Goal: Transaction & Acquisition: Obtain resource

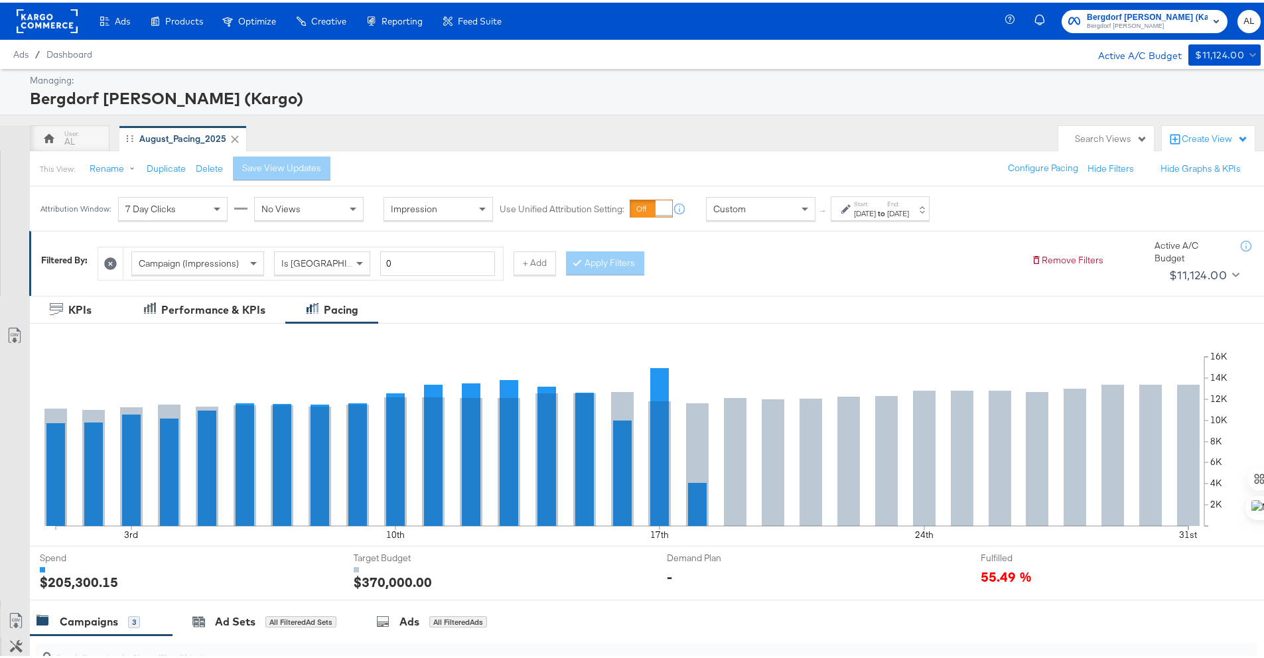
click at [876, 210] on div "[DATE]" at bounding box center [865, 211] width 22 height 11
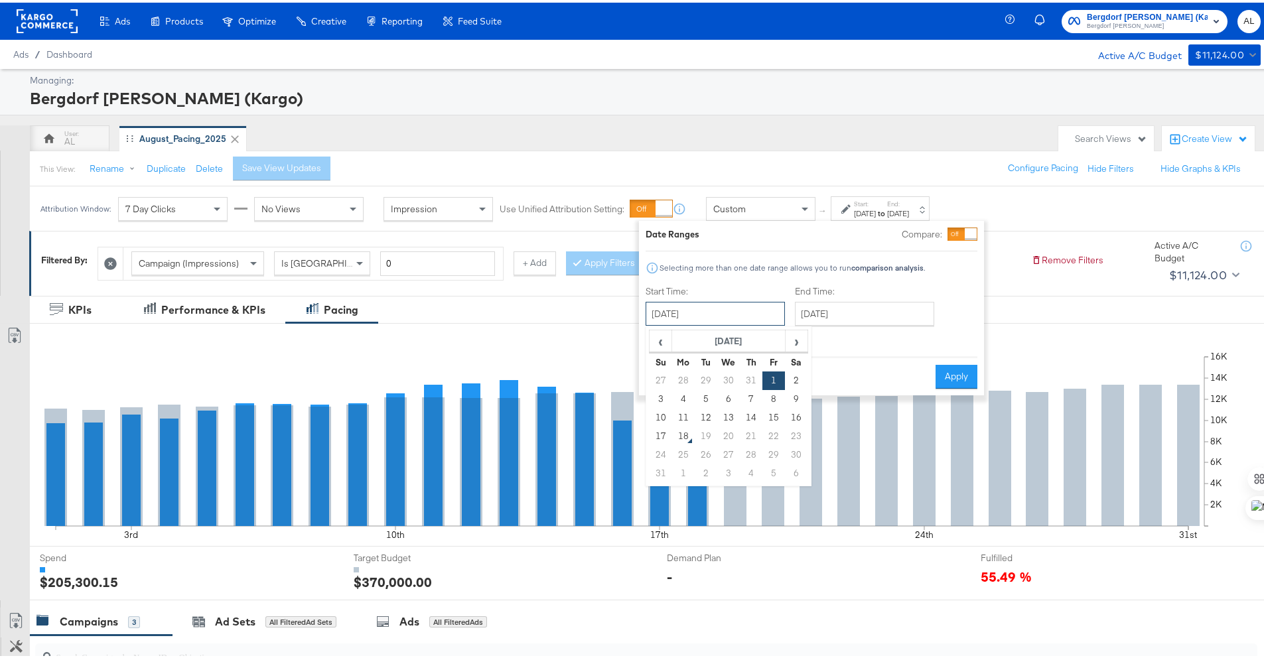
click at [731, 315] on input "[DATE]" at bounding box center [715, 311] width 139 height 24
click at [664, 413] on td "10" at bounding box center [661, 415] width 23 height 19
type input "[DATE]"
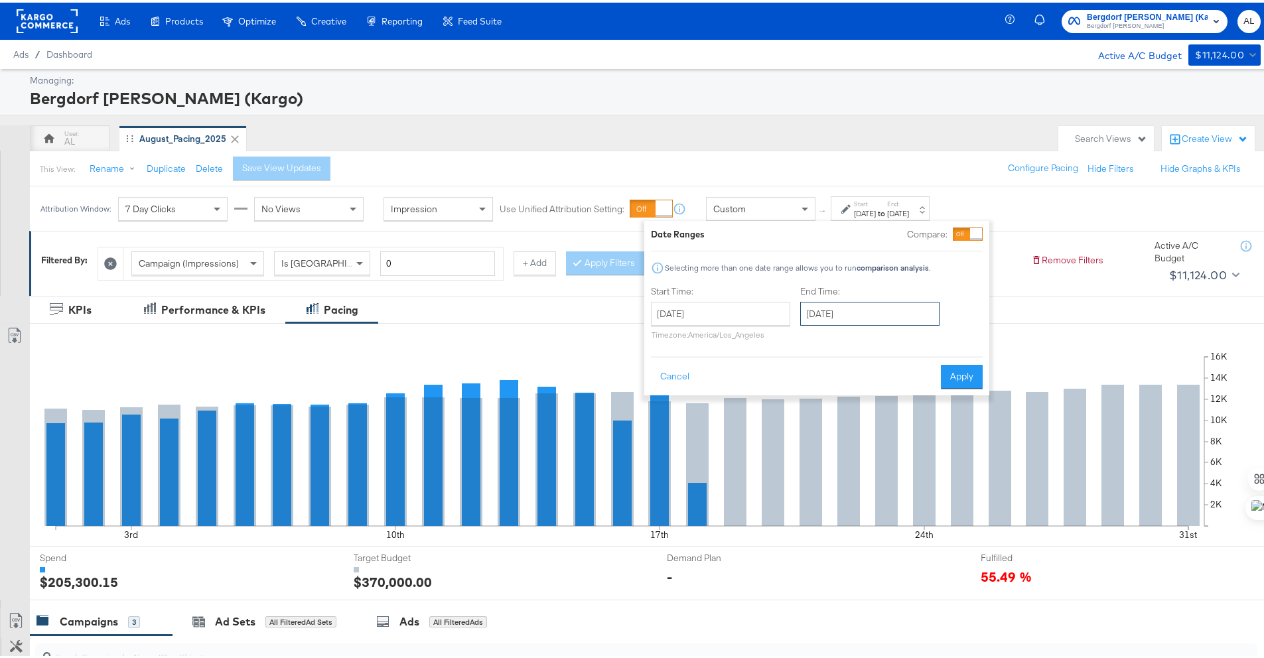
click at [829, 318] on input "[DATE]" at bounding box center [869, 311] width 139 height 24
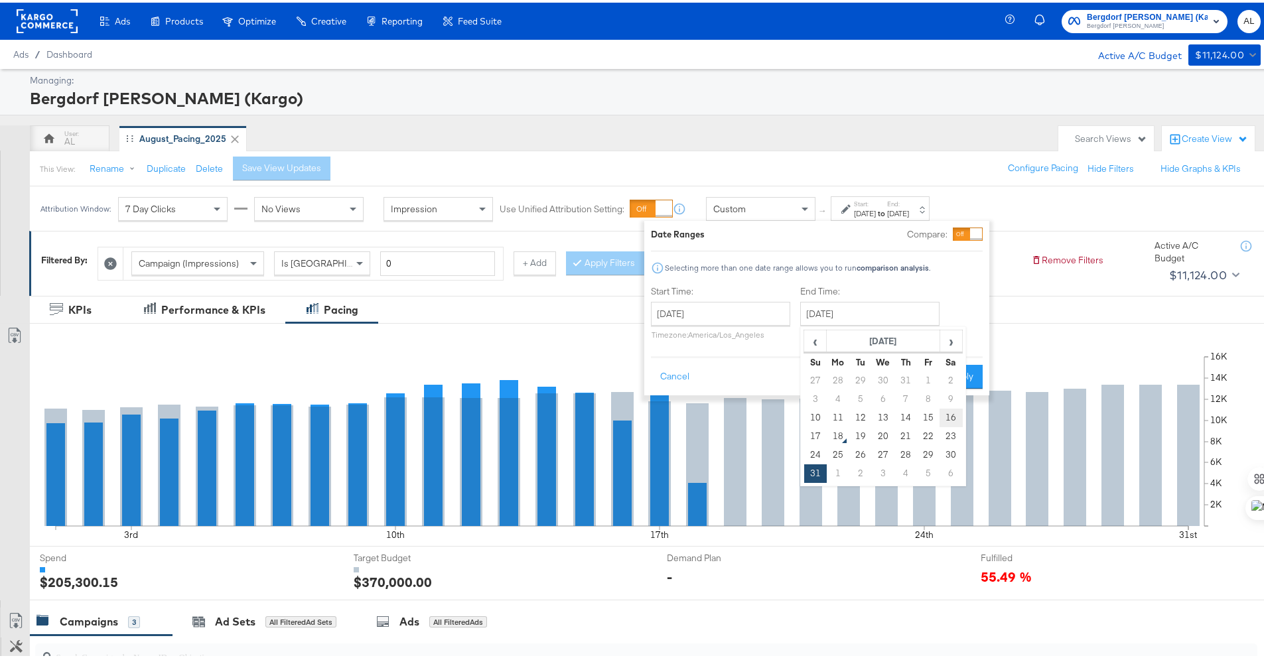
click at [954, 416] on td "16" at bounding box center [951, 415] width 23 height 19
type input "[DATE]"
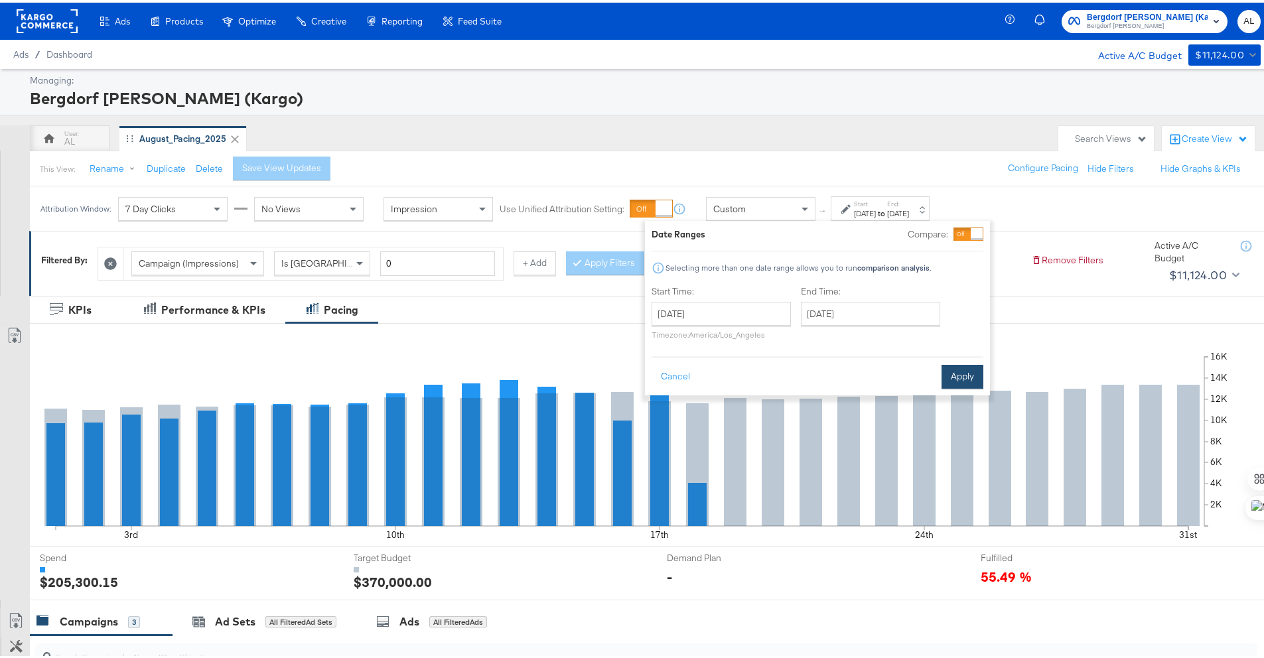
click at [969, 380] on button "Apply" at bounding box center [963, 374] width 42 height 24
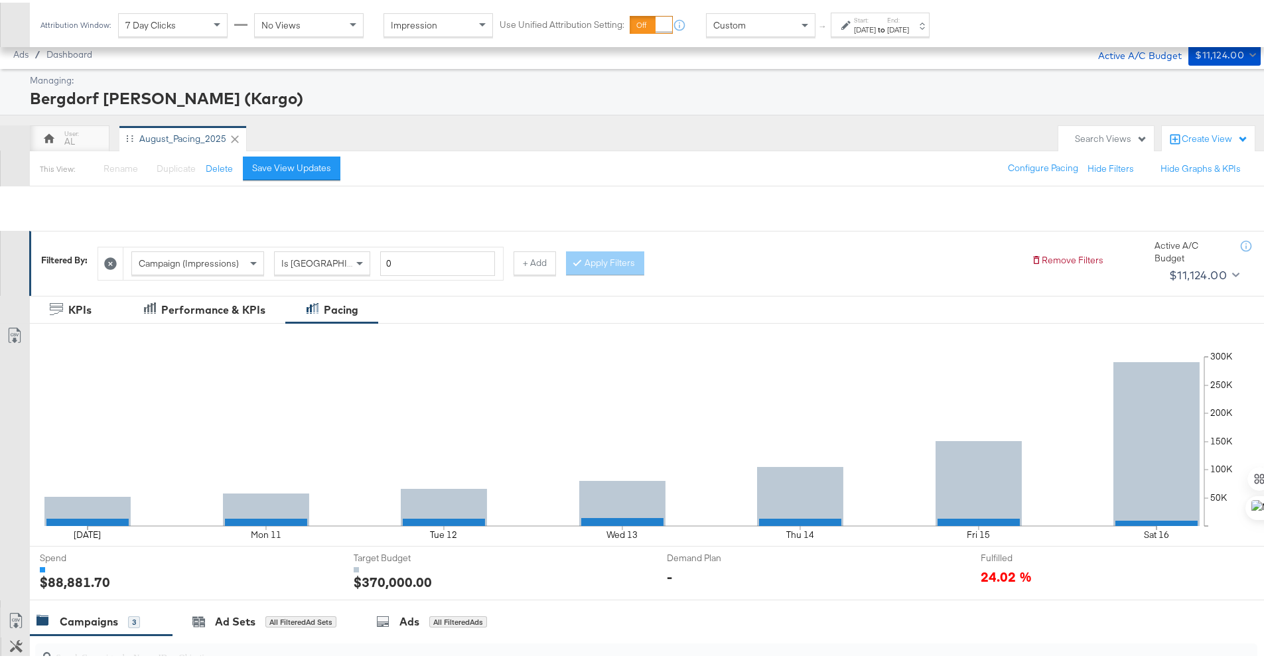
scroll to position [346, 0]
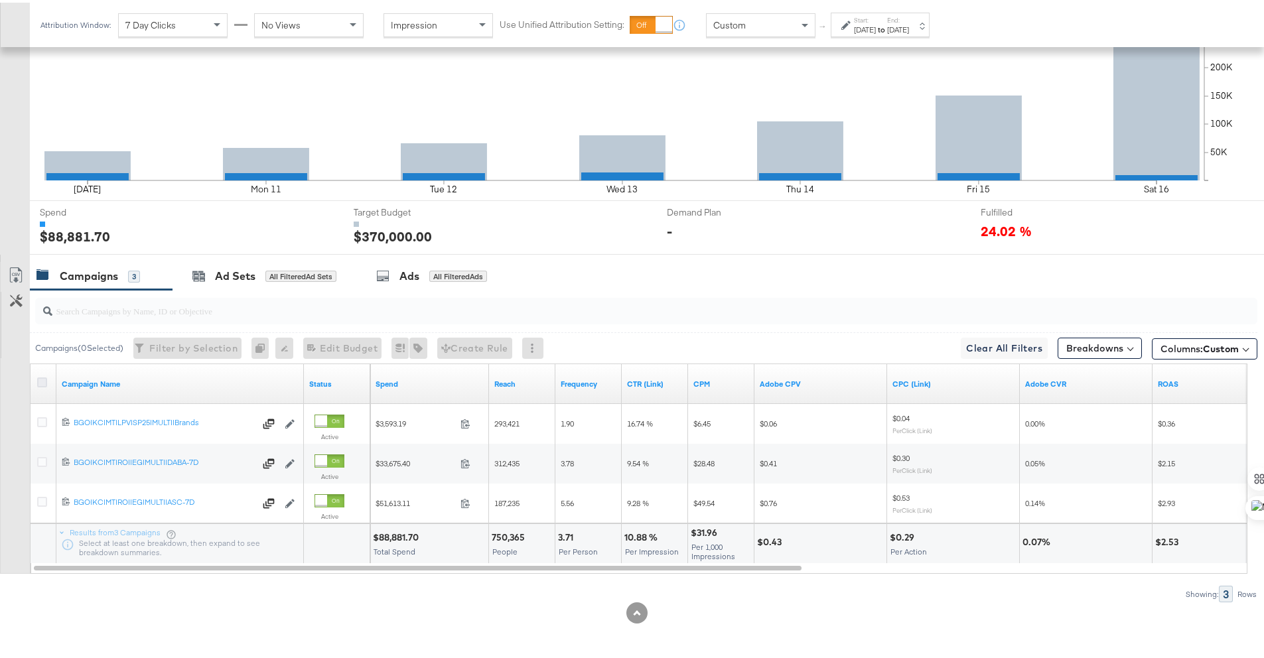
click at [40, 380] on icon at bounding box center [42, 380] width 10 height 10
click at [0, 0] on input "checkbox" at bounding box center [0, 0] width 0 height 0
click at [15, 275] on icon at bounding box center [16, 273] width 16 height 16
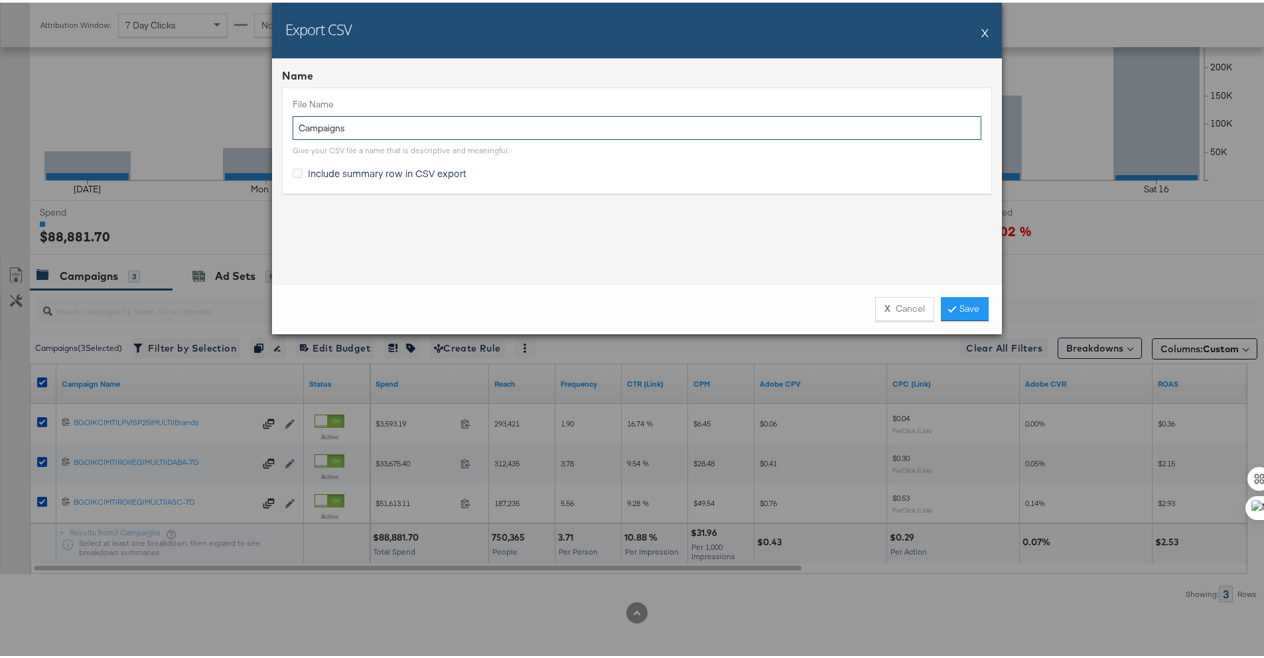
click at [332, 136] on input "Campaigns" at bounding box center [637, 125] width 689 height 25
click at [295, 126] on input "Campaigns" at bounding box center [637, 125] width 689 height 25
type input "BG ttl LW Campaigns"
click at [346, 170] on span "Include summary row in CSV export" at bounding box center [387, 170] width 159 height 13
click at [0, 0] on input "Include summary row in CSV export" at bounding box center [0, 0] width 0 height 0
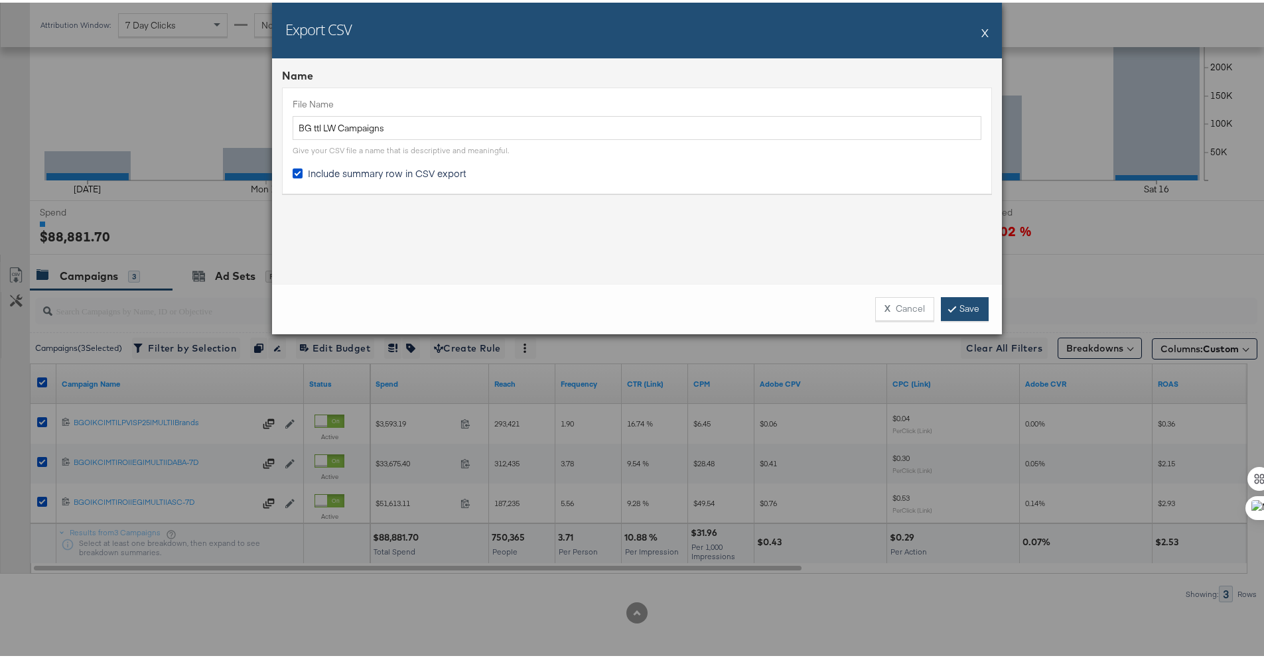
click at [965, 303] on link "Save" at bounding box center [965, 307] width 48 height 24
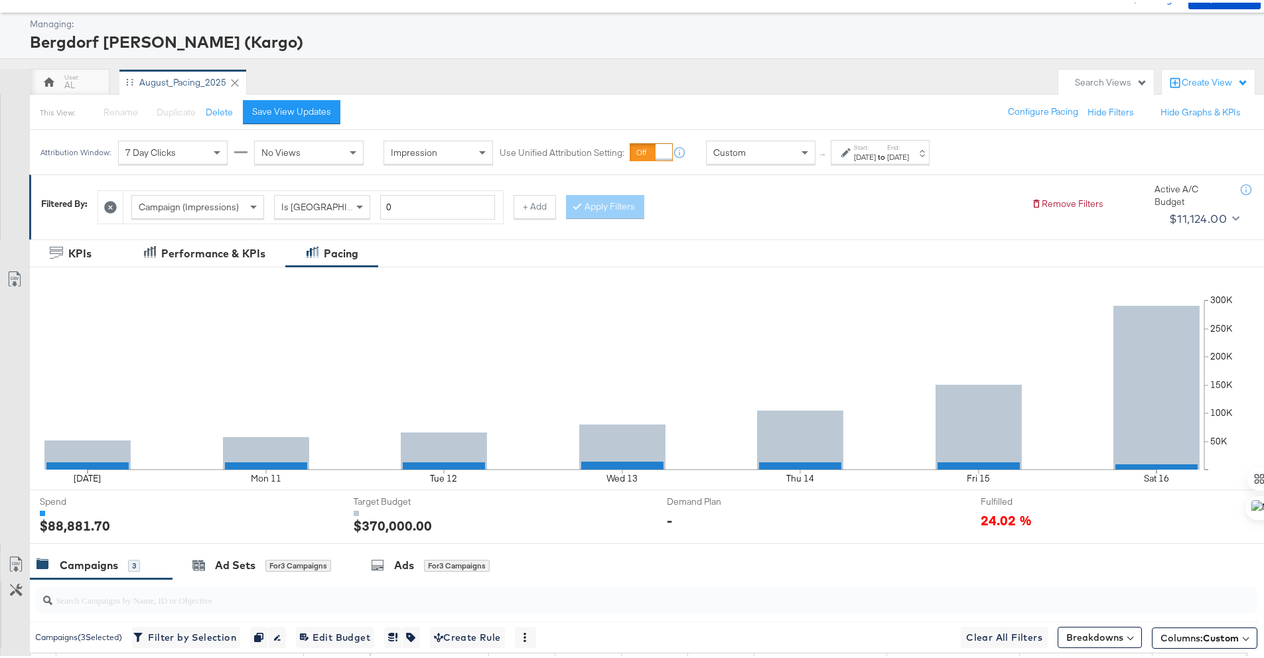
scroll to position [0, 0]
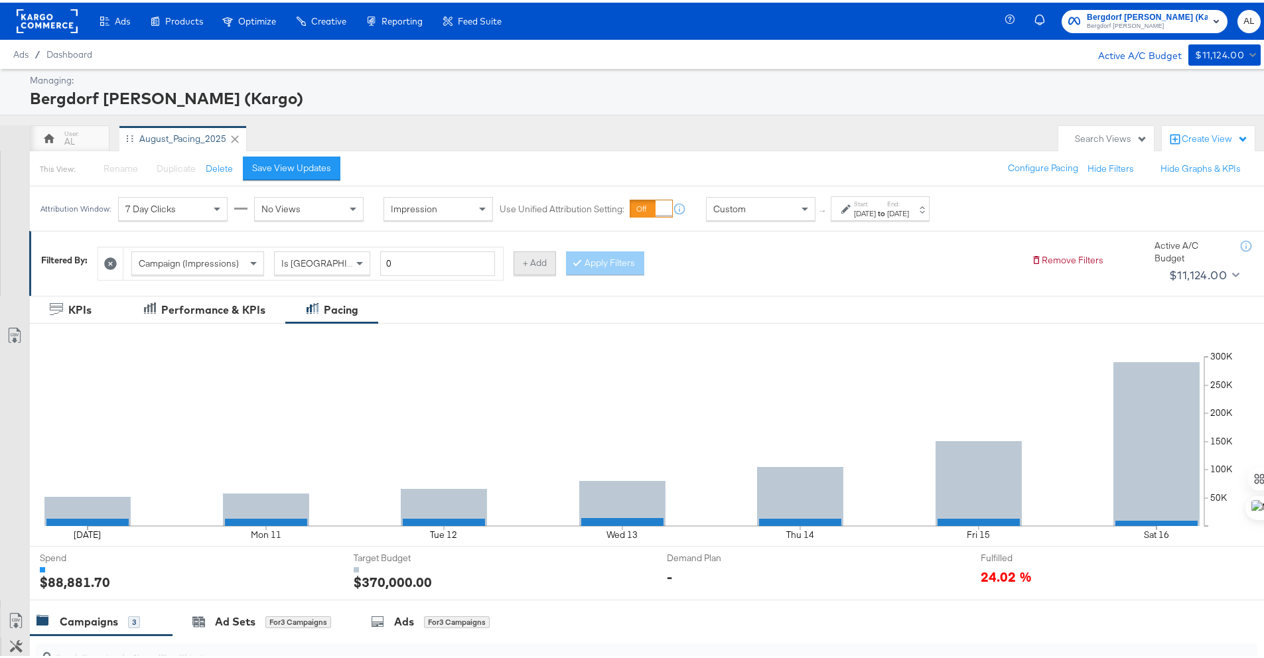
click at [523, 259] on button "+ Add" at bounding box center [535, 261] width 42 height 24
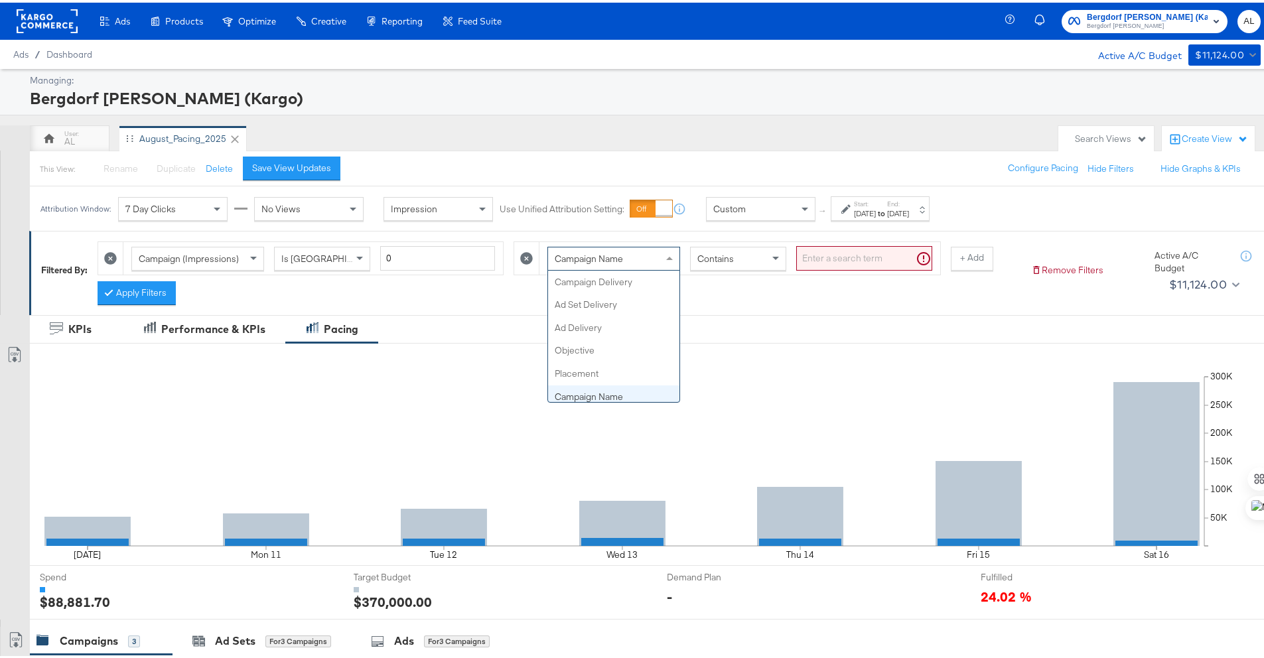
click at [635, 259] on div "Campaign Name" at bounding box center [613, 256] width 131 height 23
click at [722, 259] on span "Contains" at bounding box center [715, 256] width 36 height 12
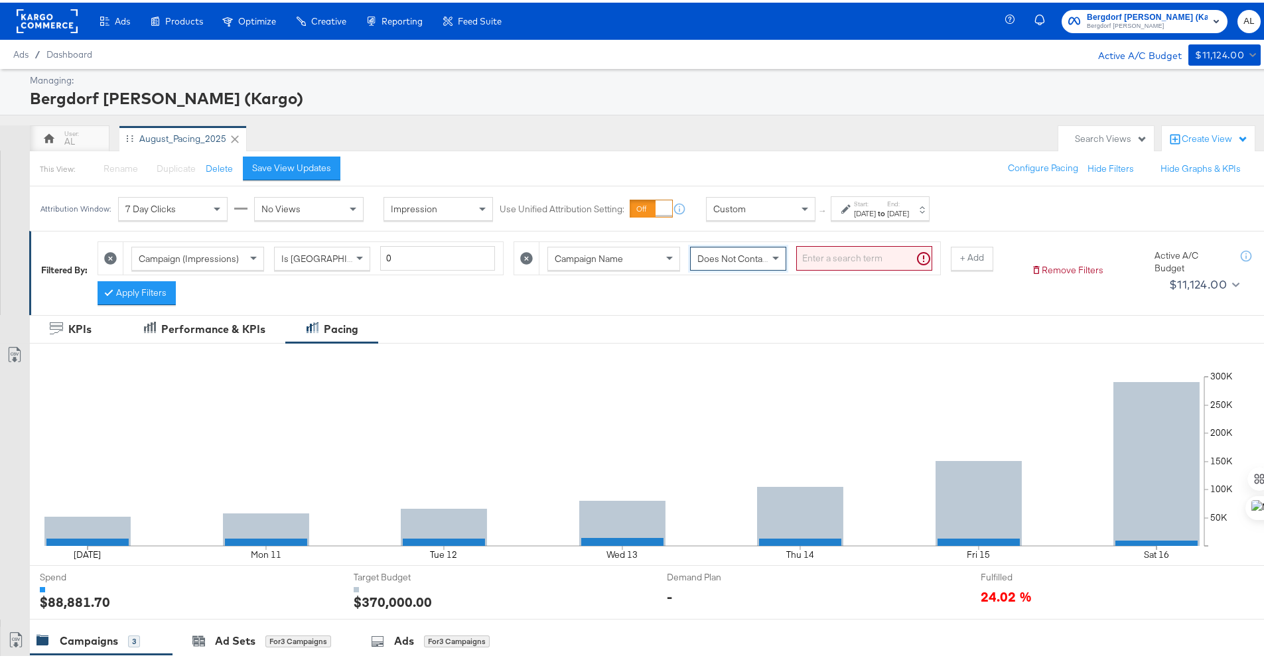
click at [839, 264] on input "search" at bounding box center [864, 256] width 136 height 25
type input "brand"
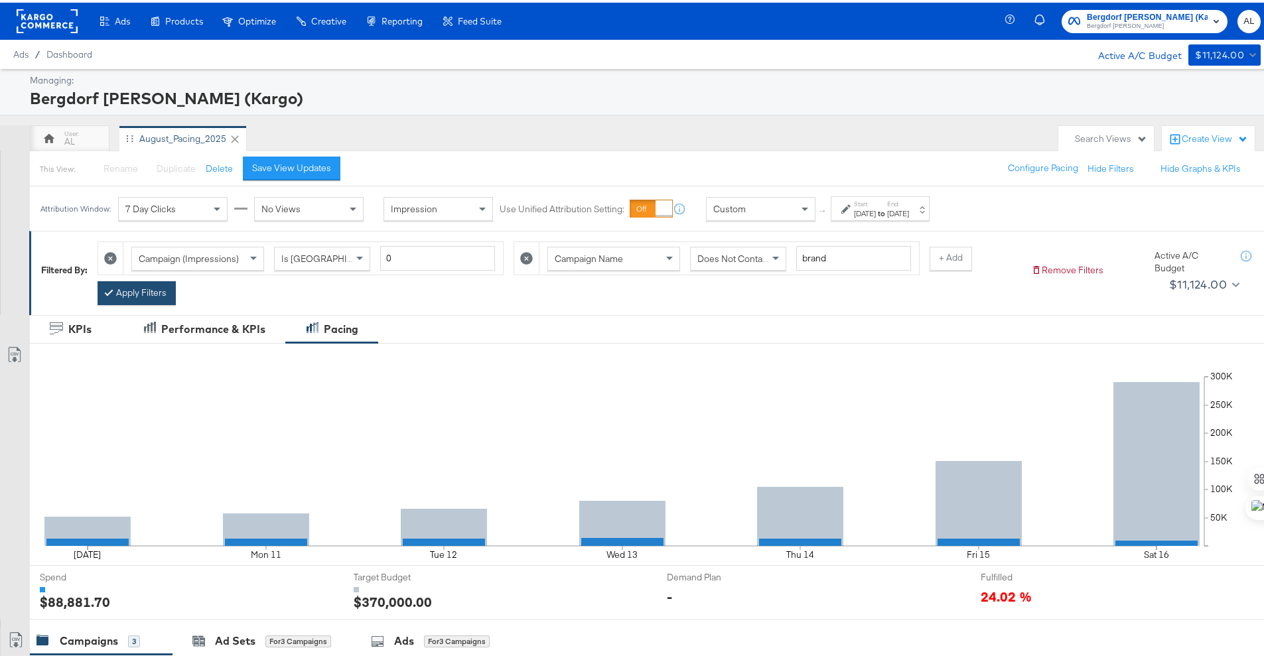
click at [117, 297] on button "Apply Filters" at bounding box center [137, 291] width 78 height 24
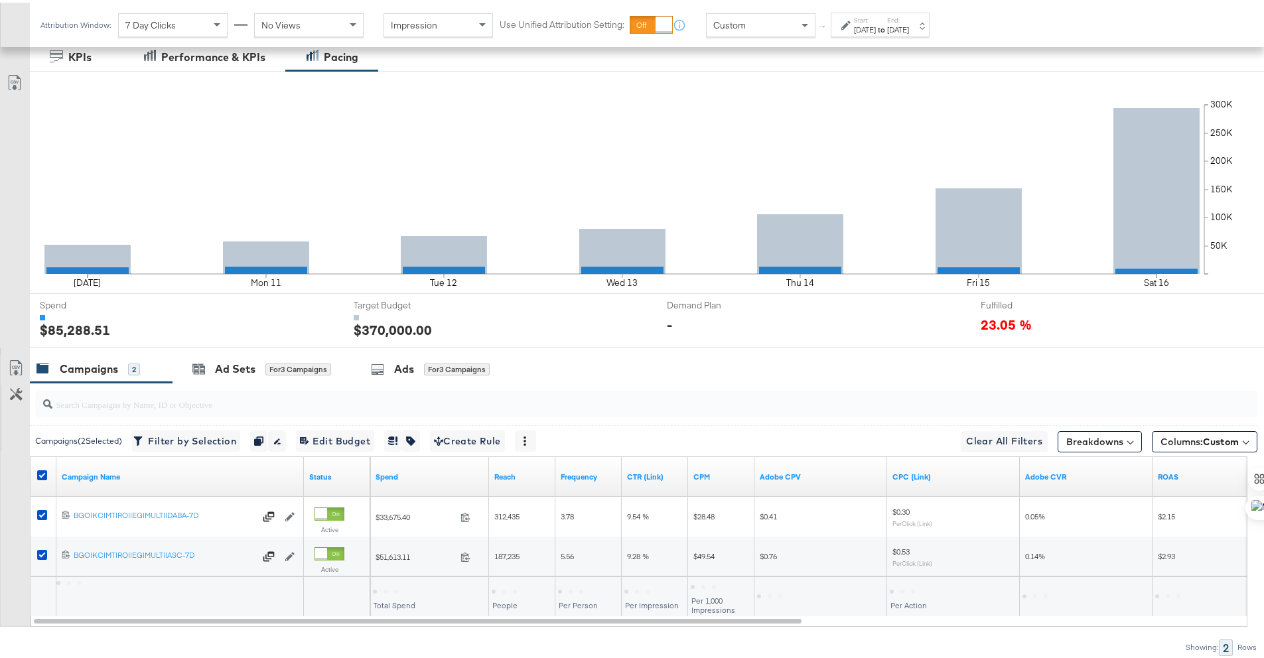
scroll to position [325, 0]
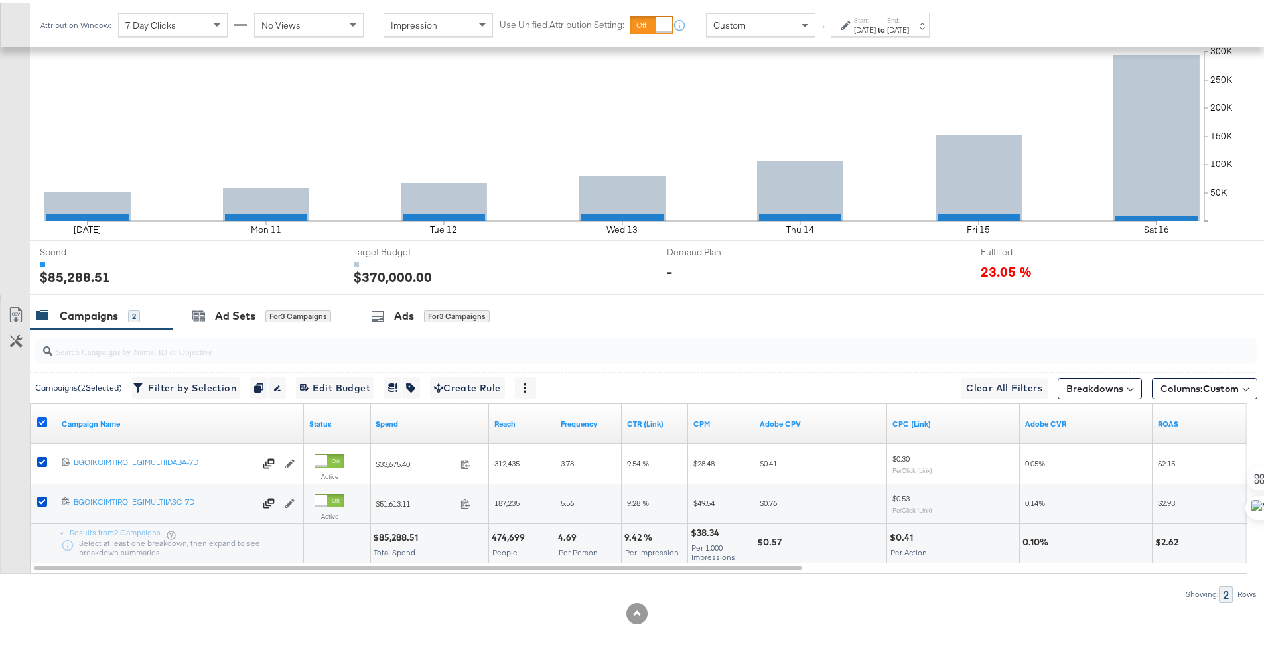
click at [46, 417] on icon at bounding box center [42, 420] width 10 height 10
click at [0, 0] on input "checkbox" at bounding box center [0, 0] width 0 height 0
click at [46, 417] on icon at bounding box center [42, 420] width 10 height 10
click at [0, 0] on input "checkbox" at bounding box center [0, 0] width 0 height 0
click at [46, 417] on icon at bounding box center [42, 420] width 10 height 10
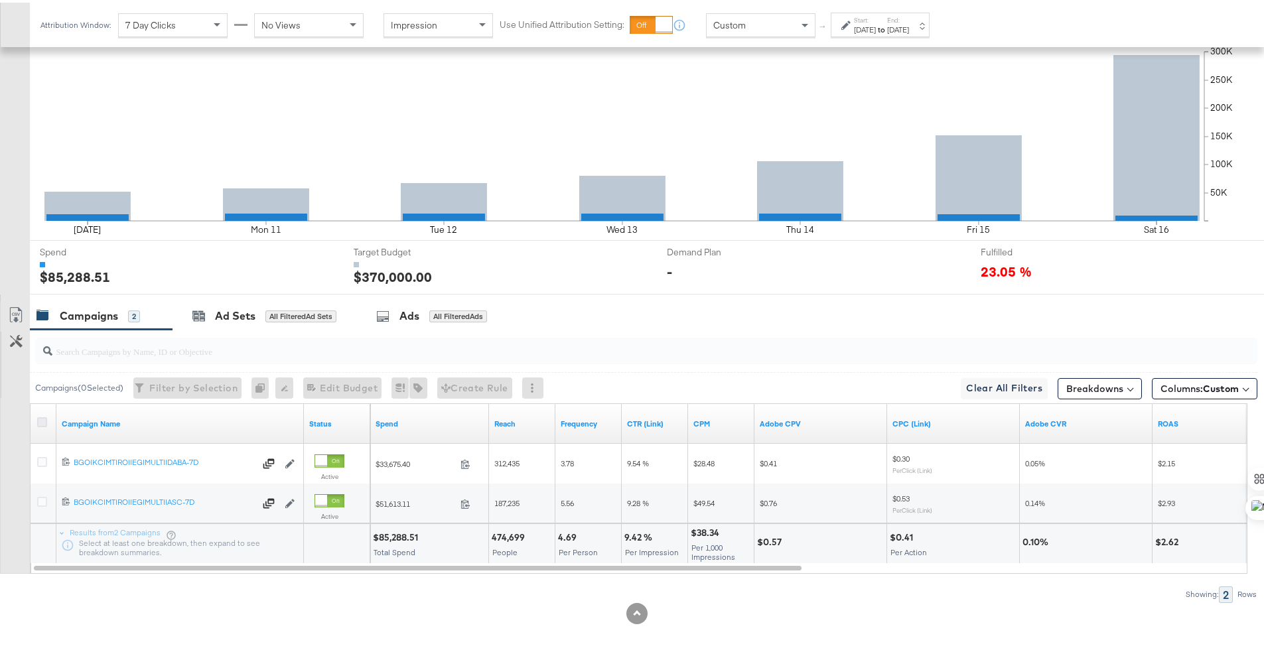
click at [0, 0] on input "checkbox" at bounding box center [0, 0] width 0 height 0
click at [21, 311] on icon at bounding box center [16, 313] width 16 height 16
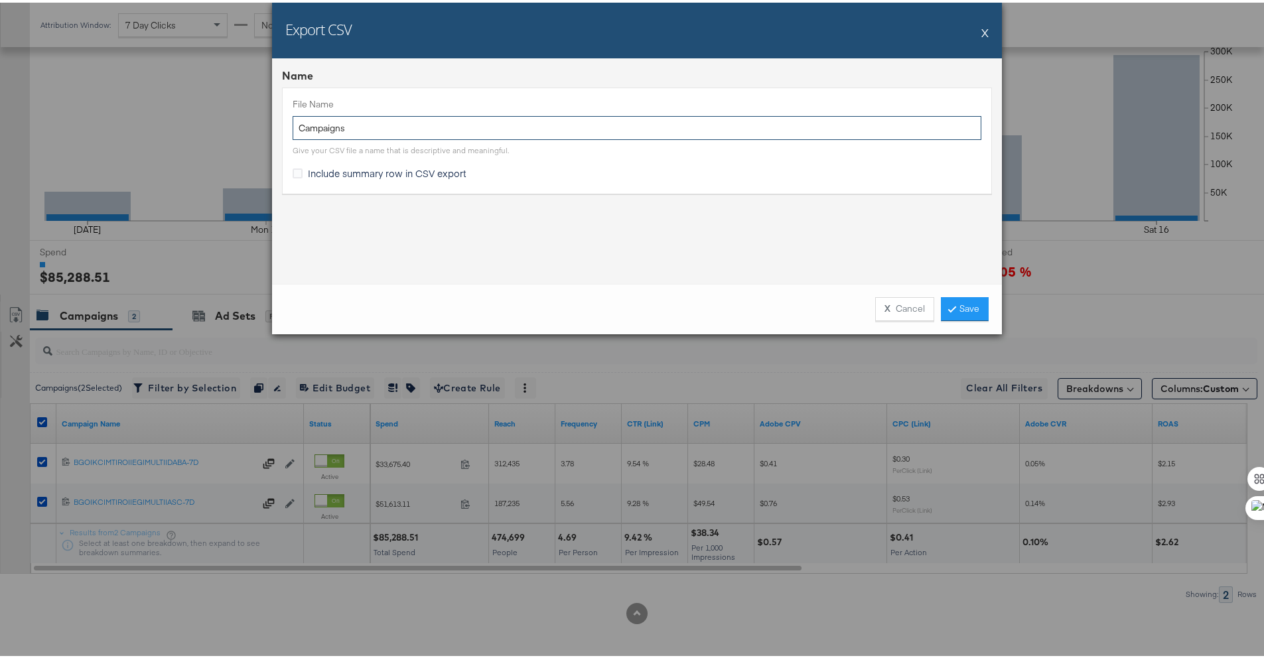
click at [293, 131] on input "Campaigns" at bounding box center [637, 125] width 689 height 25
type input "BG BEH Campaigns"
click at [317, 168] on span "Include summary row in CSV export" at bounding box center [387, 170] width 159 height 13
click at [0, 0] on input "Include summary row in CSV export" at bounding box center [0, 0] width 0 height 0
click at [970, 305] on link "Save" at bounding box center [965, 307] width 48 height 24
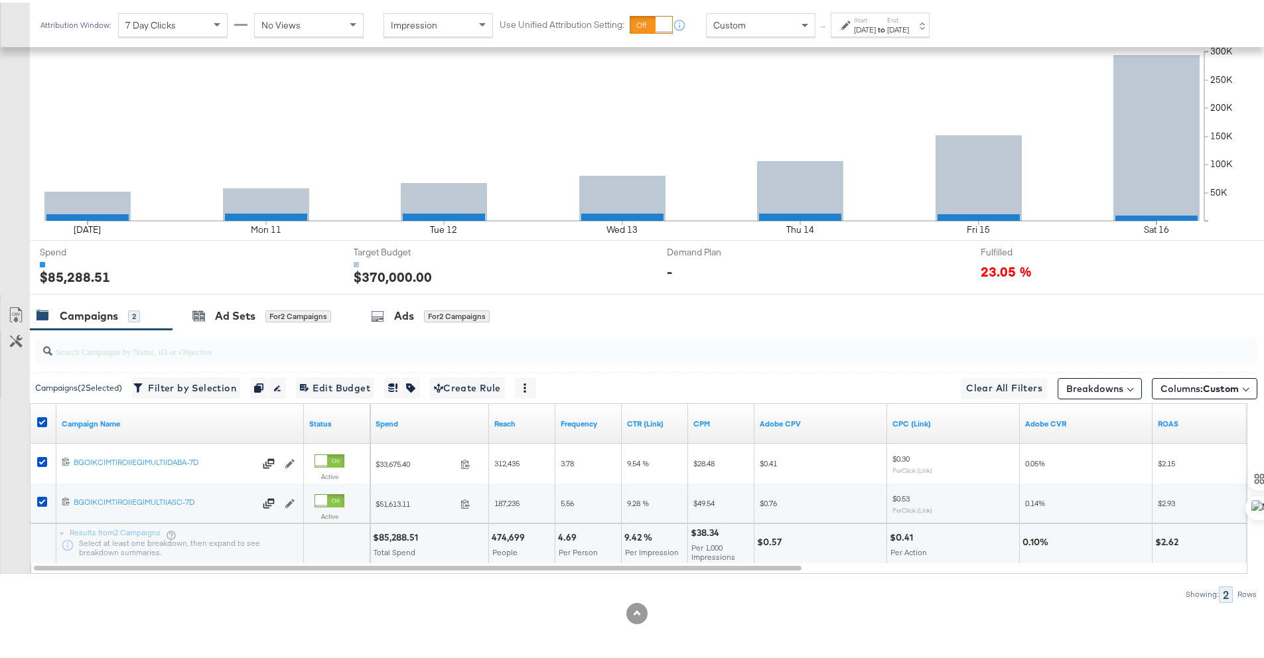
click at [851, 25] on icon at bounding box center [845, 22] width 9 height 9
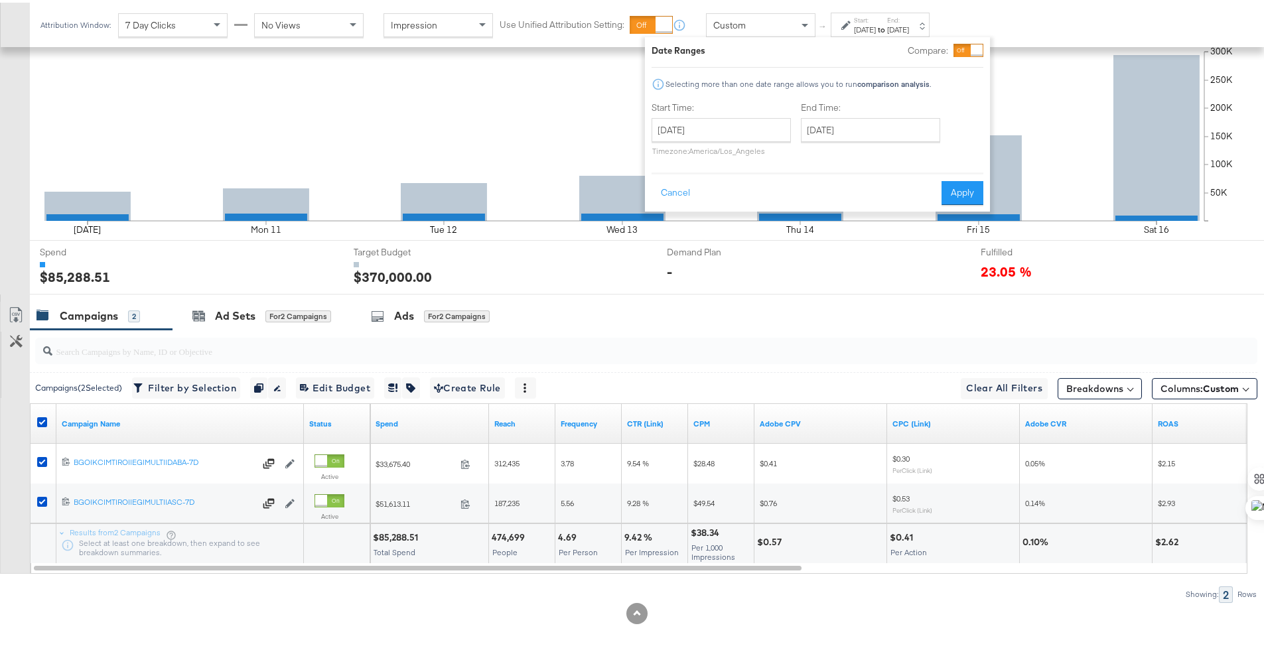
click at [868, 24] on div "[DATE]" at bounding box center [865, 27] width 22 height 11
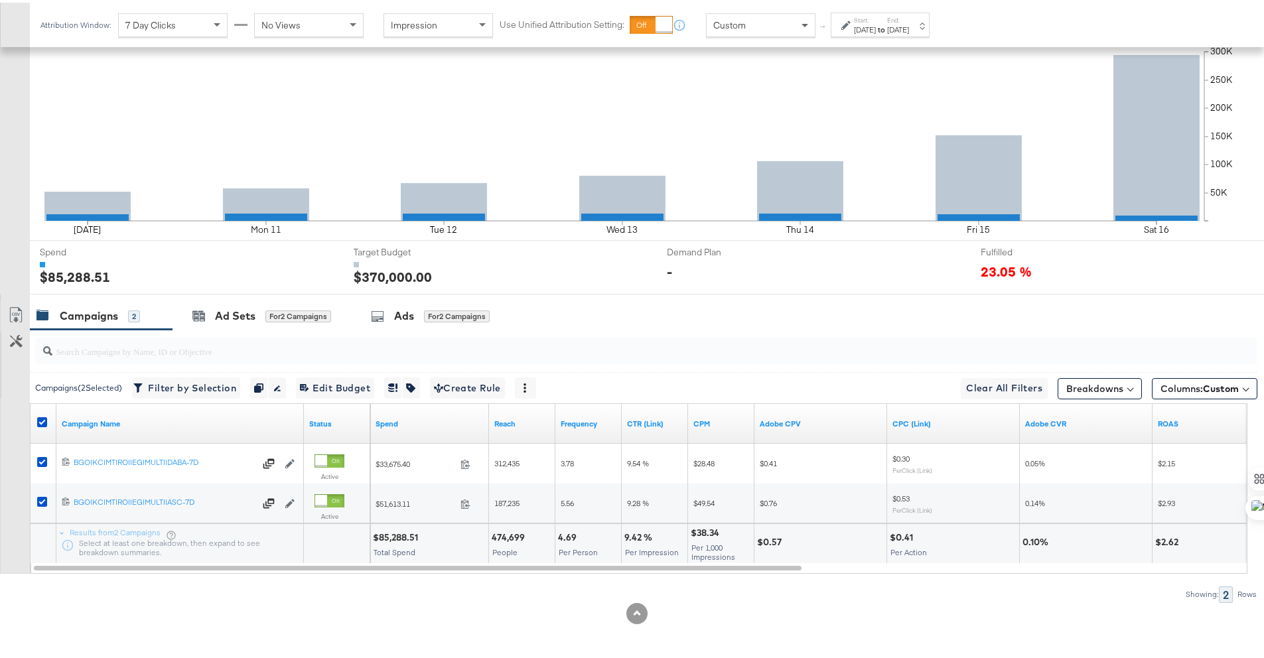
click at [804, 26] on span at bounding box center [806, 22] width 17 height 23
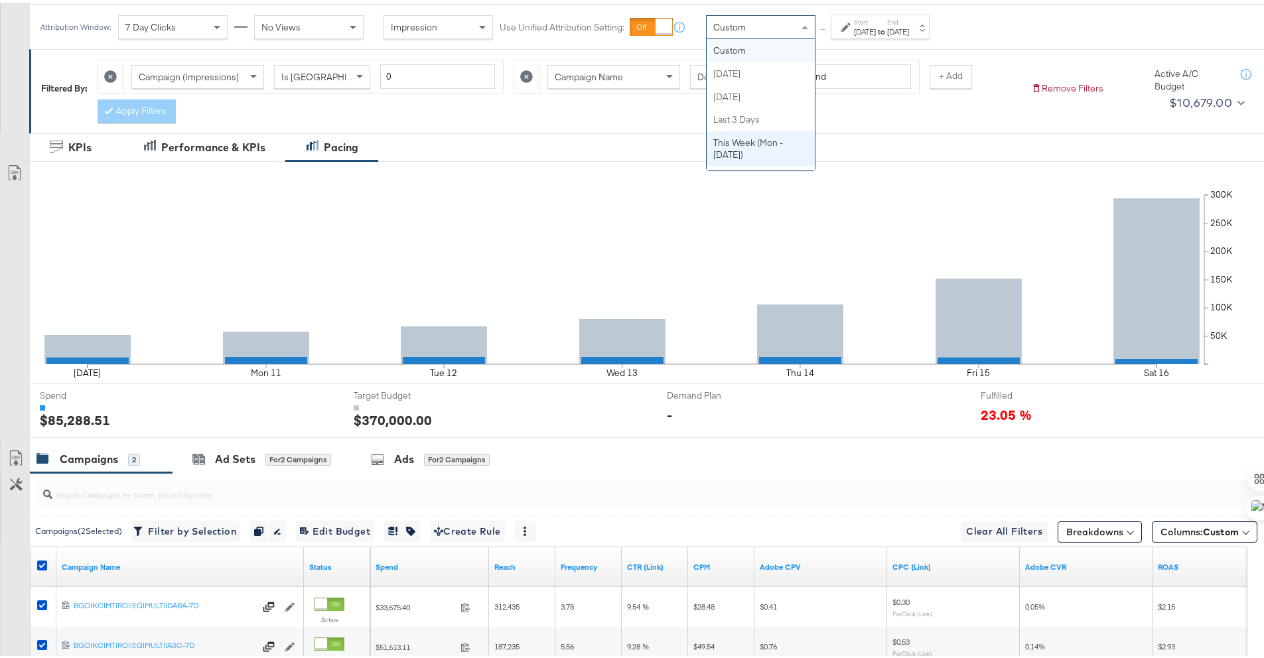
scroll to position [0, 0]
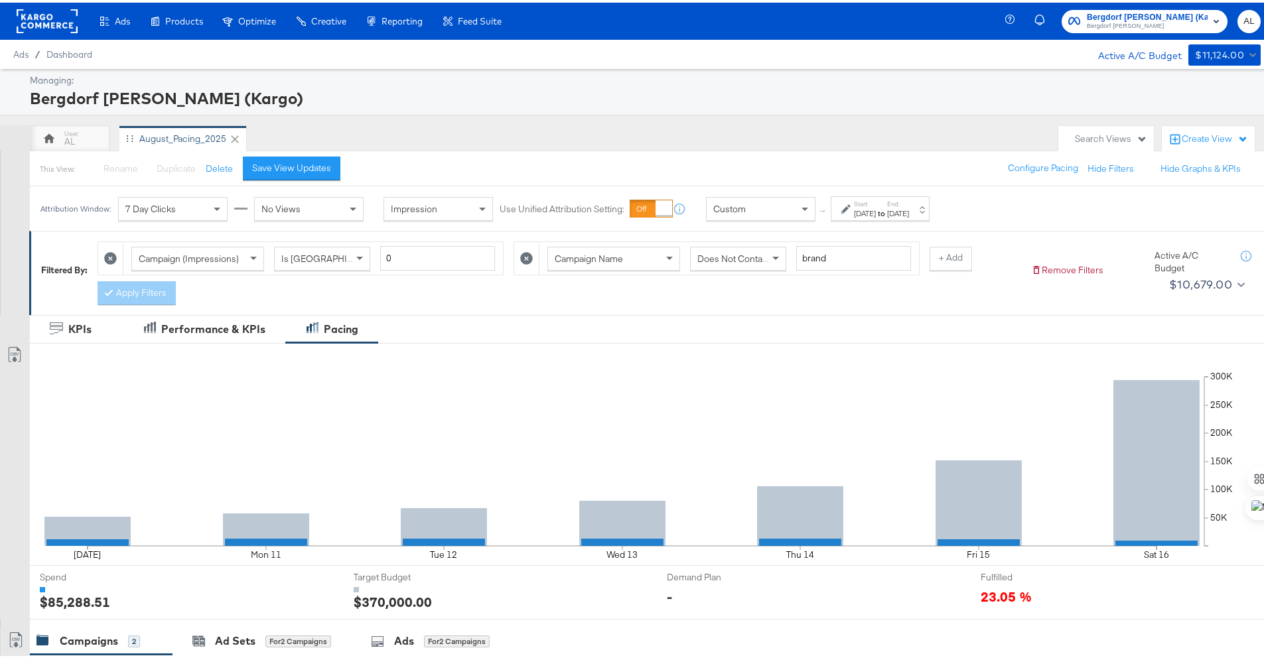
click at [557, 284] on div "Campaign (Impressions) Is Greater Than 0 Campaign Name Does Not Contain brand +…" at bounding box center [559, 267] width 923 height 70
click at [522, 255] on icon at bounding box center [526, 256] width 13 height 13
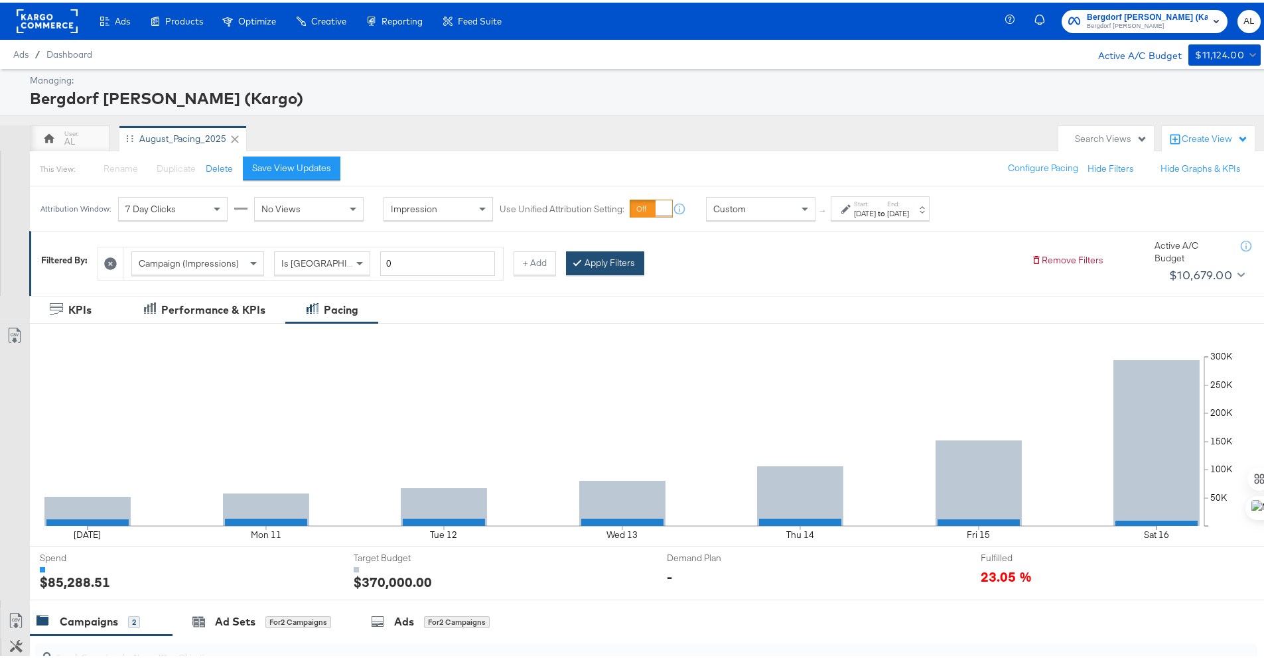
click at [595, 260] on button "Apply Filters" at bounding box center [605, 261] width 78 height 24
click at [788, 206] on div "Custom" at bounding box center [761, 206] width 108 height 23
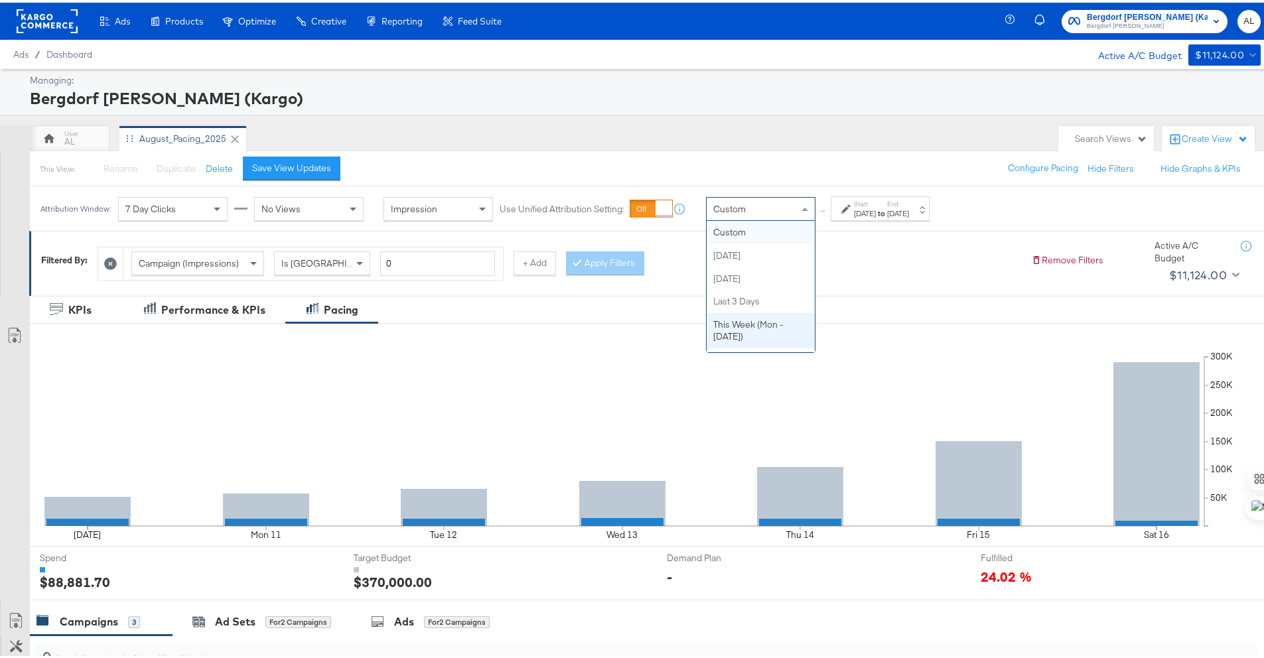
scroll to position [92, 0]
click at [830, 202] on div "↑ Start: Aug 10th 2025 to End: Aug 16th 2025" at bounding box center [873, 206] width 114 height 25
click at [788, 213] on div "Custom" at bounding box center [761, 206] width 108 height 23
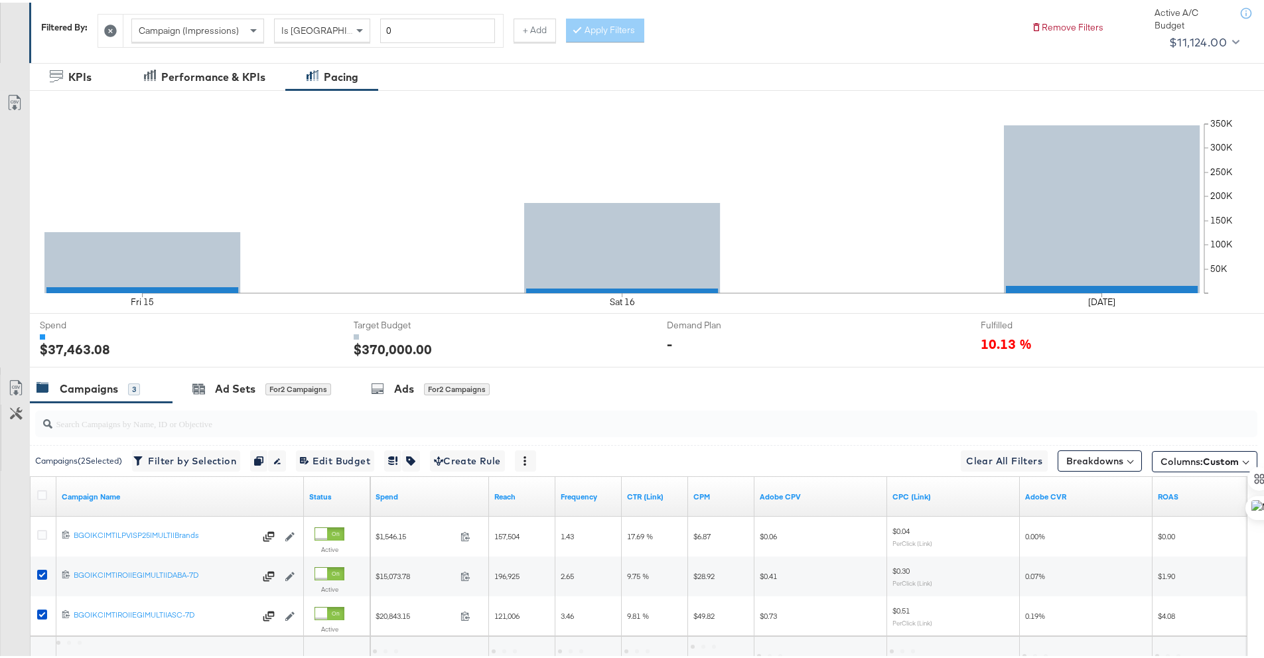
scroll to position [345, 0]
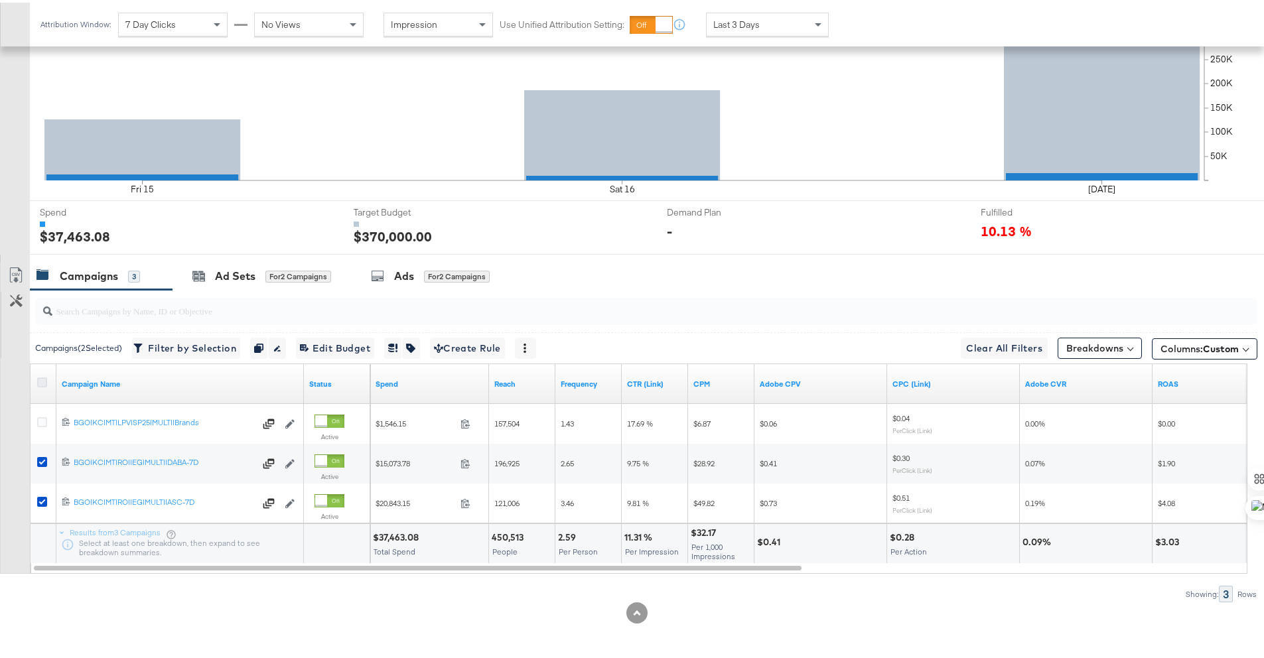
click at [37, 379] on icon at bounding box center [42, 380] width 10 height 10
click at [0, 0] on input "checkbox" at bounding box center [0, 0] width 0 height 0
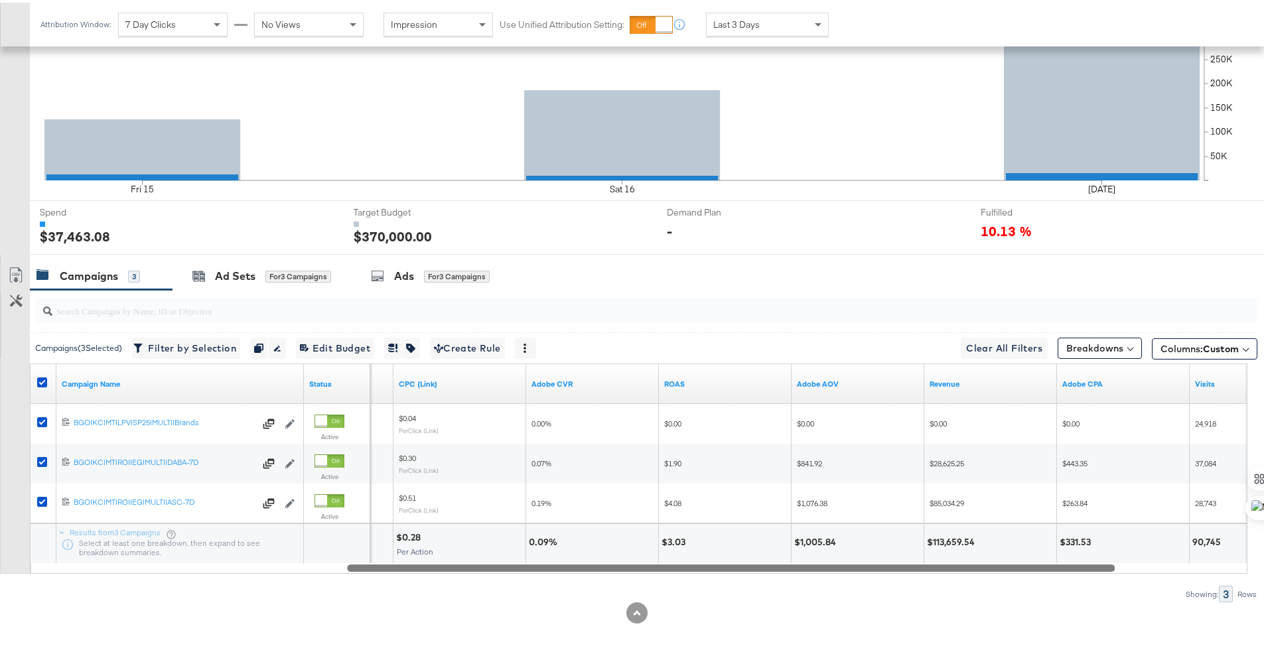
drag, startPoint x: 662, startPoint y: 565, endPoint x: 975, endPoint y: 577, distance: 312.8
click at [975, 577] on div "Campaigns ( 3 Selected) Filter by Selection Filter 3 campaigns Duplicate 3 camp…" at bounding box center [629, 443] width 1258 height 313
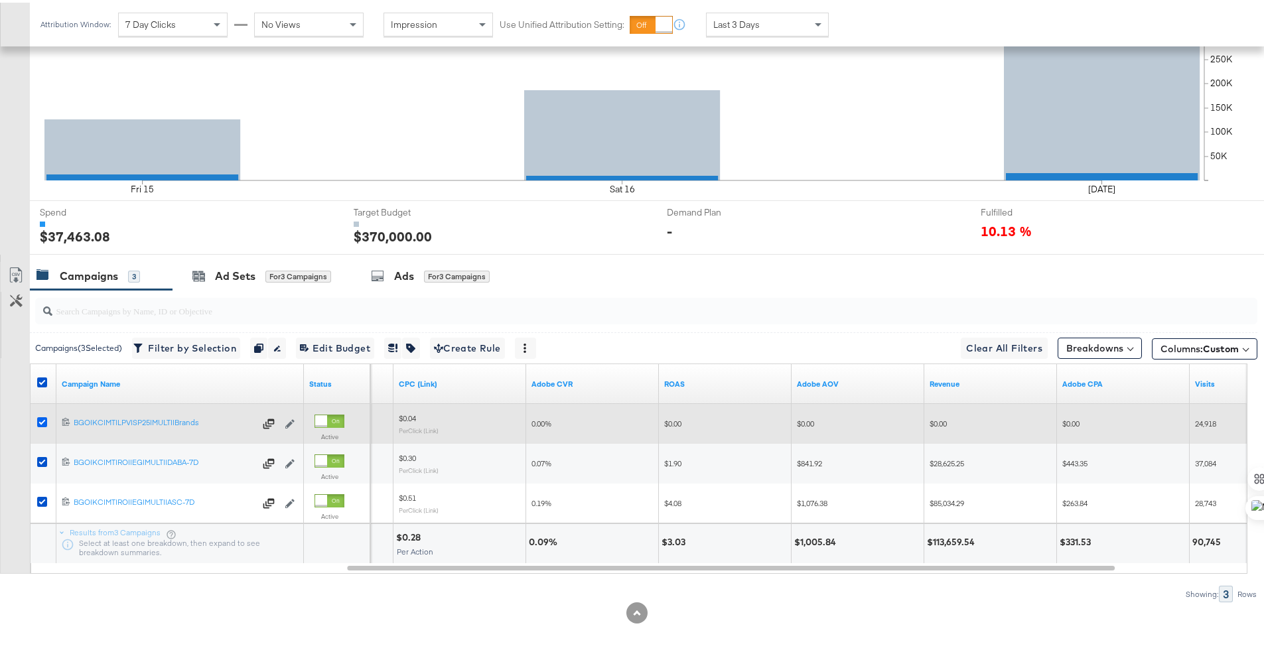
click at [40, 417] on icon at bounding box center [42, 420] width 10 height 10
click at [0, 0] on input "checkbox" at bounding box center [0, 0] width 0 height 0
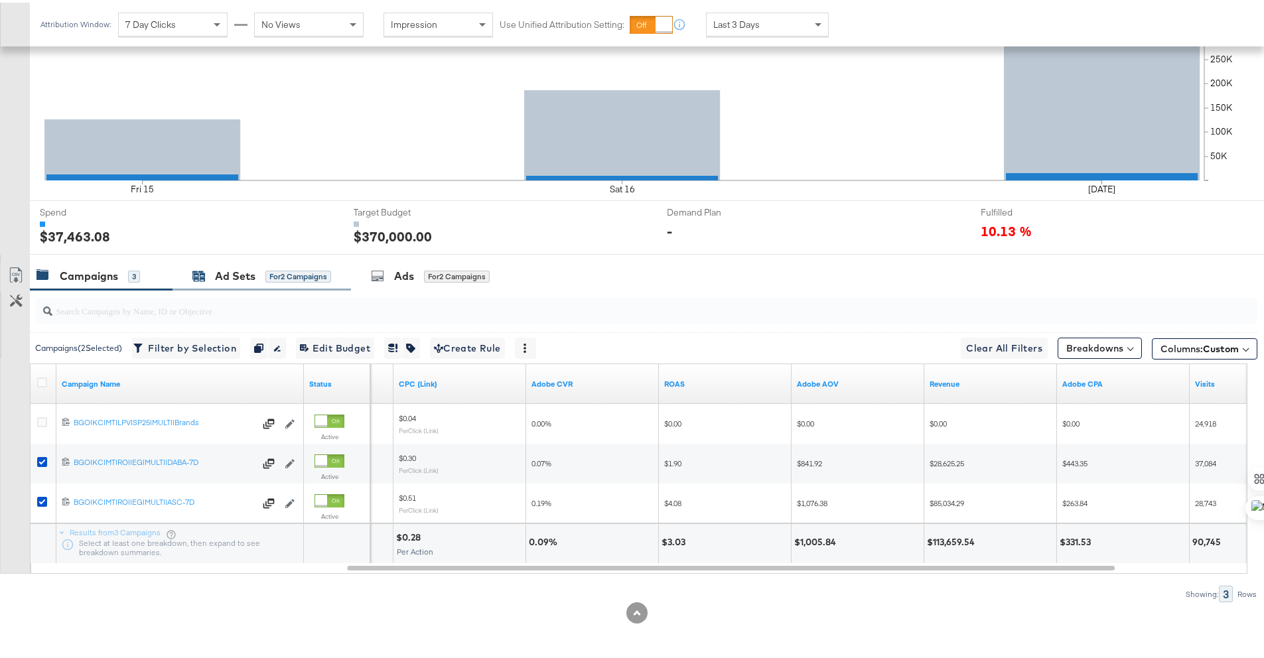
click at [234, 274] on div "Ad Sets" at bounding box center [235, 273] width 40 height 15
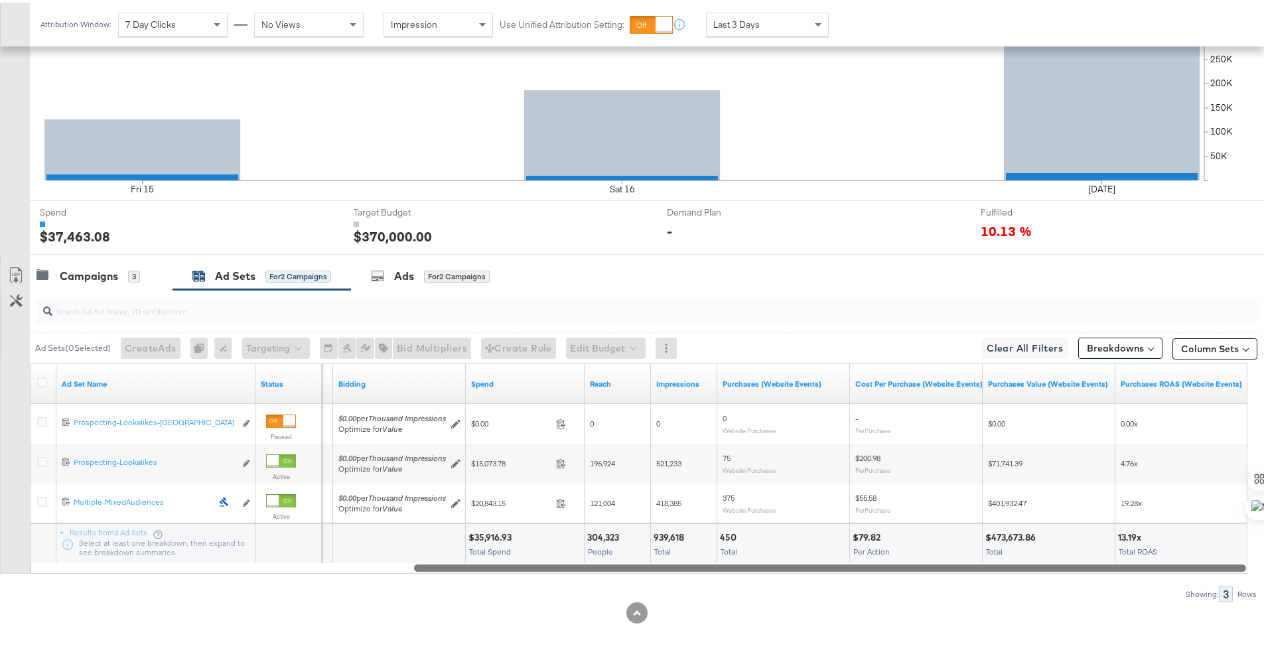
drag, startPoint x: 447, startPoint y: 568, endPoint x: 947, endPoint y: 590, distance: 500.2
click at [947, 590] on div "Ad Sets ( 0 Selected) Create Ads At least one ad set must be selected 0 Rename …" at bounding box center [629, 443] width 1258 height 313
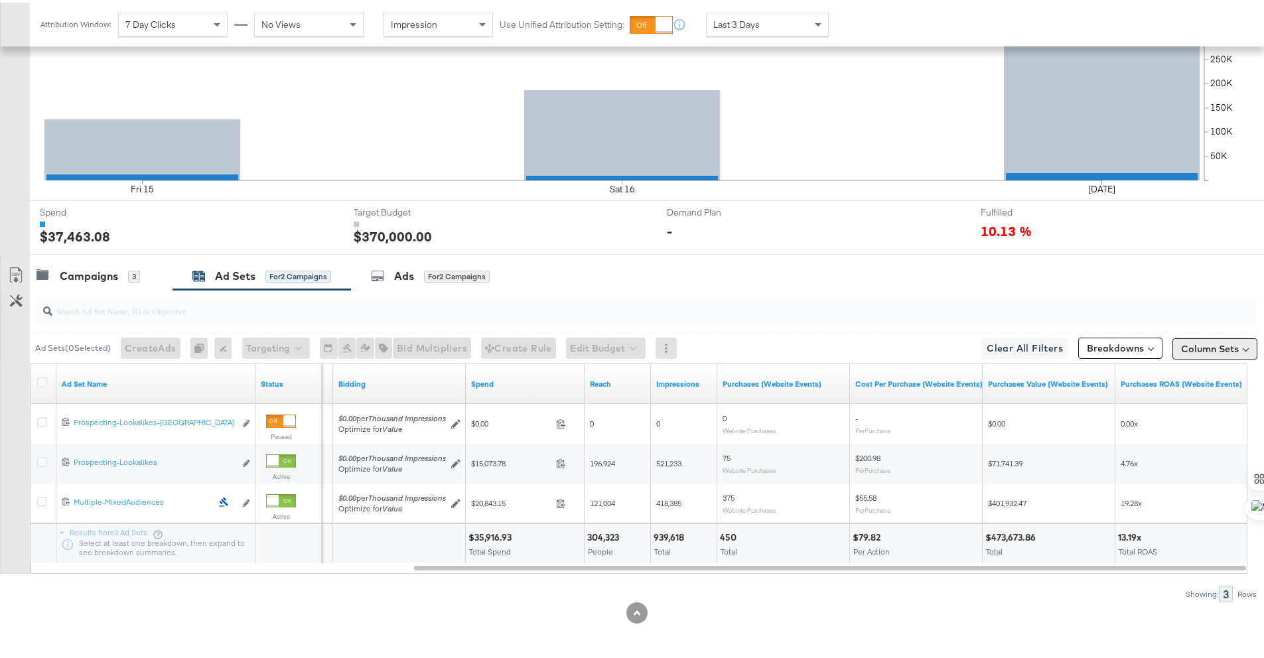
click at [1173, 349] on button "Column Sets" at bounding box center [1215, 346] width 85 height 21
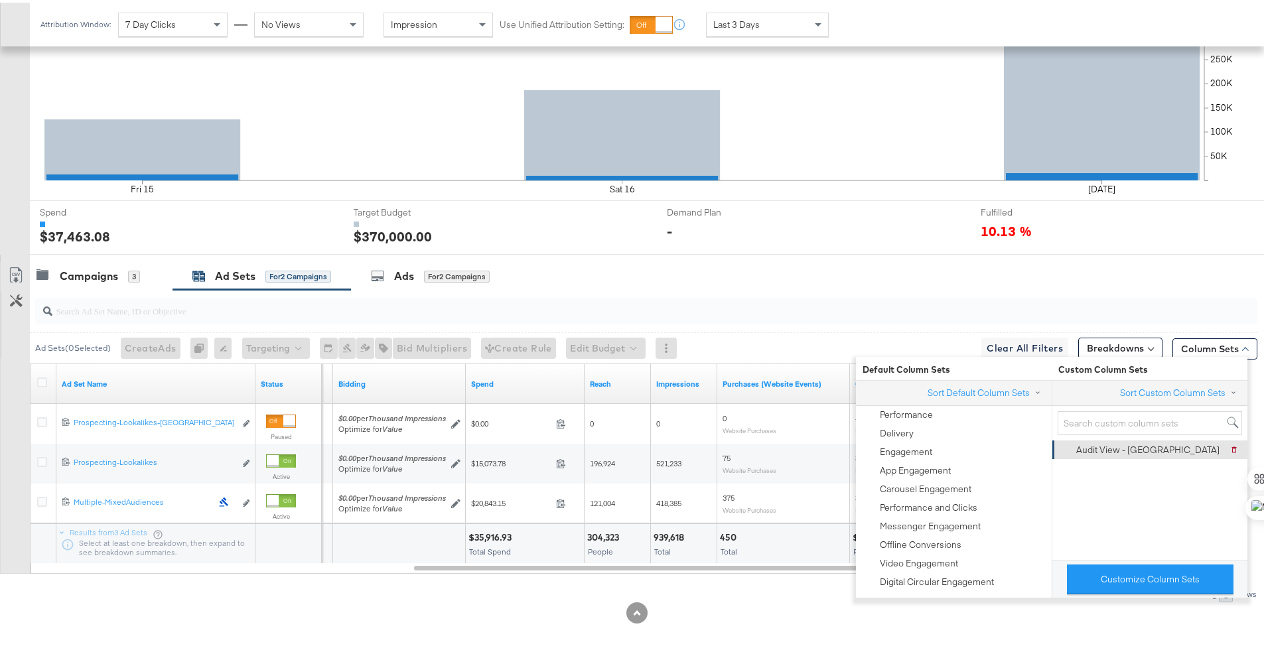
click at [1135, 447] on div "Audit View - Austin" at bounding box center [1147, 447] width 143 height 13
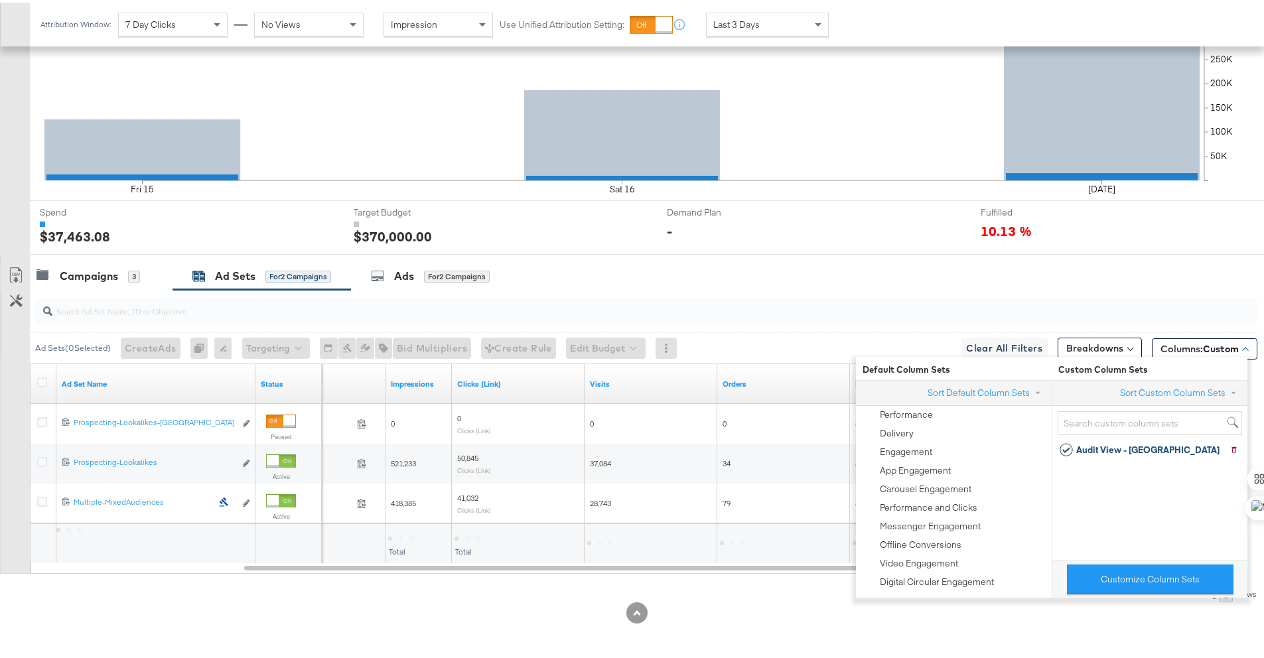
click at [755, 625] on div "KPIs Performance & KPIs Pacing Export Pacing Data Fri 15 Sat 16 Aug 17 50K 100K…" at bounding box center [637, 303] width 1274 height 711
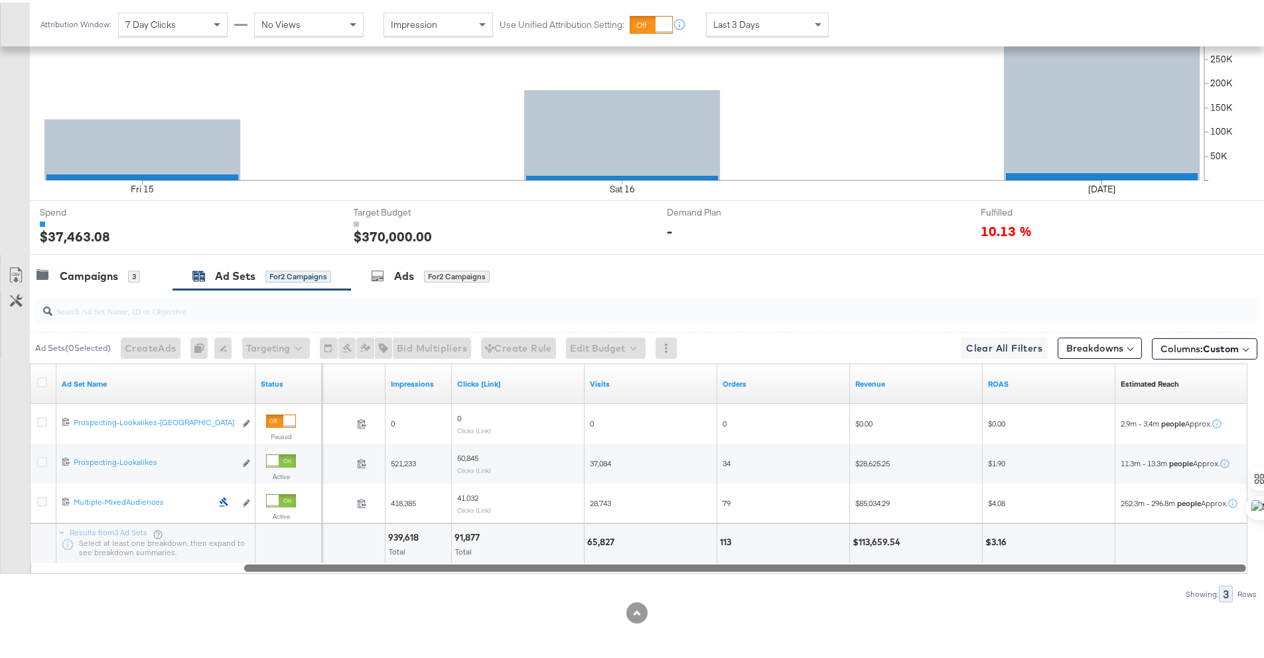
drag, startPoint x: 683, startPoint y: 568, endPoint x: 829, endPoint y: 574, distance: 146.1
click at [829, 574] on div "Ad Sets ( 0 Selected) Create Ads At least one ad set must be selected 0 Rename …" at bounding box center [629, 443] width 1258 height 313
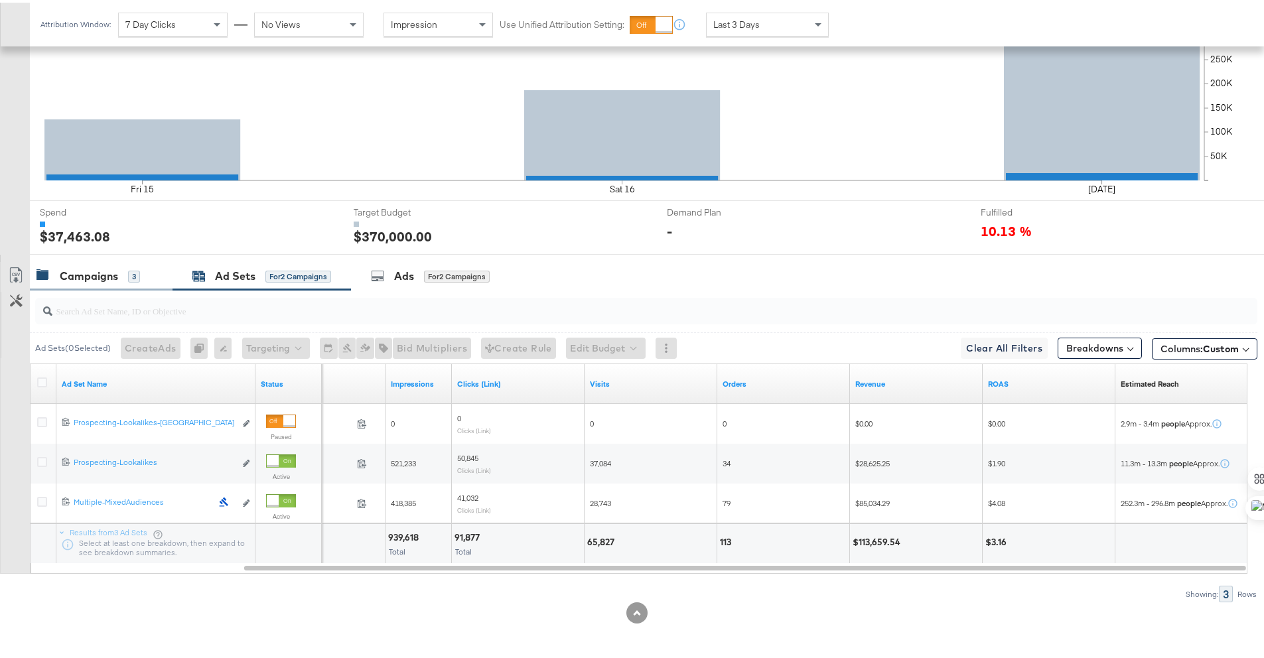
click at [107, 281] on div "Campaigns 3" at bounding box center [101, 273] width 143 height 29
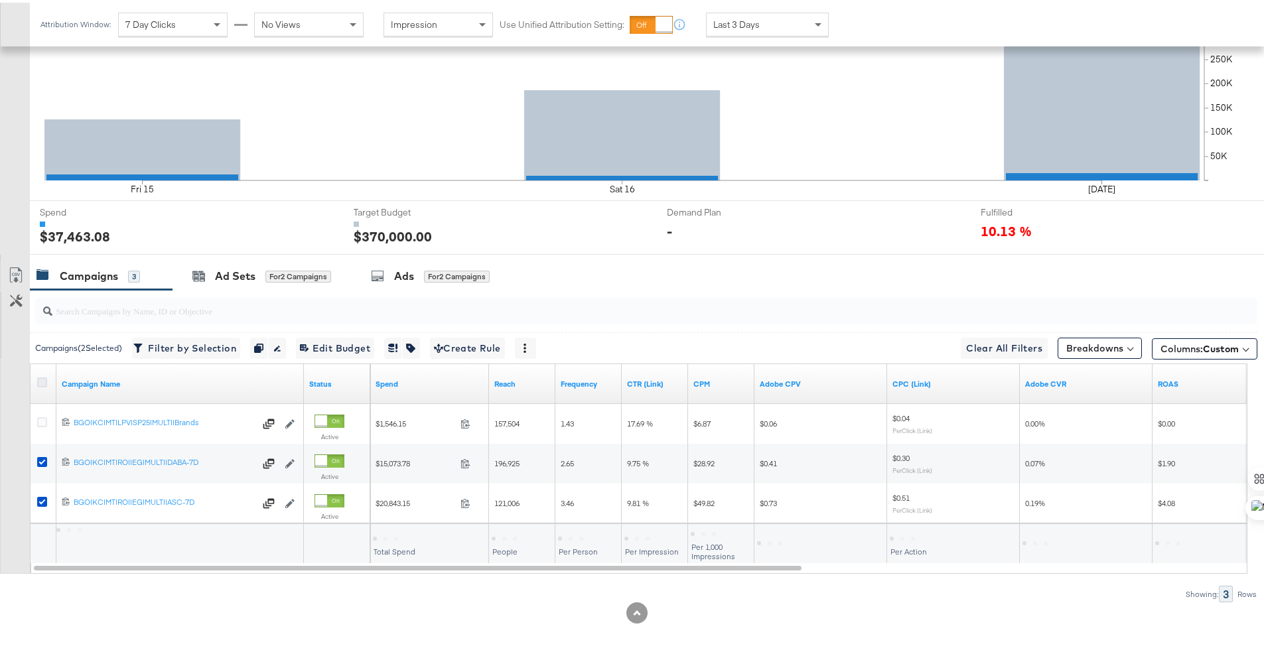
click at [44, 381] on icon at bounding box center [42, 380] width 10 height 10
click at [0, 0] on input "checkbox" at bounding box center [0, 0] width 0 height 0
click at [44, 381] on icon at bounding box center [42, 380] width 10 height 10
click at [0, 0] on input "checkbox" at bounding box center [0, 0] width 0 height 0
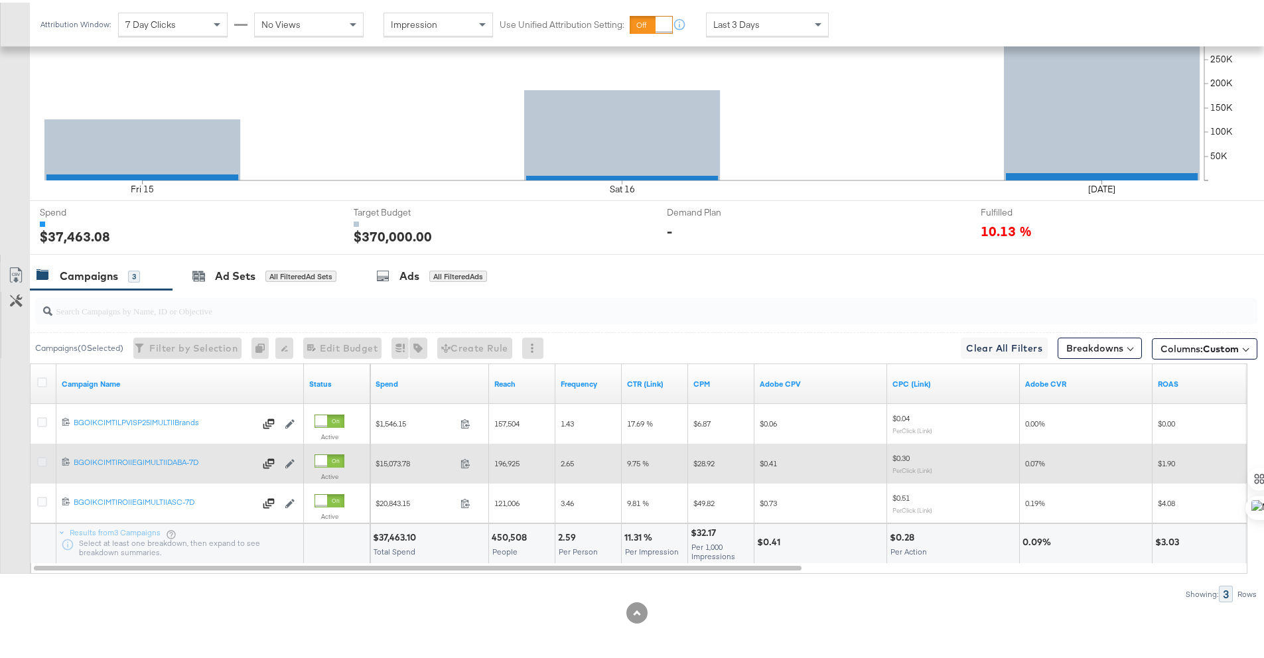
click at [42, 461] on icon at bounding box center [42, 460] width 10 height 10
click at [0, 0] on input "checkbox" at bounding box center [0, 0] width 0 height 0
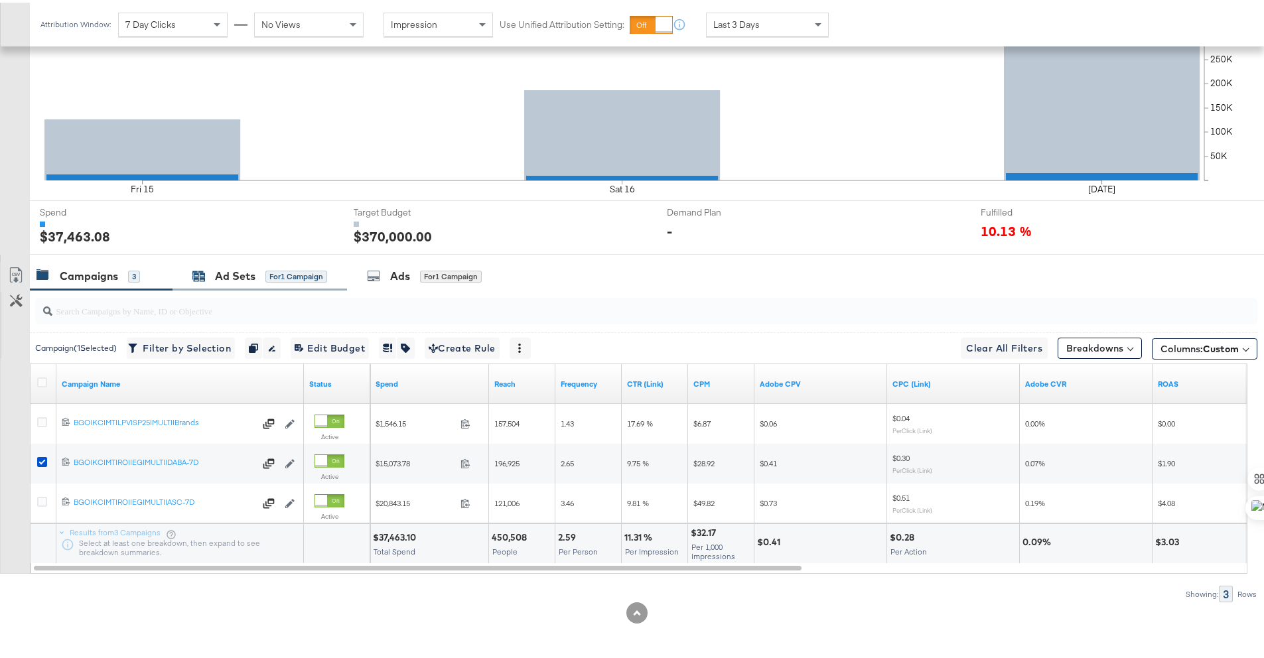
click at [217, 277] on div "Ad Sets" at bounding box center [235, 273] width 40 height 15
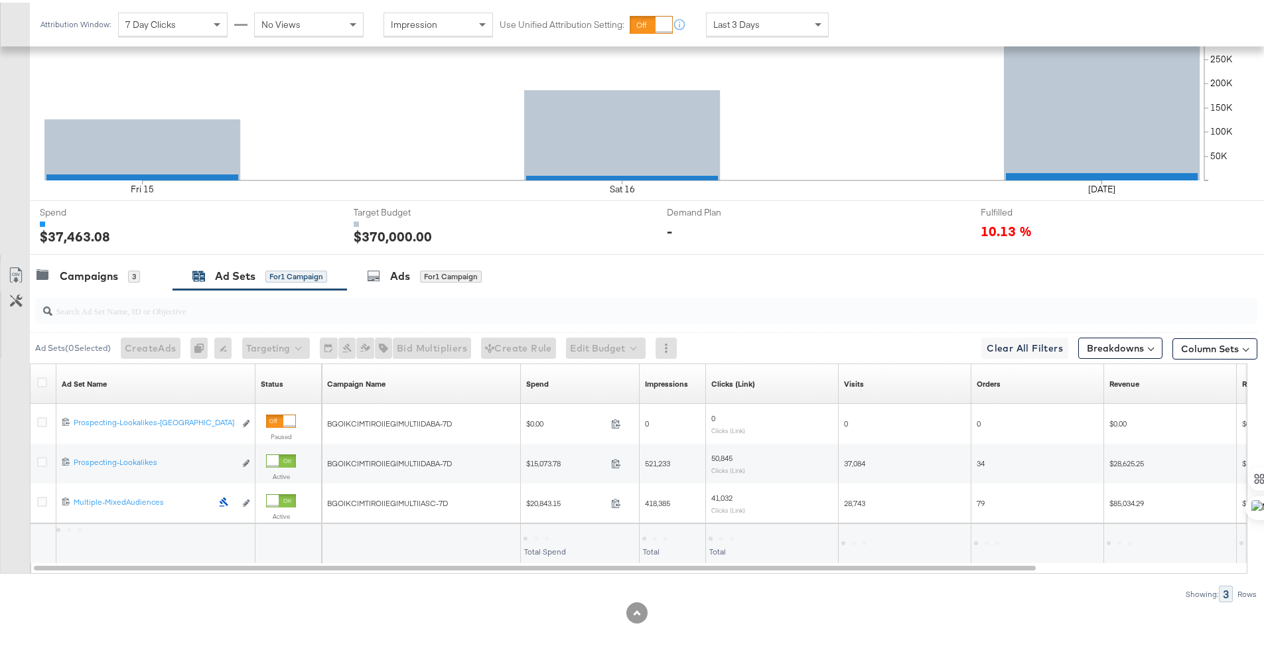
scroll to position [305, 0]
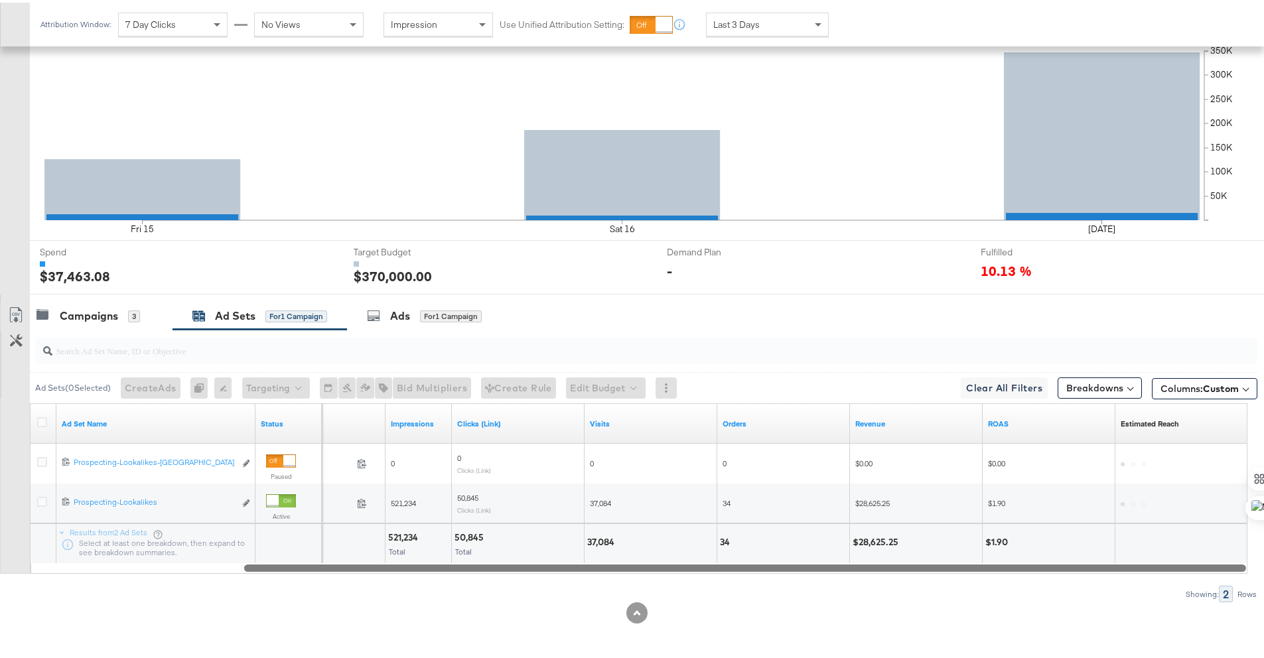
drag, startPoint x: 494, startPoint y: 565, endPoint x: 715, endPoint y: 567, distance: 221.0
click at [715, 567] on div at bounding box center [745, 564] width 1002 height 11
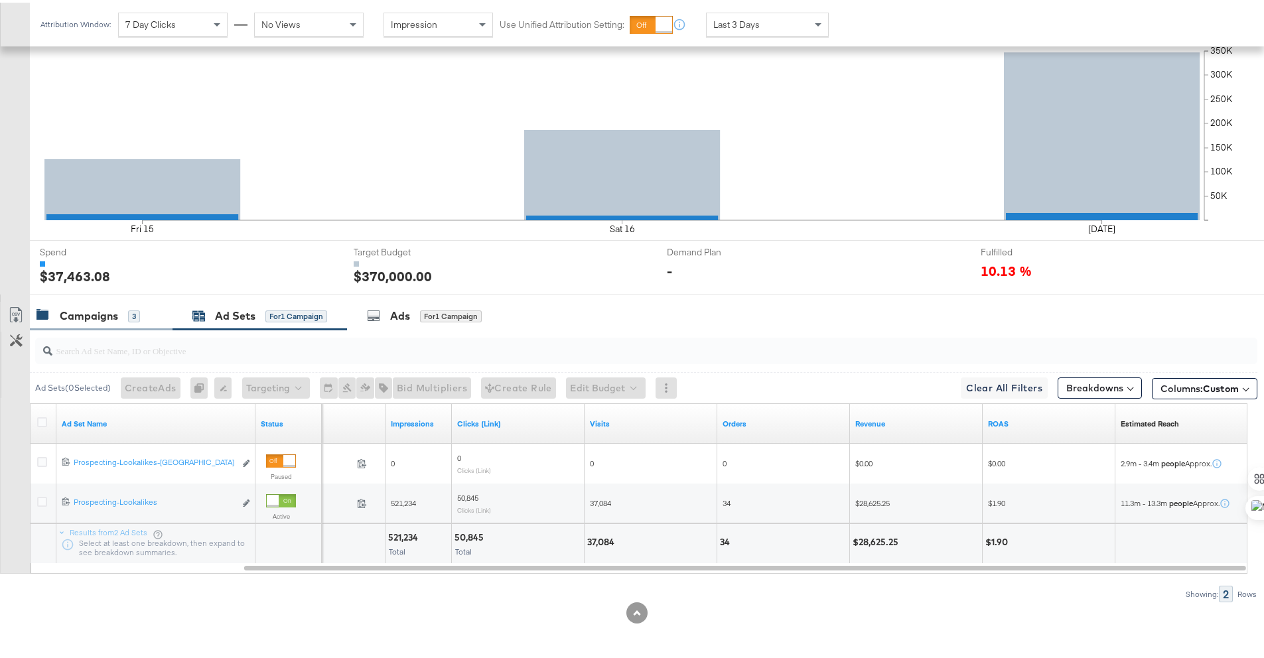
click at [90, 306] on div "Campaigns" at bounding box center [89, 313] width 58 height 15
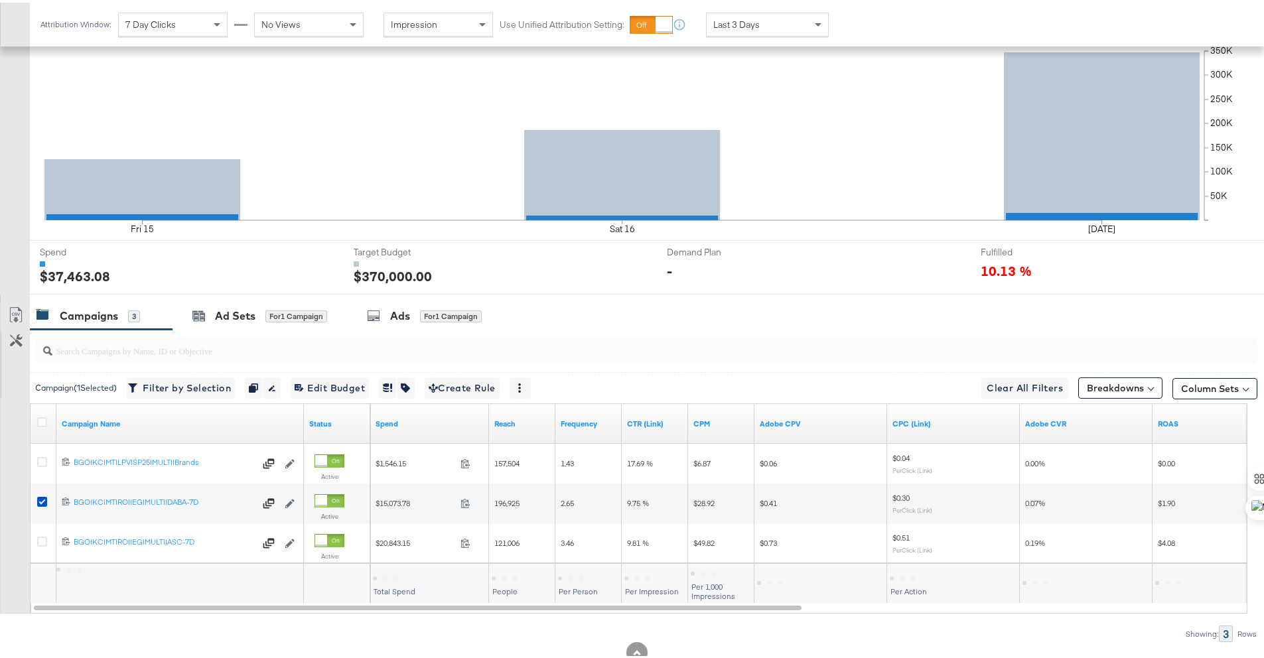
scroll to position [345, 0]
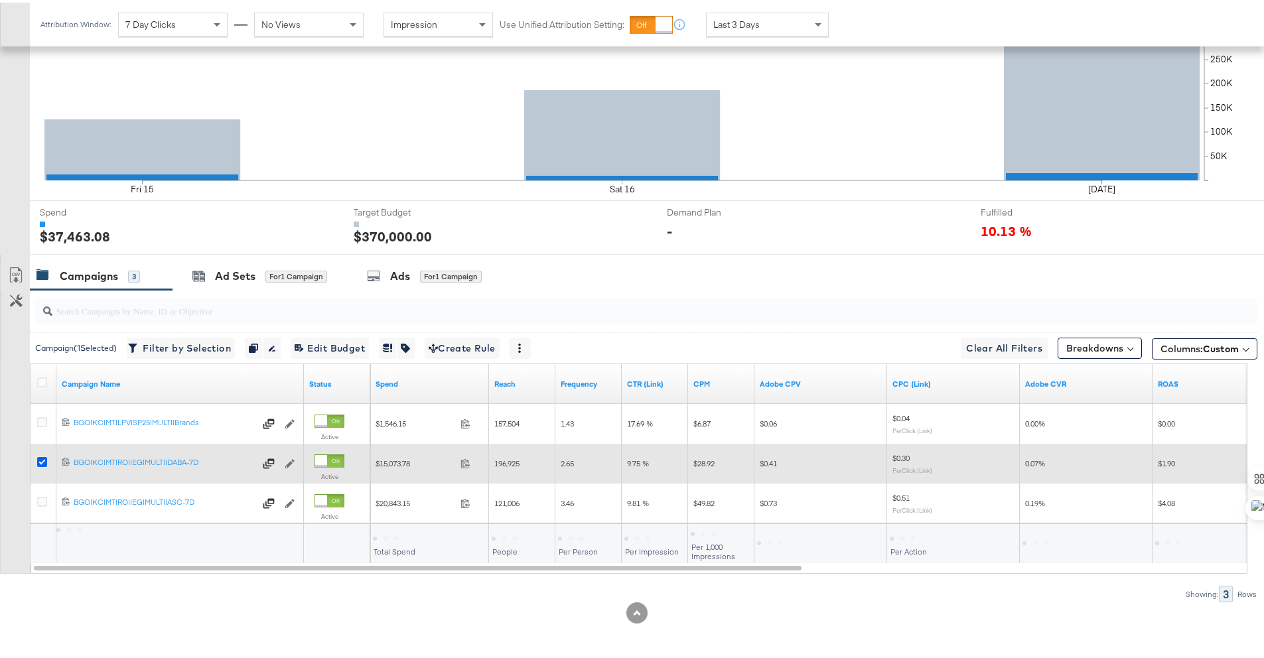
click at [44, 461] on icon at bounding box center [42, 460] width 10 height 10
click at [0, 0] on input "checkbox" at bounding box center [0, 0] width 0 height 0
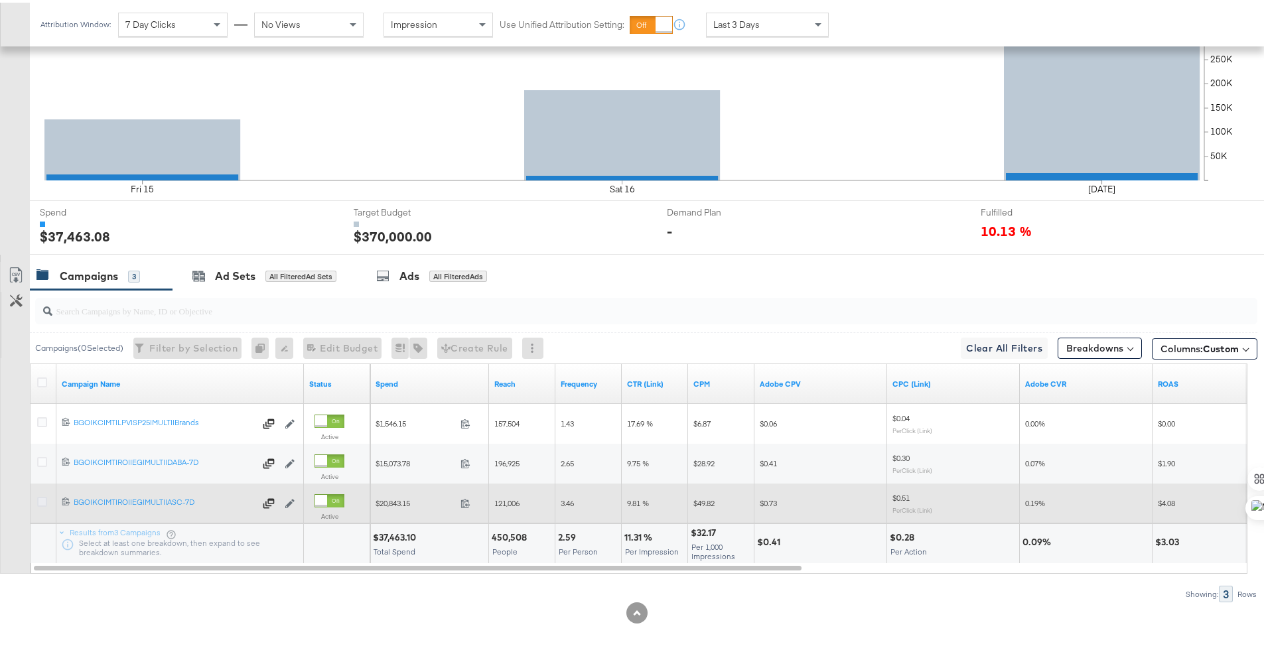
click at [42, 500] on icon at bounding box center [42, 499] width 10 height 10
click at [0, 0] on input "checkbox" at bounding box center [0, 0] width 0 height 0
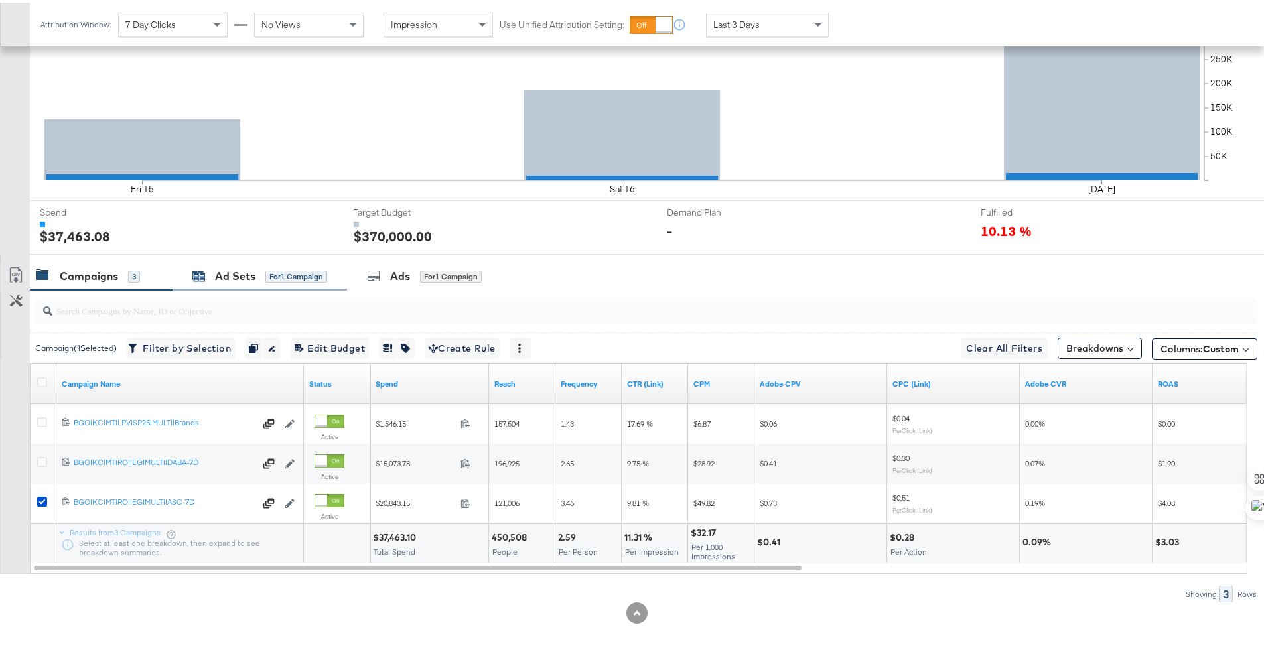
click at [208, 275] on div "Ad Sets for 1 Campaign" at bounding box center [259, 273] width 135 height 15
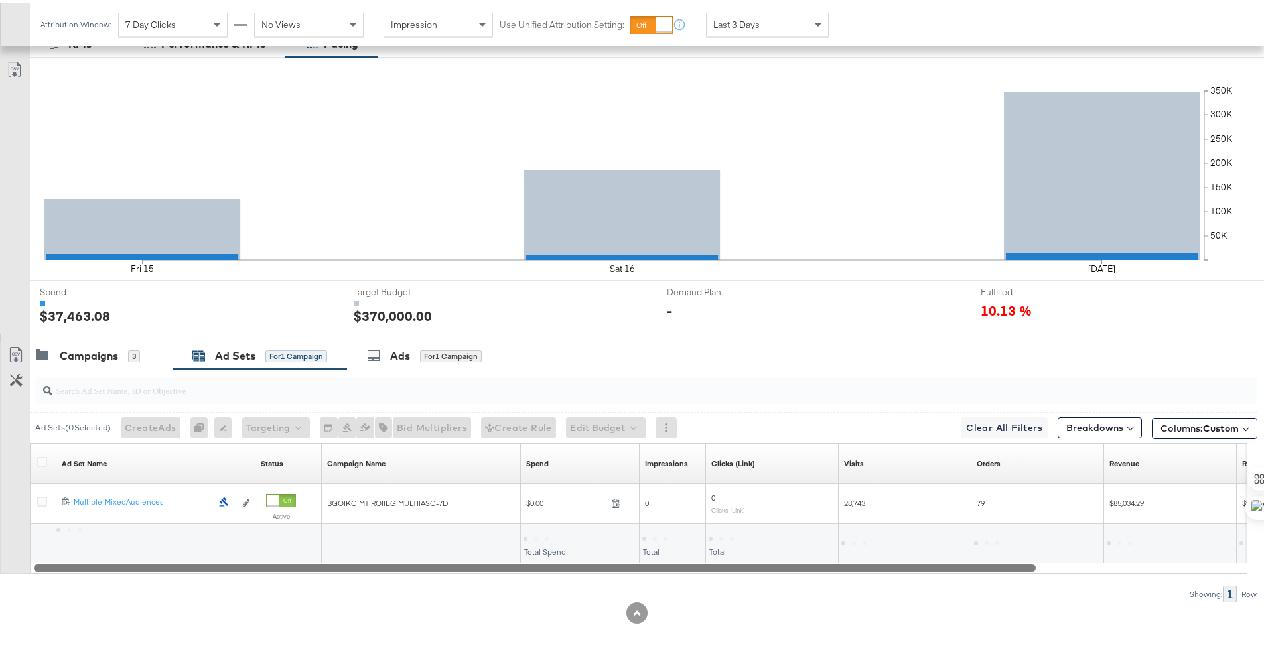
scroll to position [265, 0]
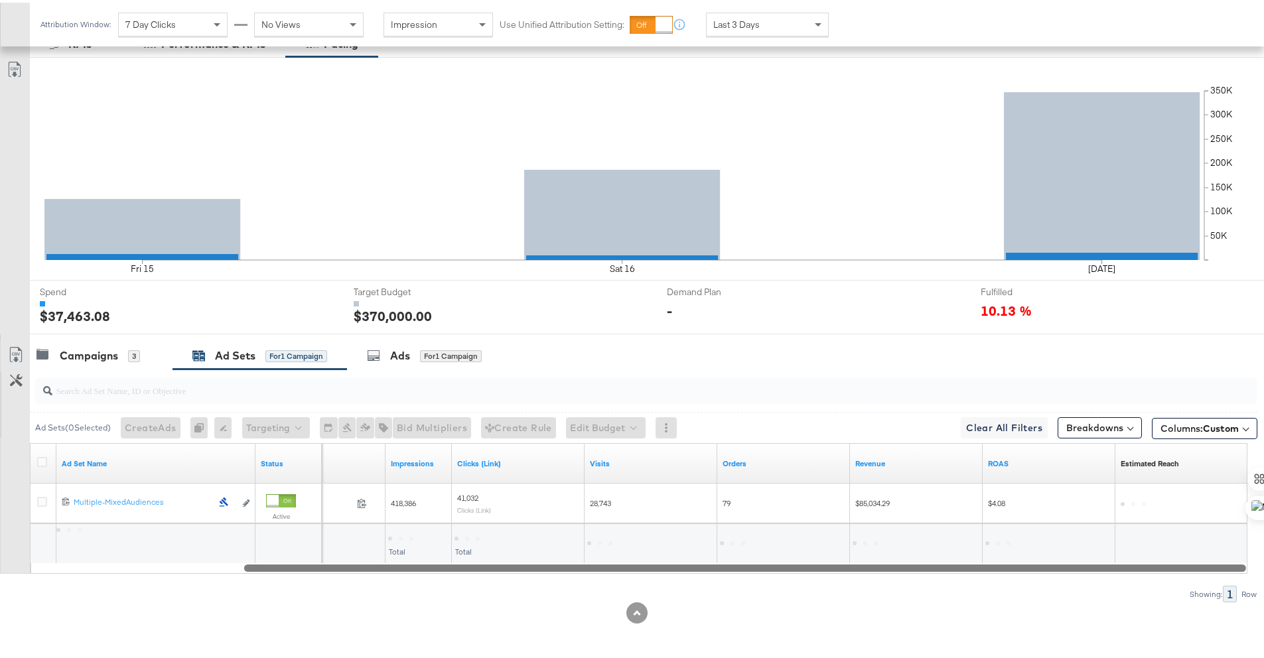
drag, startPoint x: 467, startPoint y: 567, endPoint x: 895, endPoint y: 573, distance: 428.1
click at [895, 573] on div "Ad Sets ( 0 Selected) Create Ads At least one ad set must be selected 0 Rename …" at bounding box center [629, 483] width 1258 height 233
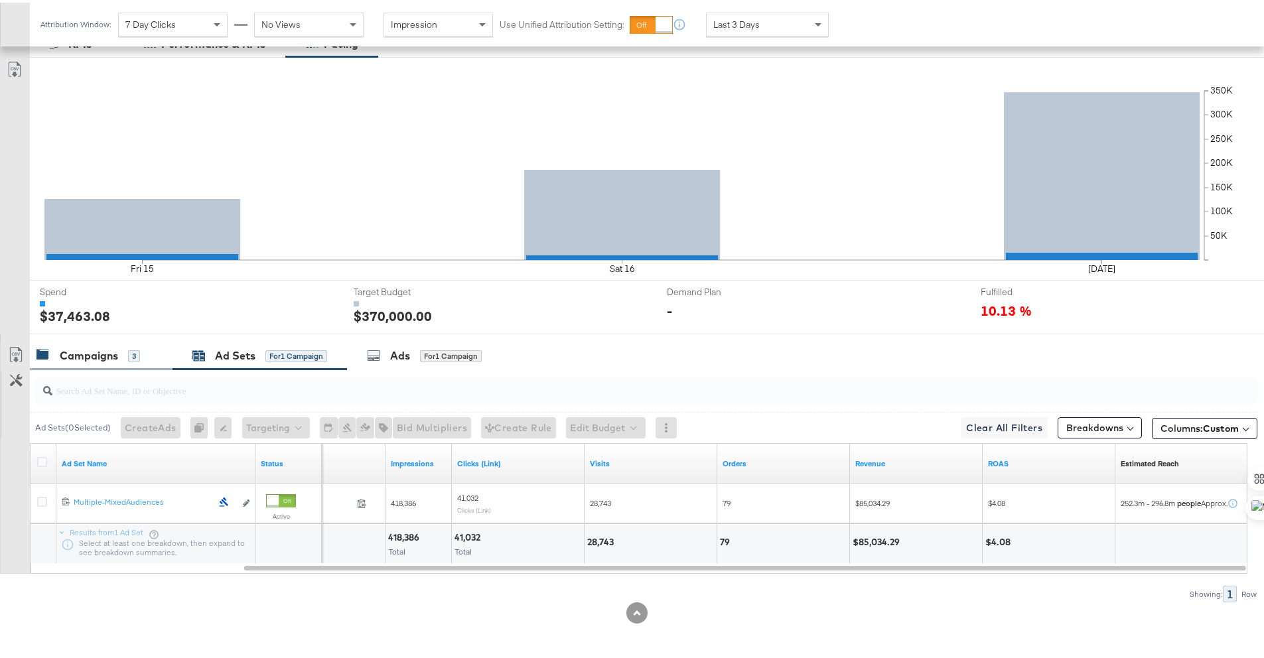
click at [108, 340] on div "Campaigns 3" at bounding box center [101, 353] width 143 height 29
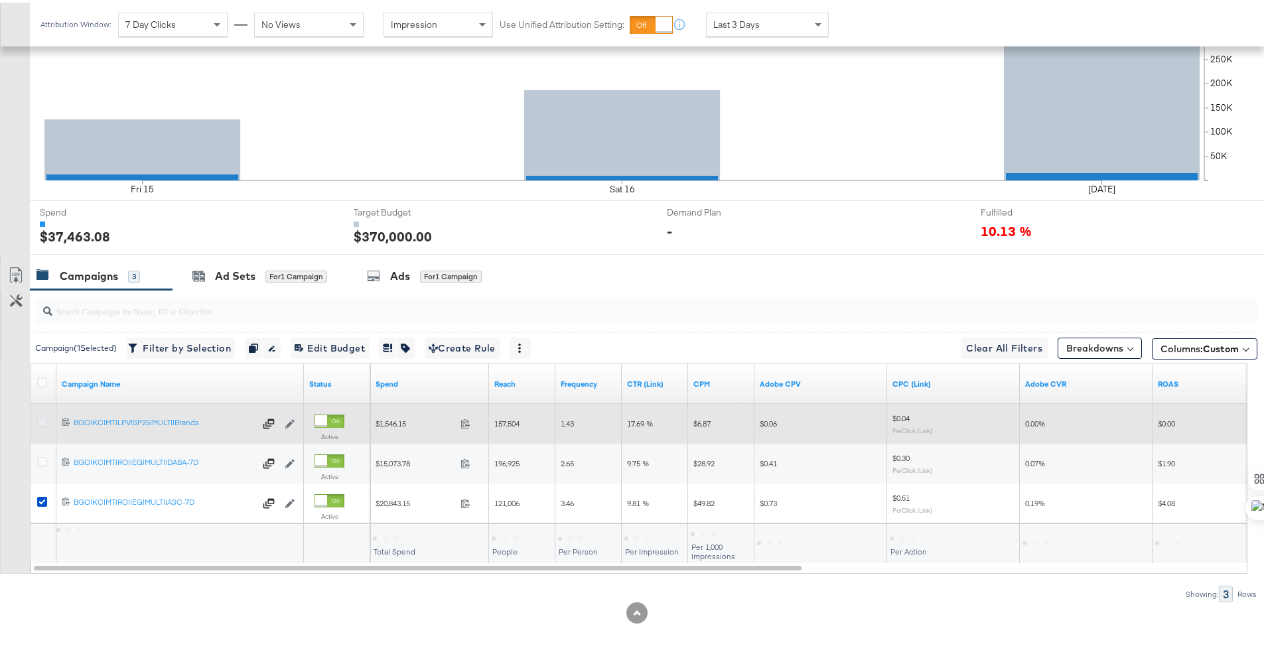
click at [39, 419] on icon at bounding box center [42, 420] width 10 height 10
click at [0, 0] on input "checkbox" at bounding box center [0, 0] width 0 height 0
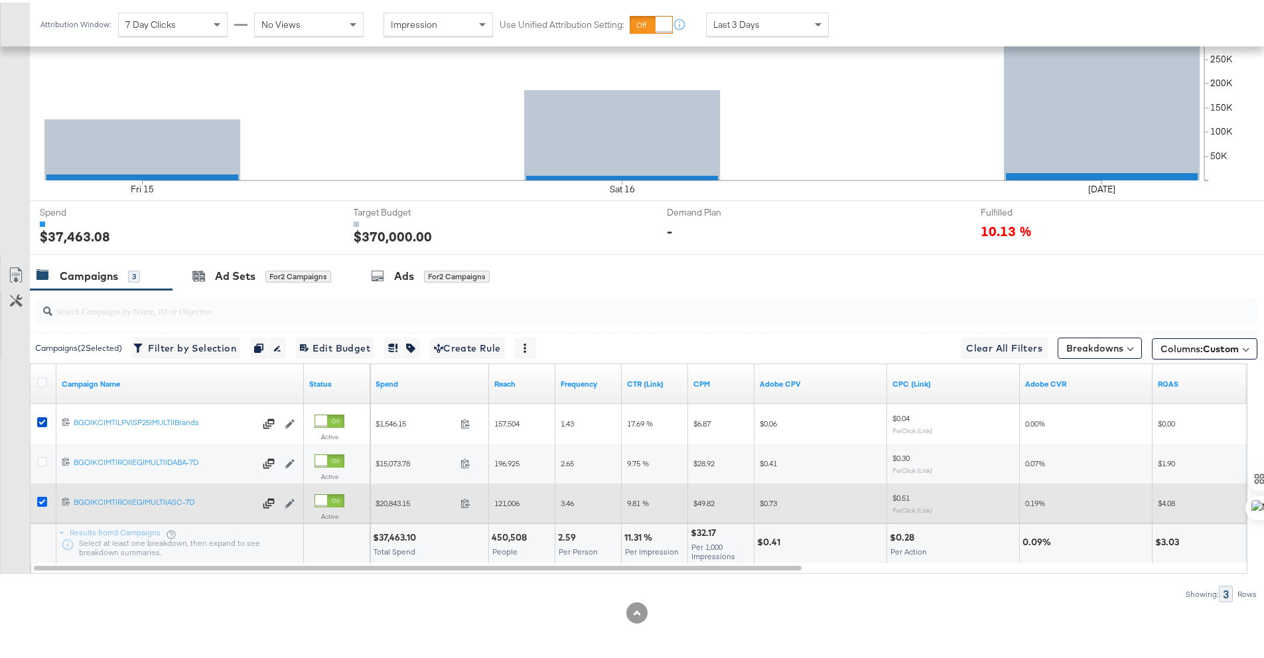
click at [42, 503] on icon at bounding box center [42, 499] width 10 height 10
click at [0, 0] on input "checkbox" at bounding box center [0, 0] width 0 height 0
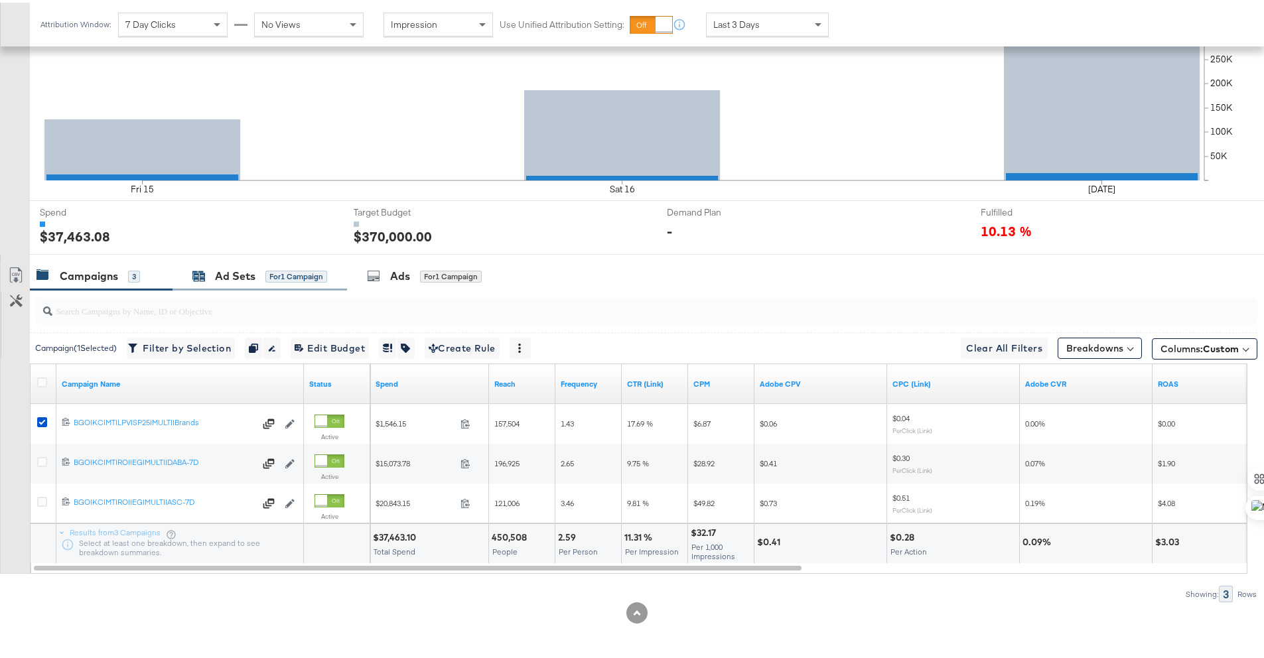
click at [224, 275] on div "Ad Sets" at bounding box center [235, 273] width 40 height 15
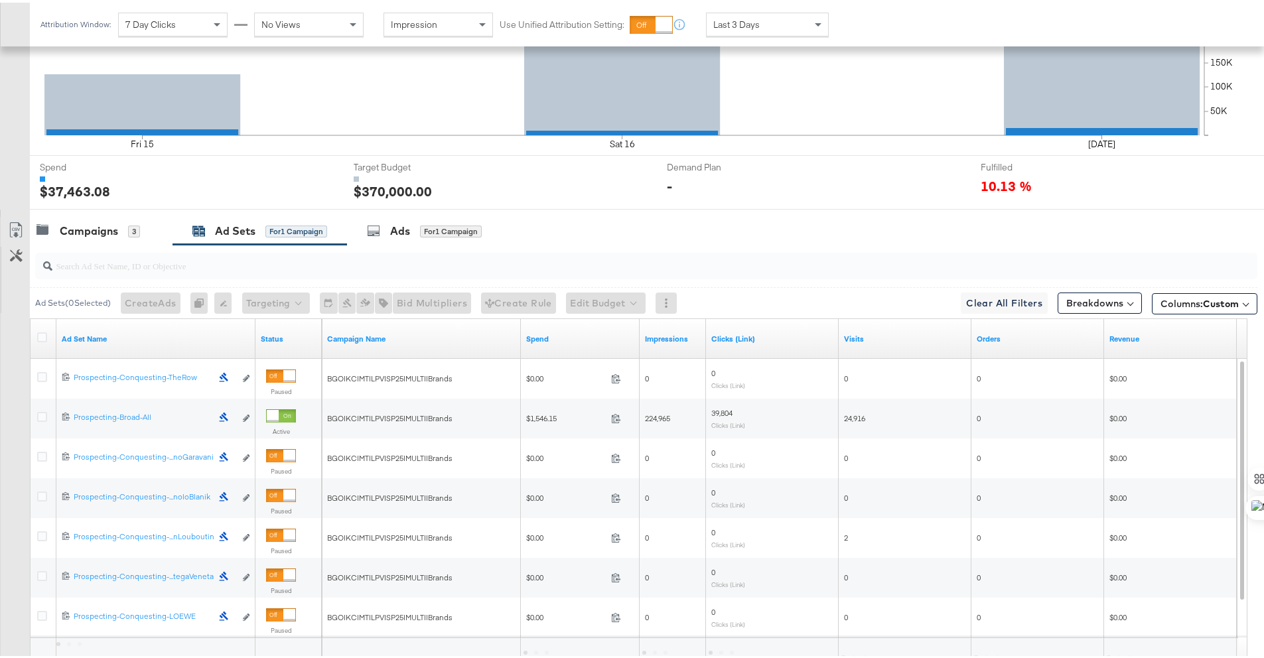
scroll to position [472, 0]
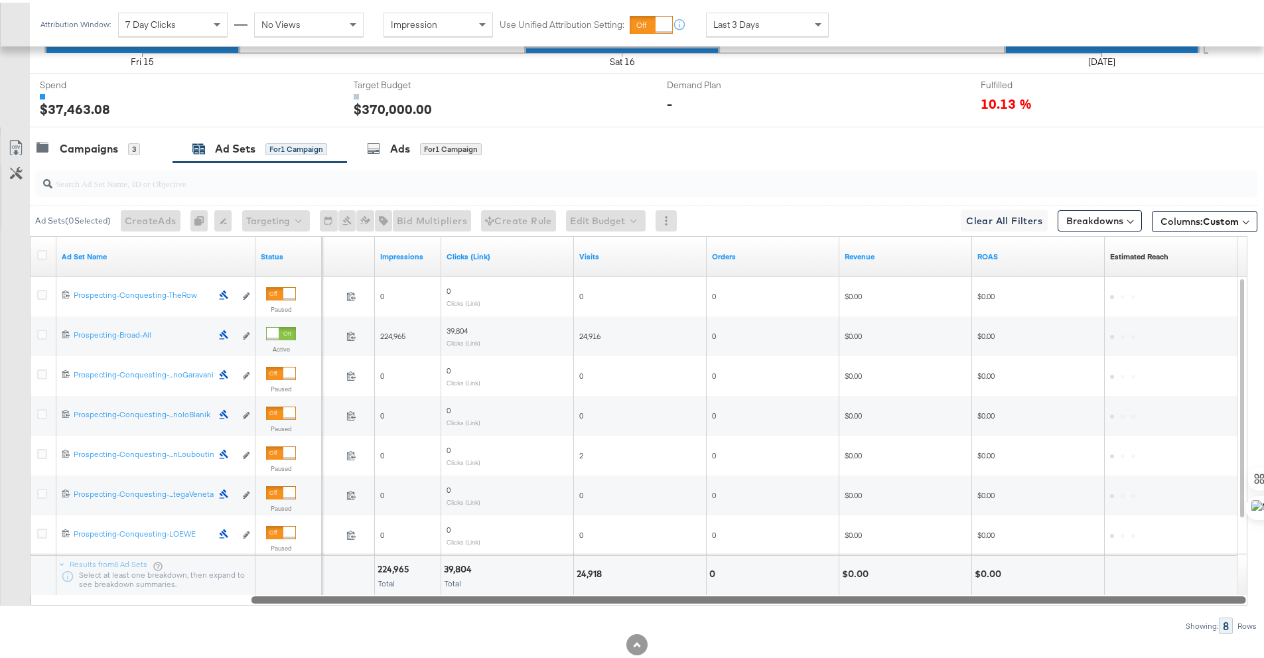
drag, startPoint x: 523, startPoint y: 597, endPoint x: 1060, endPoint y: 603, distance: 536.9
click at [1060, 603] on div "Ad Set Name Status Spend Impressions Clicks (Link) Visits Orders Revenue ROAS E…" at bounding box center [639, 419] width 1218 height 370
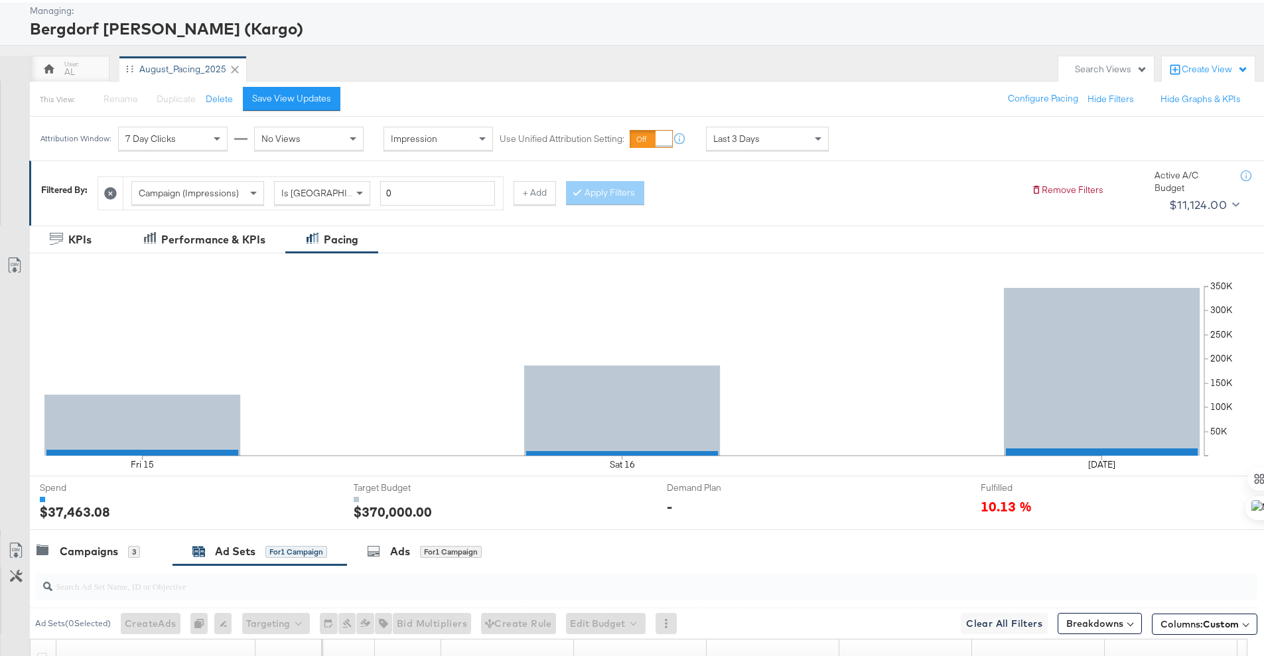
scroll to position [0, 0]
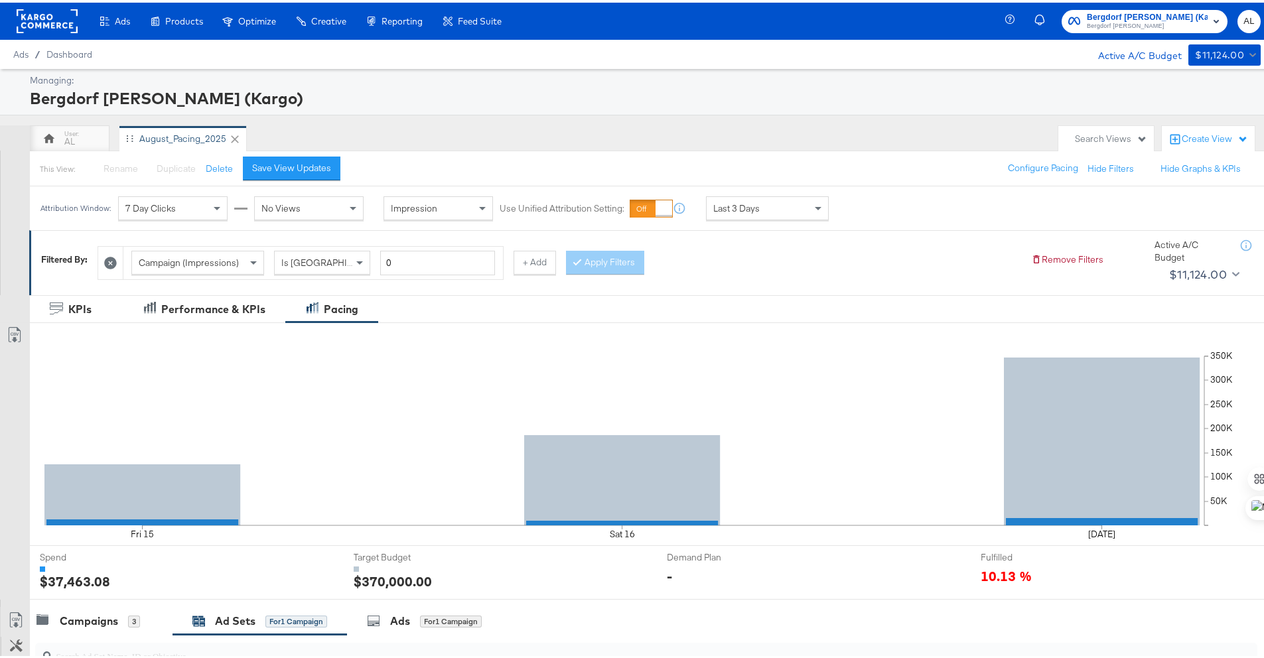
click at [34, 17] on rect at bounding box center [47, 19] width 61 height 24
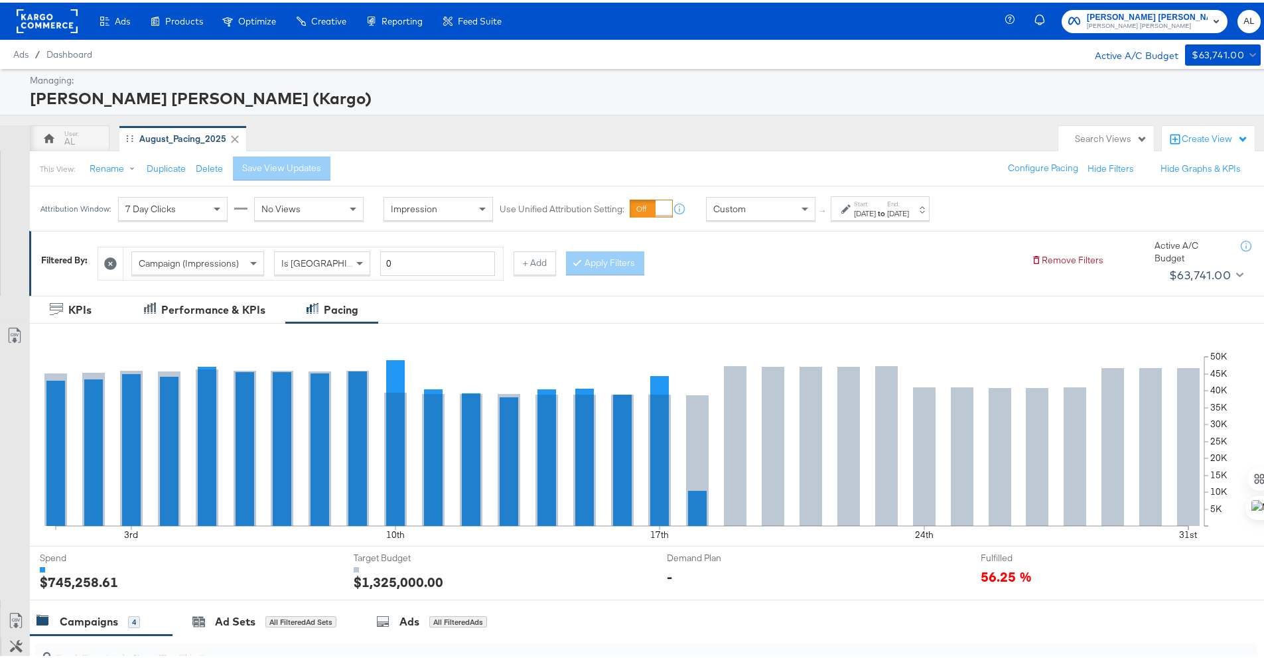
click at [866, 215] on div "[DATE]" at bounding box center [865, 211] width 22 height 11
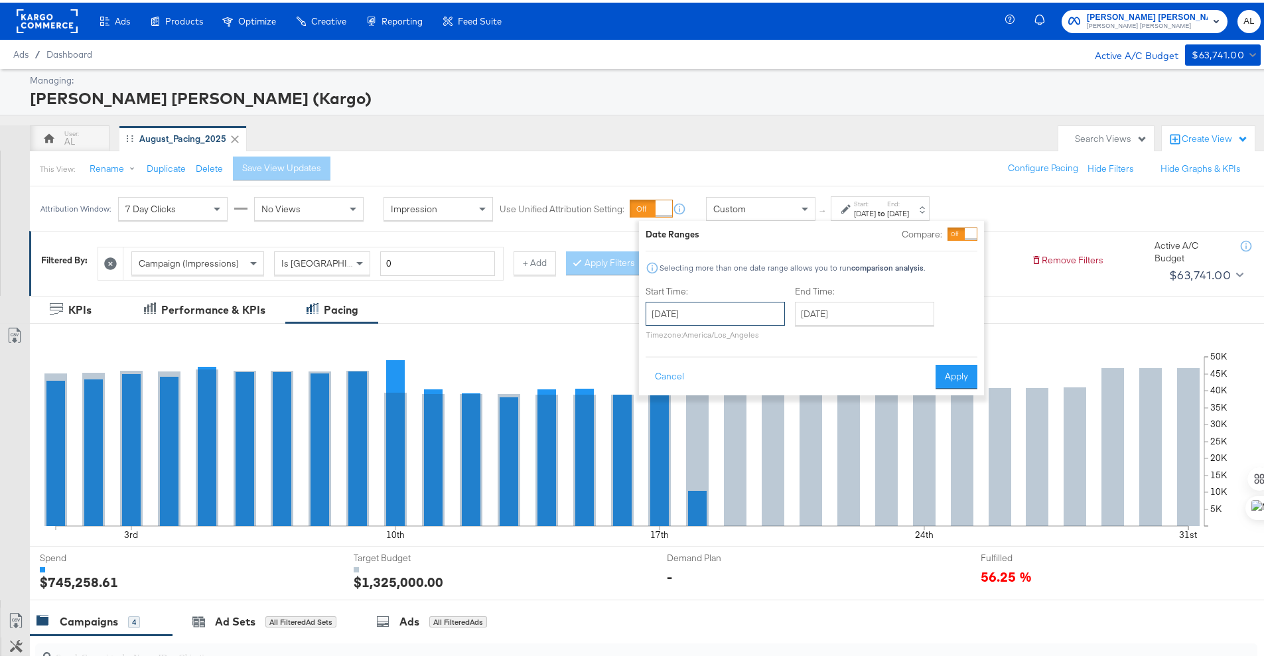
click at [764, 309] on input "[DATE]" at bounding box center [715, 311] width 139 height 24
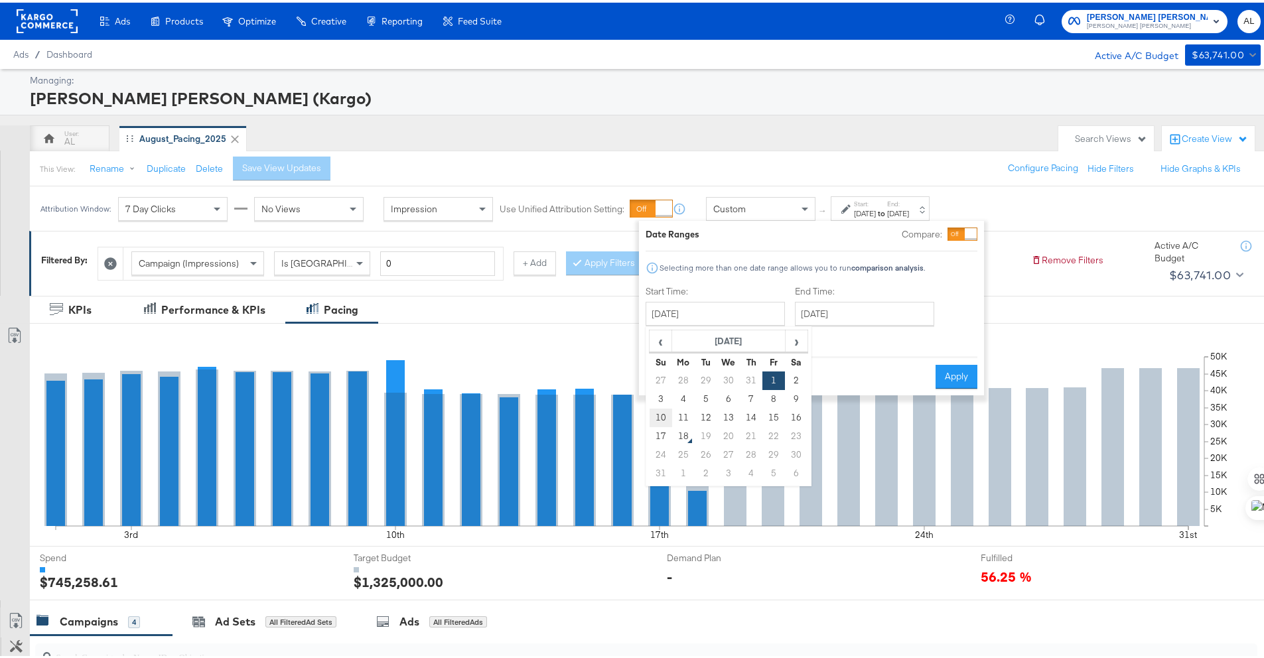
click at [668, 419] on td "10" at bounding box center [661, 415] width 23 height 19
type input "[DATE]"
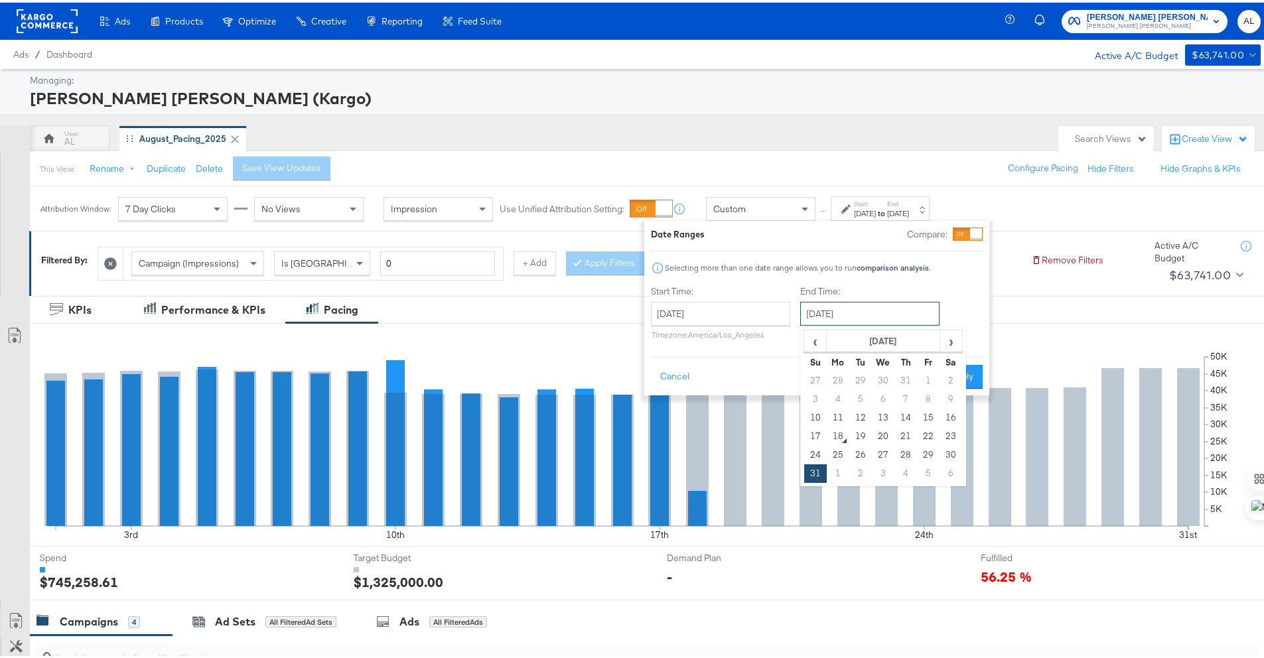
click at [879, 309] on input "[DATE]" at bounding box center [869, 311] width 139 height 24
click at [944, 420] on td "16" at bounding box center [951, 415] width 23 height 19
type input "[DATE]"
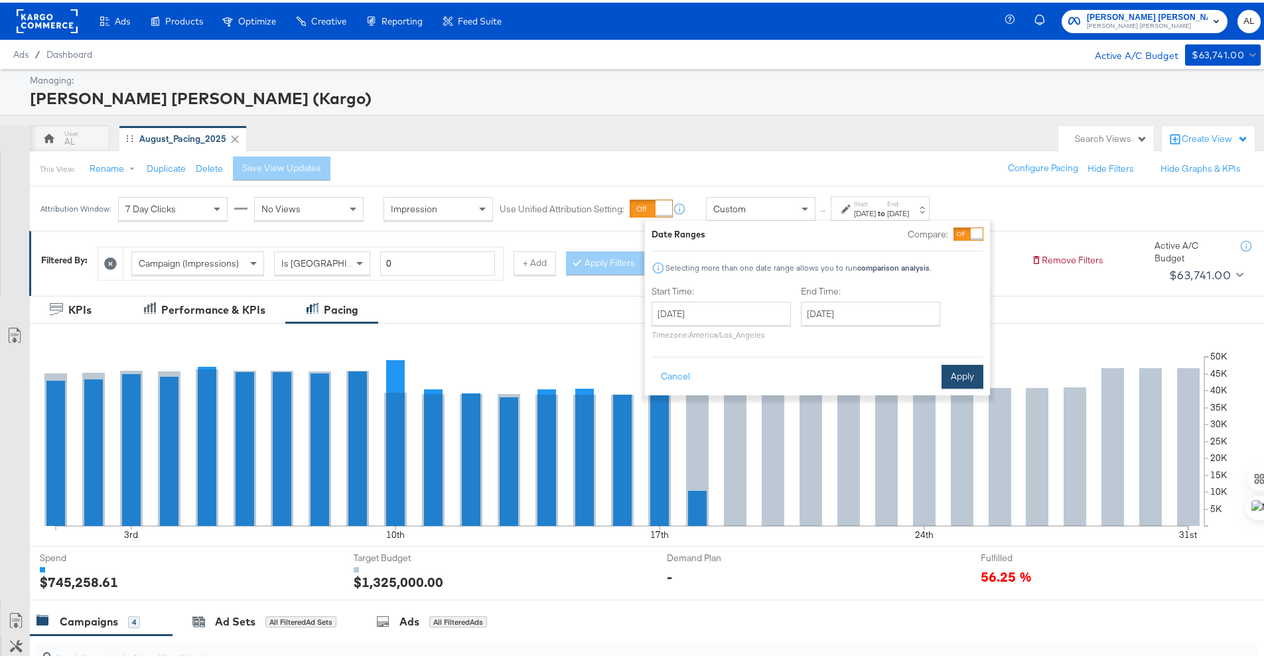
click at [969, 373] on button "Apply" at bounding box center [963, 374] width 42 height 24
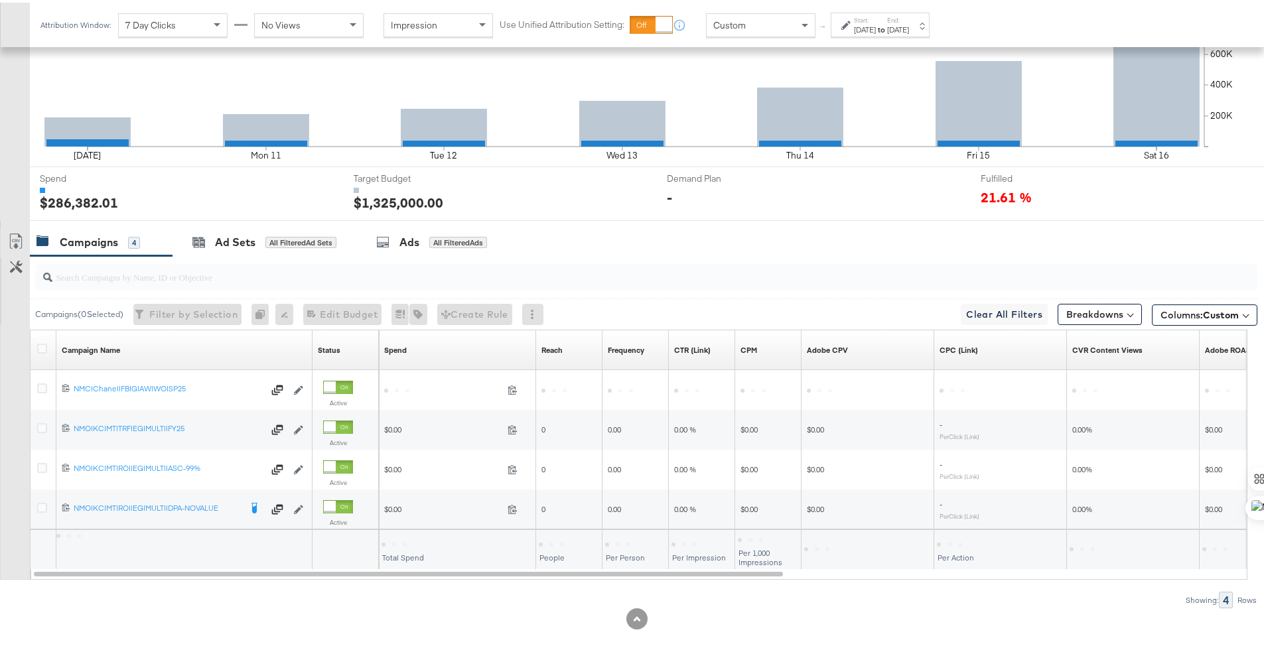
scroll to position [386, 0]
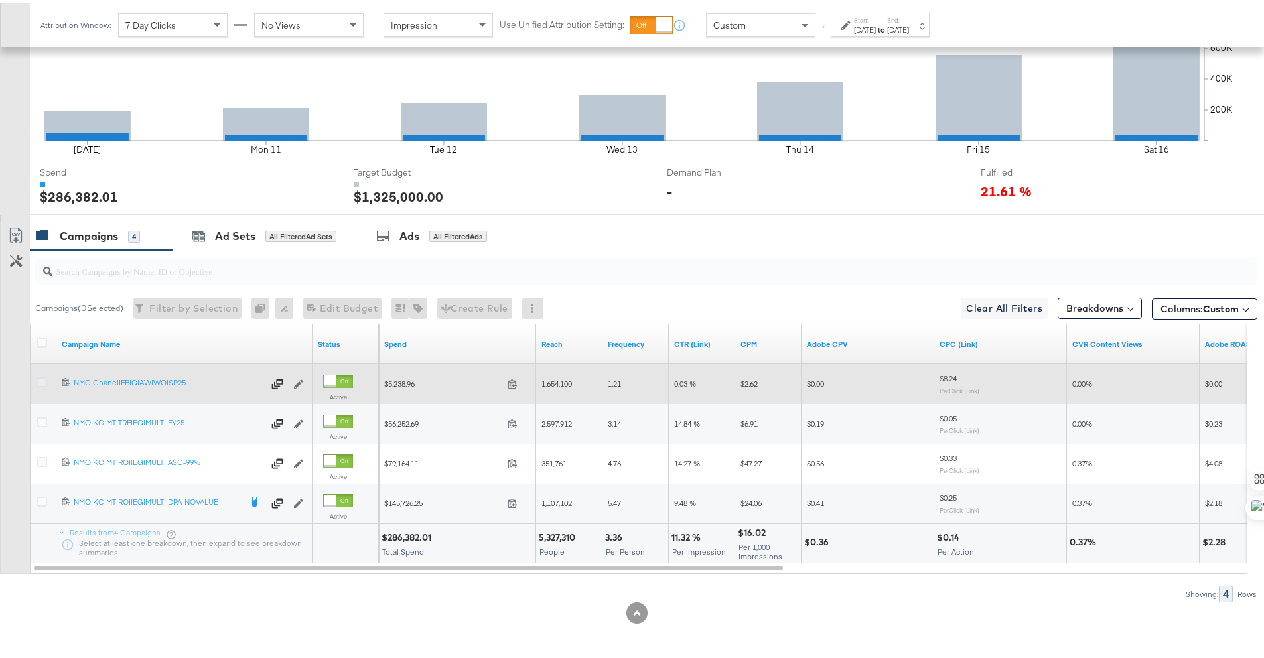
click at [45, 381] on icon at bounding box center [42, 380] width 10 height 10
click at [0, 0] on input "checkbox" at bounding box center [0, 0] width 0 height 0
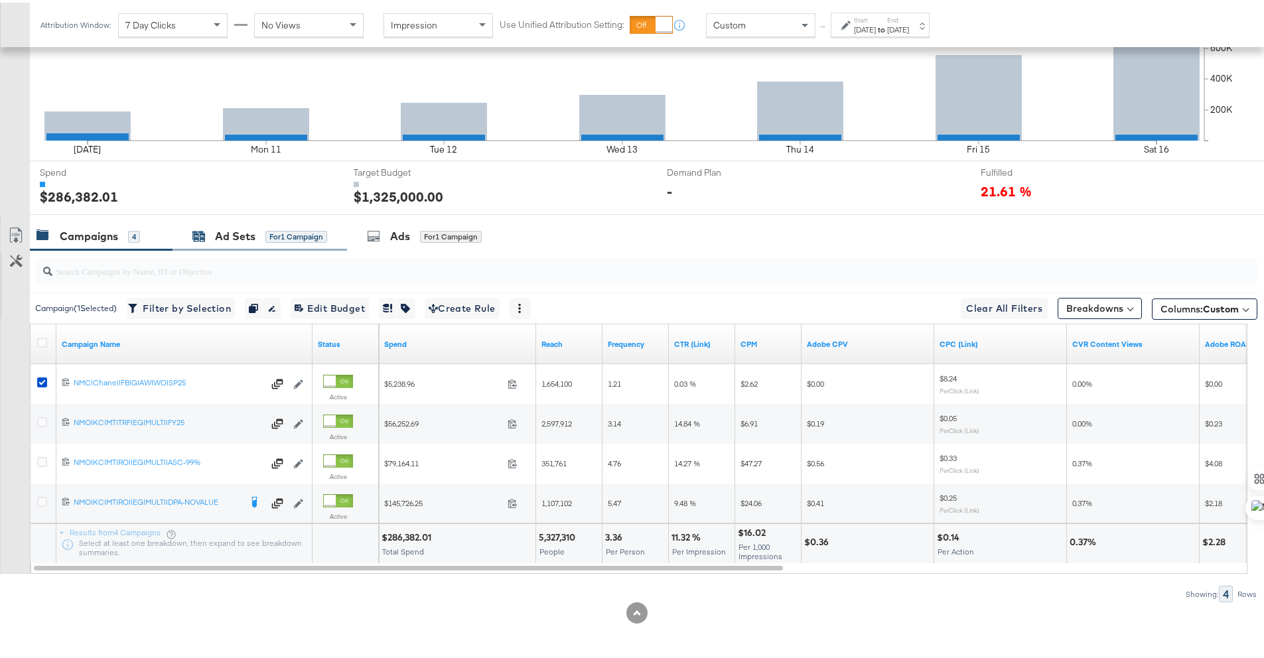
click at [236, 234] on div "Ad Sets" at bounding box center [235, 233] width 40 height 15
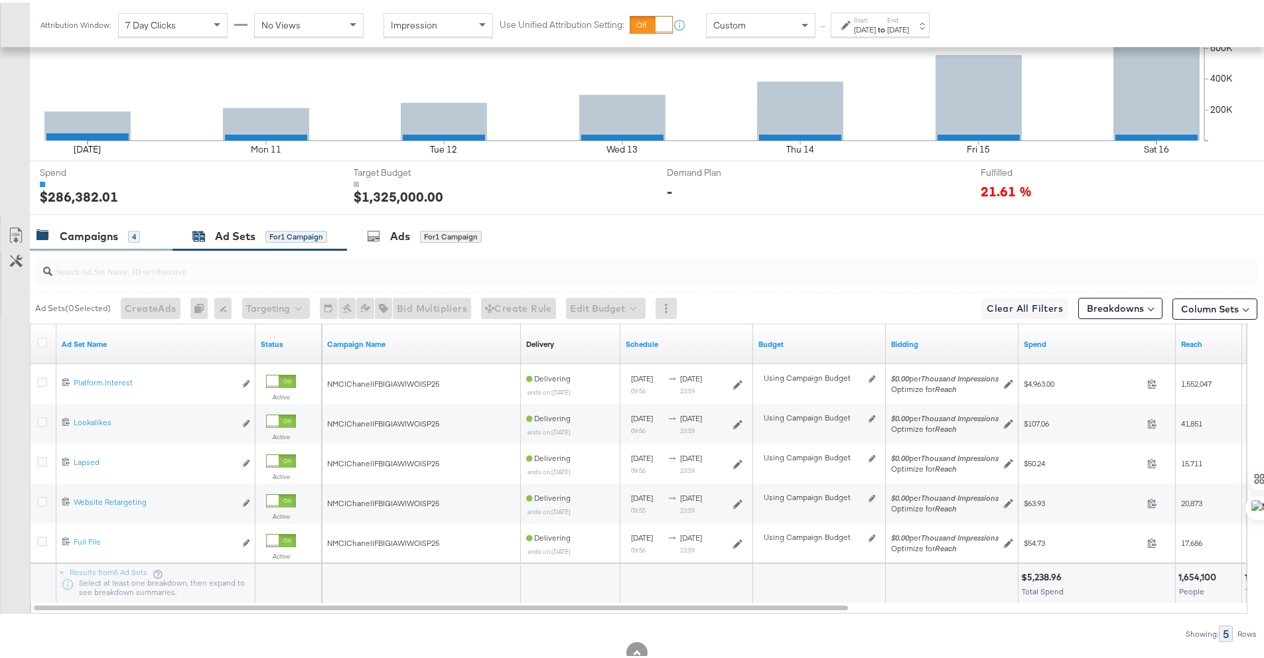
click at [109, 237] on div "Campaigns" at bounding box center [89, 233] width 58 height 15
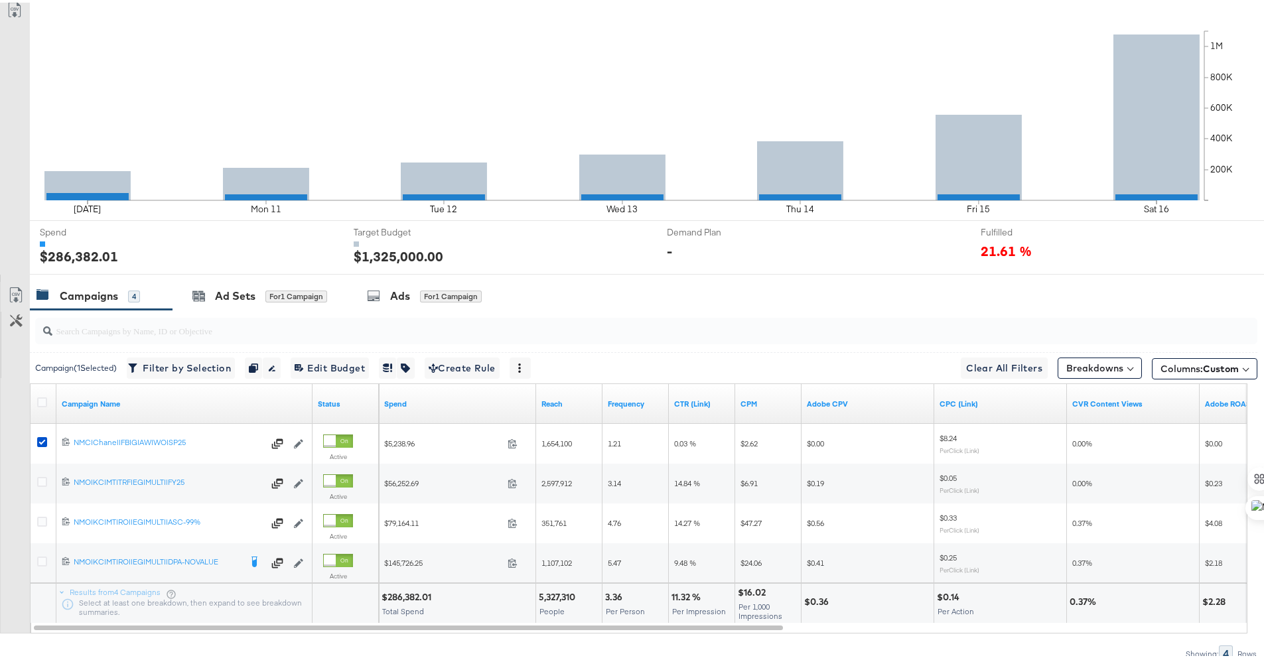
scroll to position [53, 0]
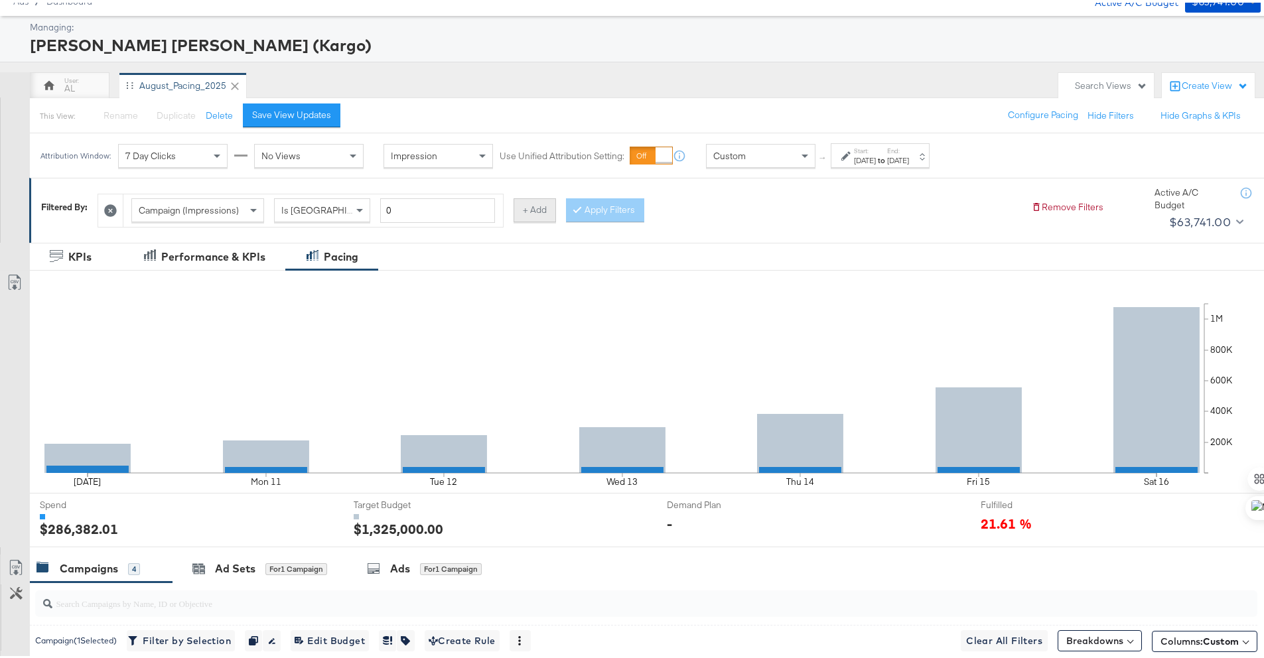
click at [542, 216] on button "+ Add" at bounding box center [535, 208] width 42 height 24
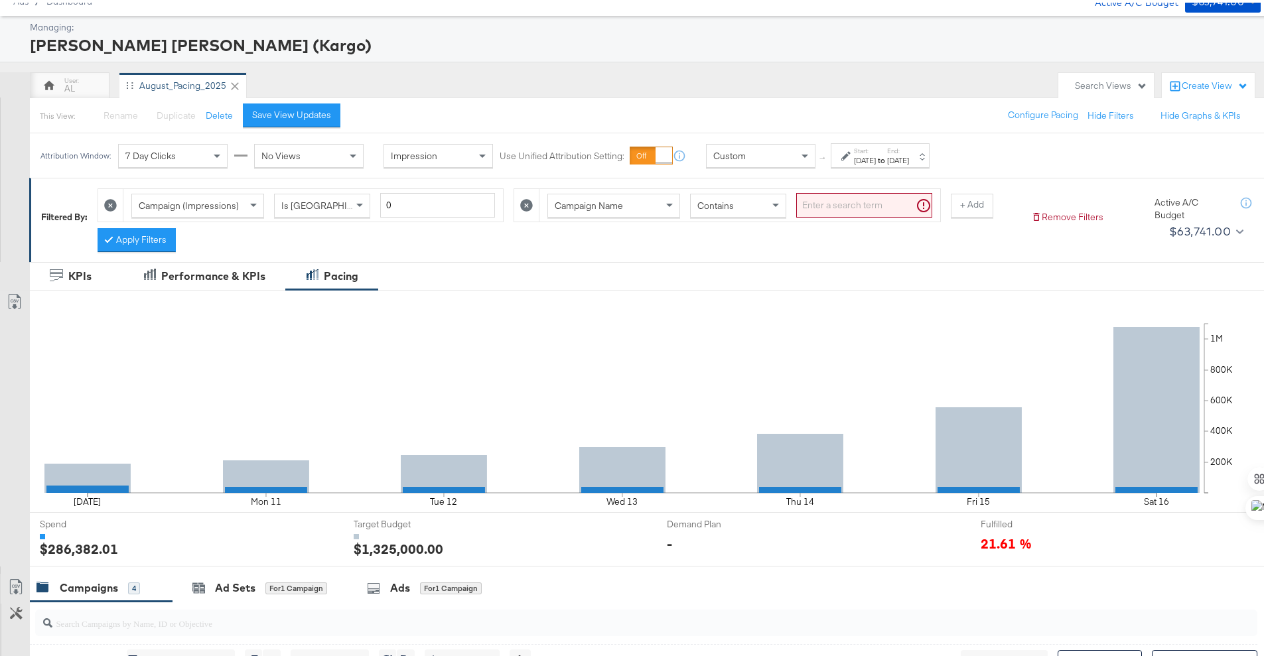
click at [711, 208] on span "Contains" at bounding box center [715, 203] width 36 height 12
click at [810, 205] on input "search" at bounding box center [864, 202] width 136 height 25
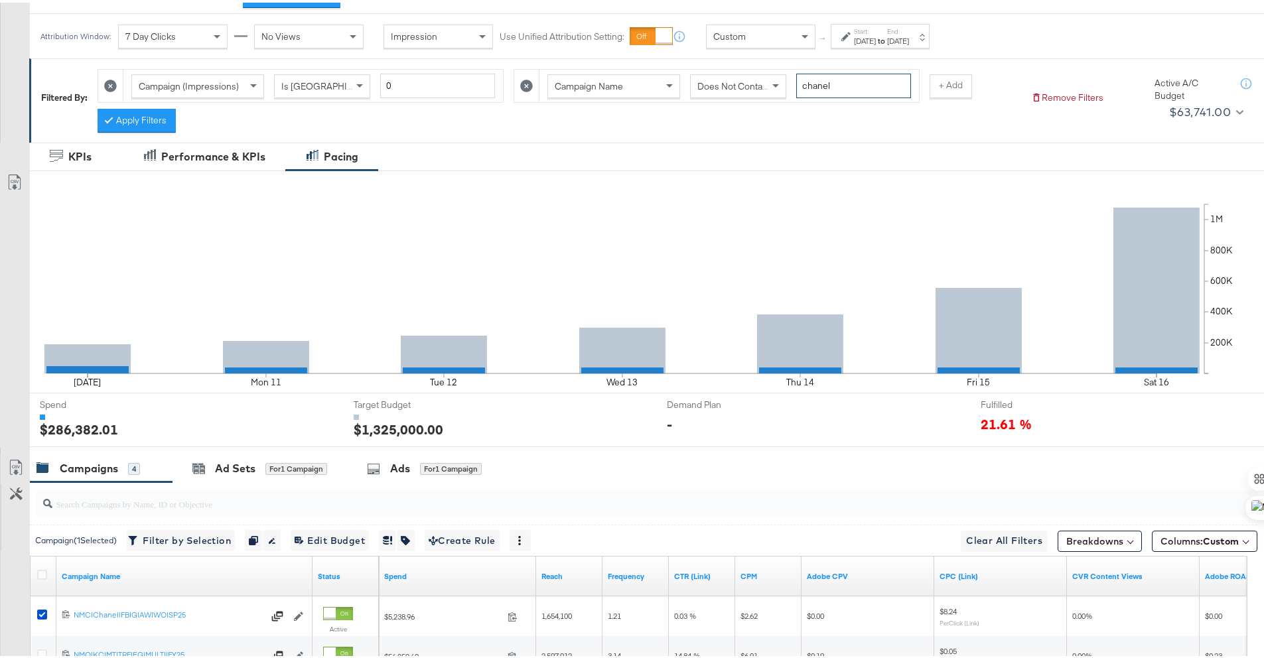
scroll to position [171, 0]
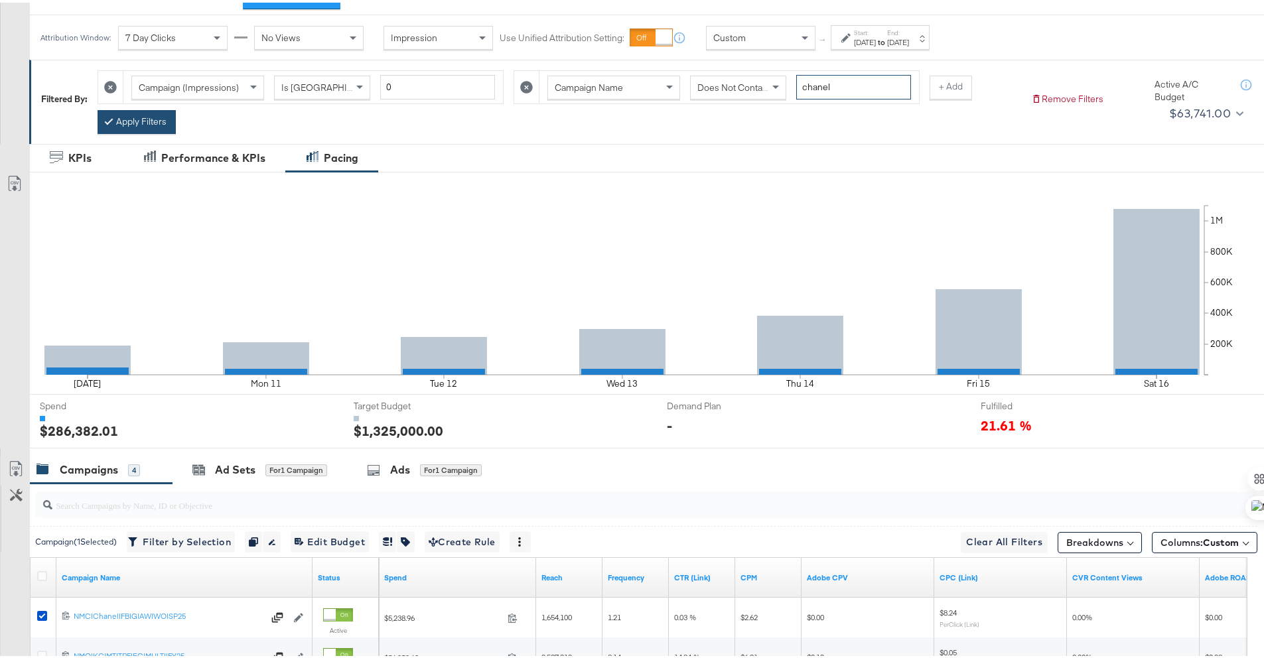
type input "chanel"
click at [163, 123] on button "Apply Filters" at bounding box center [137, 120] width 78 height 24
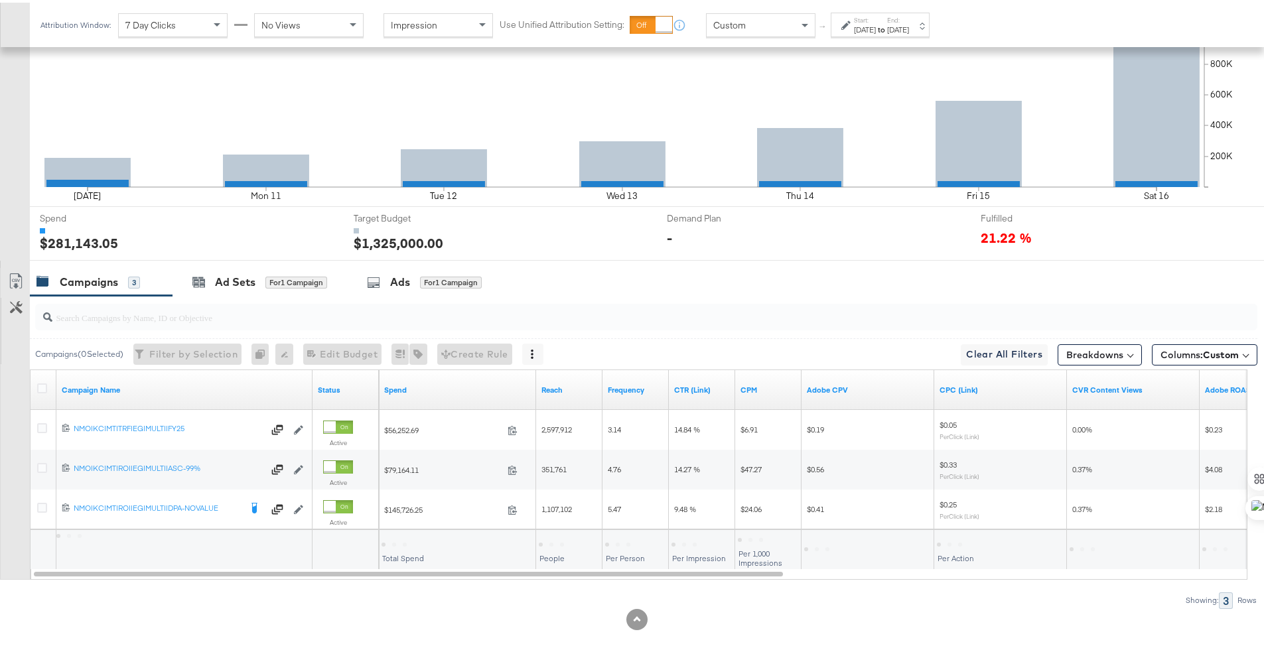
scroll to position [365, 0]
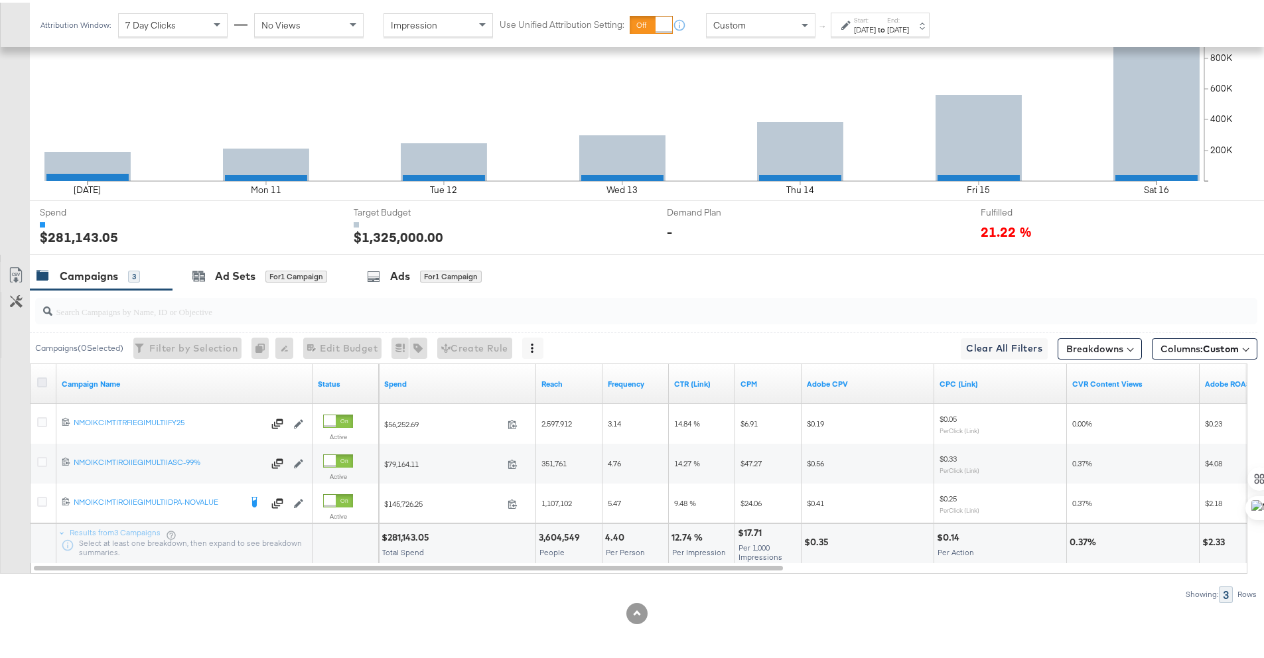
click at [44, 376] on icon at bounding box center [42, 380] width 10 height 10
click at [0, 0] on input "checkbox" at bounding box center [0, 0] width 0 height 0
drag, startPoint x: 11, startPoint y: 271, endPoint x: 10, endPoint y: 278, distance: 6.7
click at [10, 278] on icon at bounding box center [16, 273] width 16 height 16
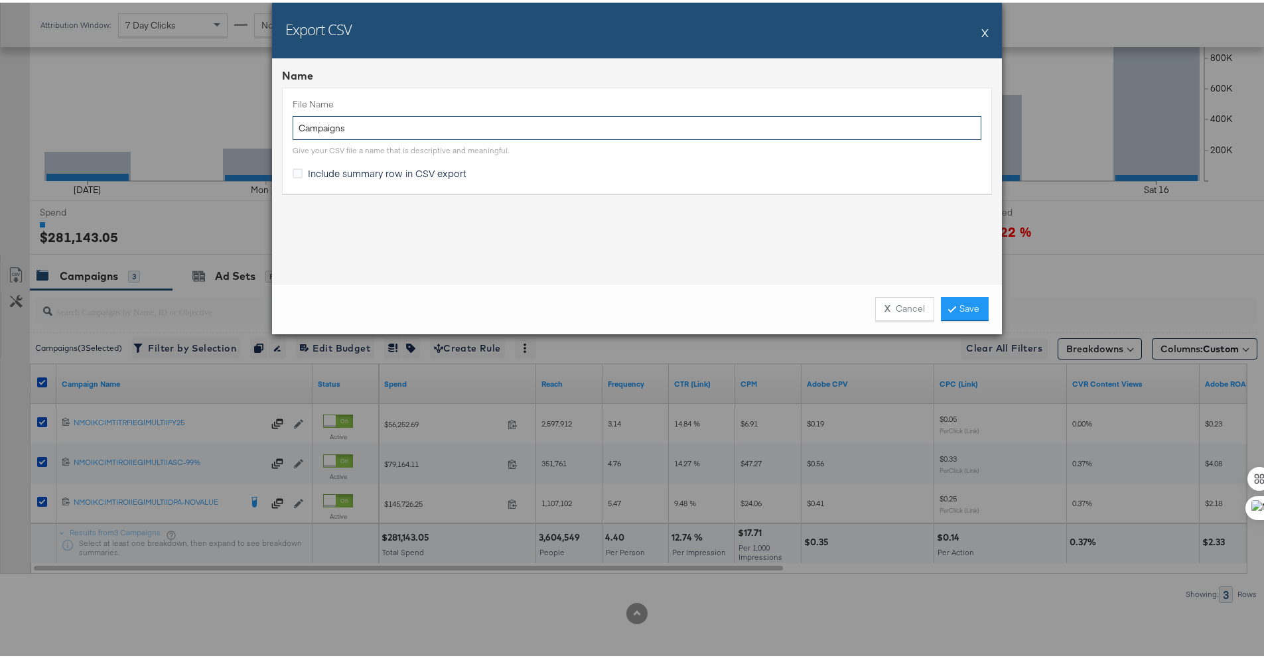
click at [293, 129] on input "Campaigns" at bounding box center [637, 125] width 689 height 25
type input "NM LW TTL Campaigns"
click at [313, 175] on span "Include summary row in CSV export" at bounding box center [387, 170] width 159 height 13
click at [0, 0] on input "Include summary row in CSV export" at bounding box center [0, 0] width 0 height 0
click at [954, 314] on link "Save" at bounding box center [965, 307] width 48 height 24
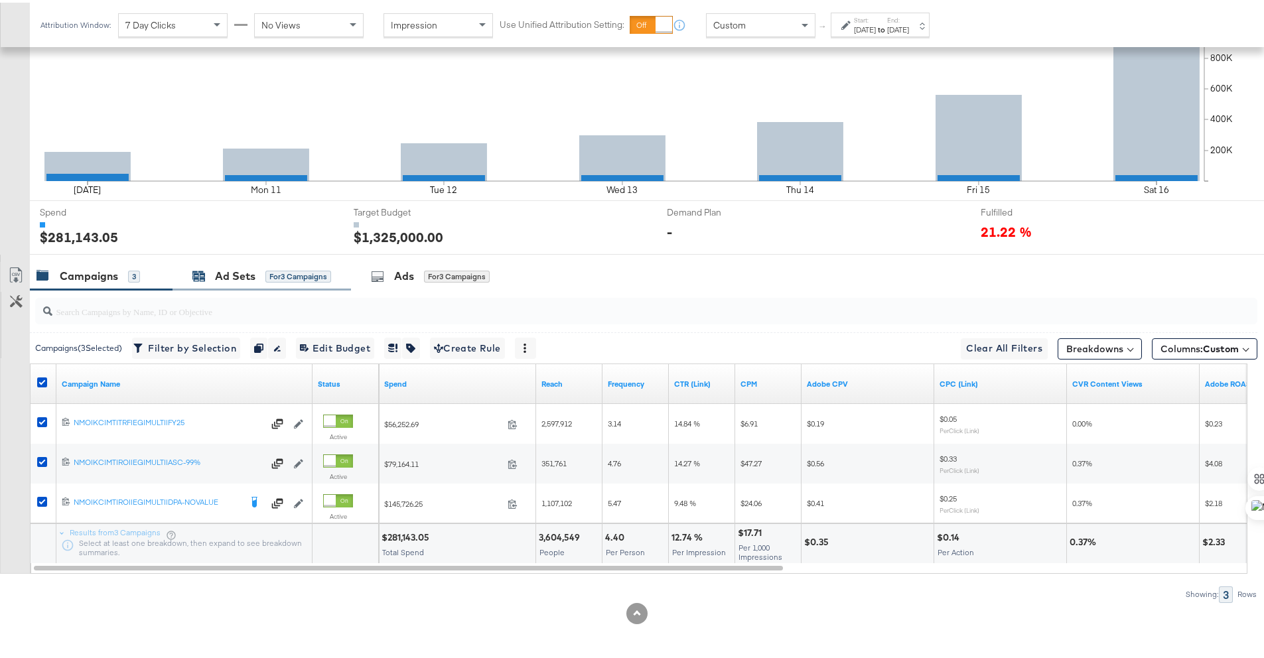
click at [236, 277] on div "Ad Sets" at bounding box center [235, 273] width 40 height 15
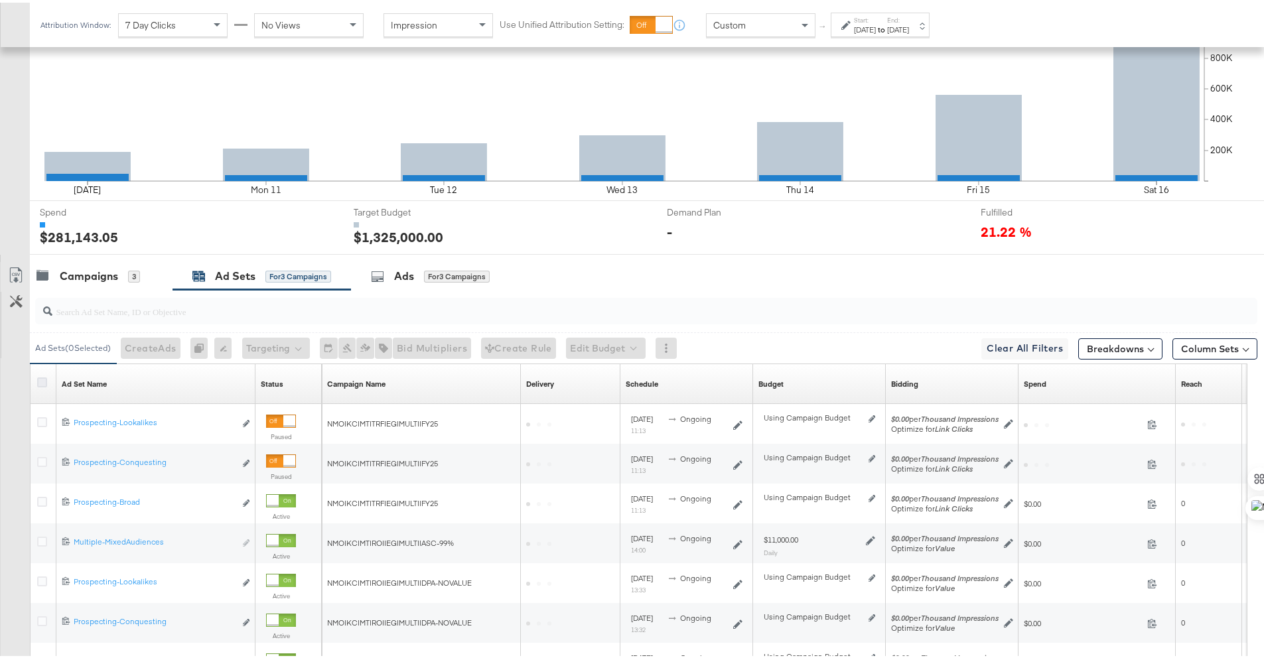
click at [38, 380] on icon at bounding box center [42, 380] width 10 height 10
click at [0, 0] on input "checkbox" at bounding box center [0, 0] width 0 height 0
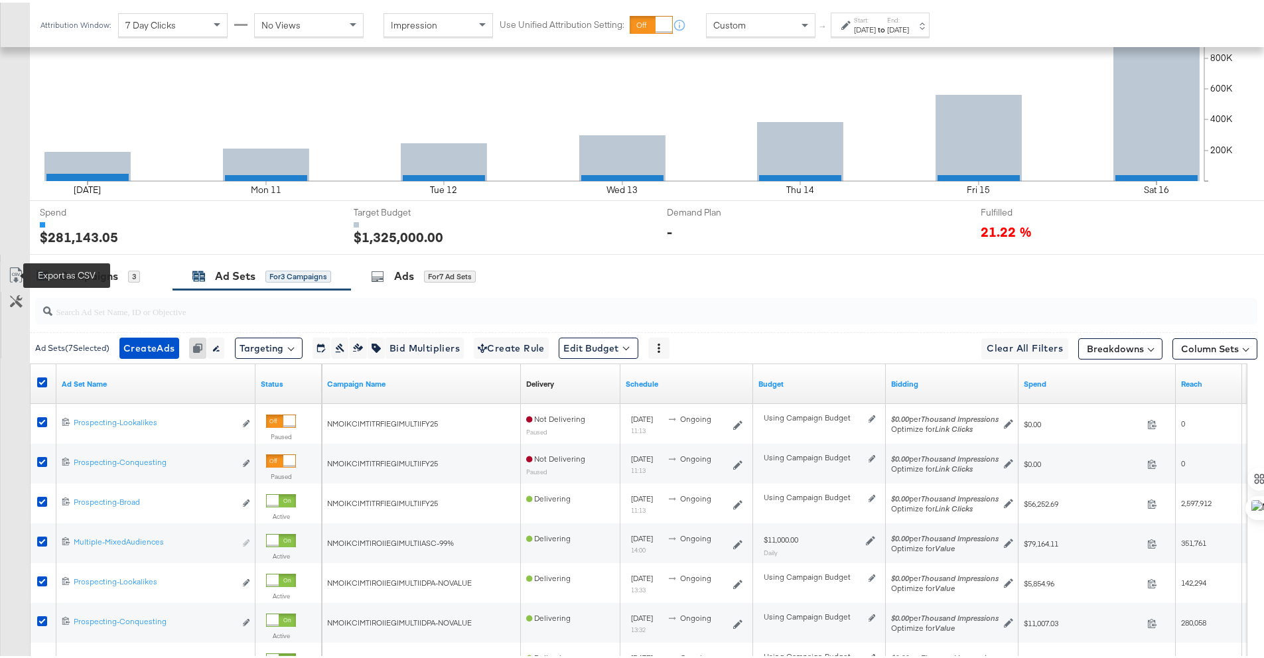
click at [17, 275] on icon at bounding box center [16, 273] width 16 height 16
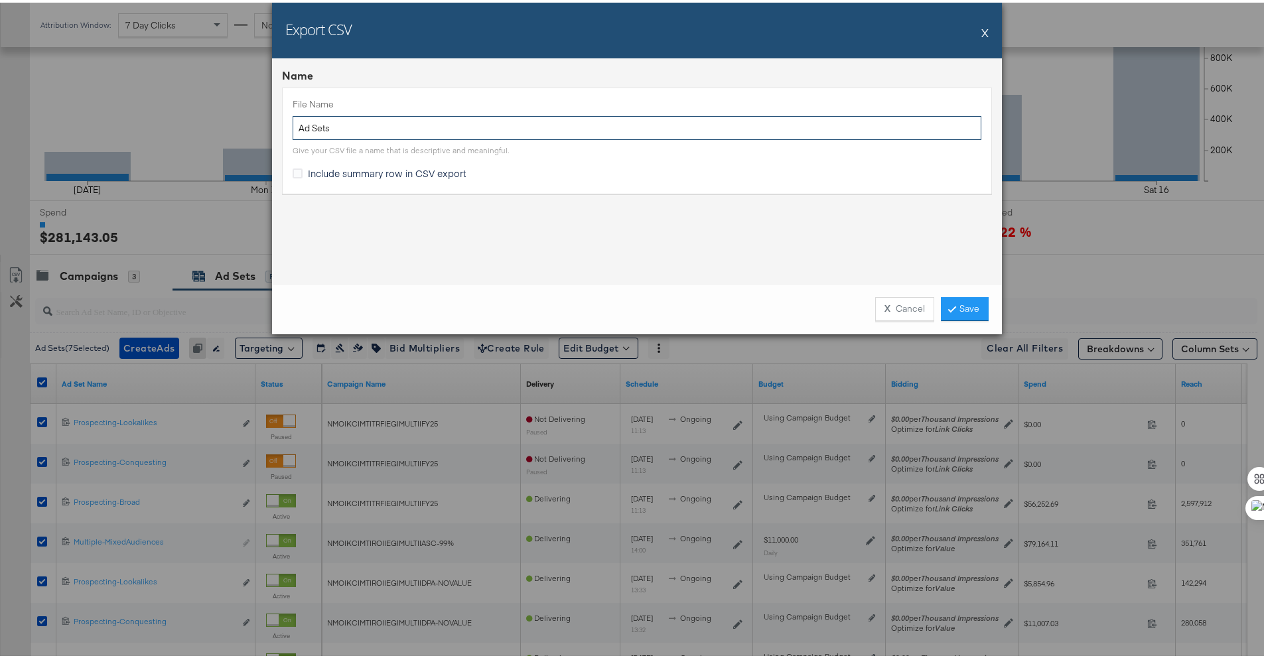
click at [293, 126] on input "Ad Sets" at bounding box center [637, 125] width 689 height 25
type input "NM LW Ad Sets"
click at [293, 171] on icon at bounding box center [298, 171] width 10 height 10
click at [0, 0] on input "Include summary row in CSV export" at bounding box center [0, 0] width 0 height 0
click at [980, 300] on link "Save" at bounding box center [965, 307] width 48 height 24
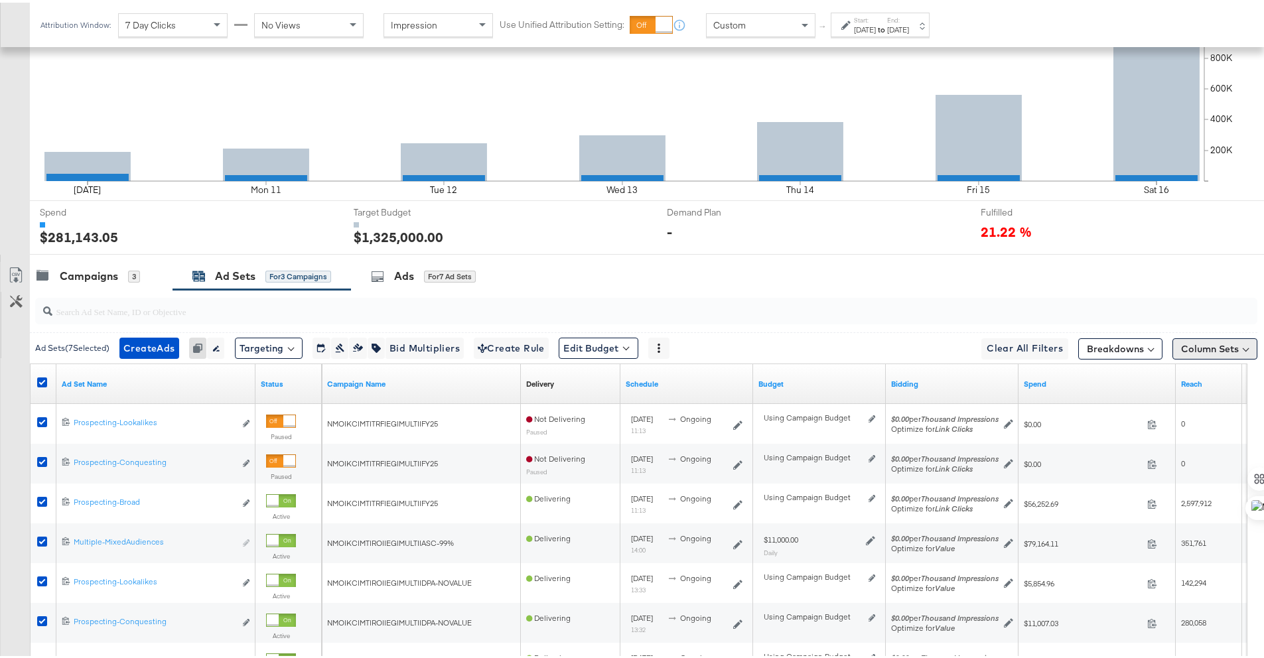
click at [1216, 352] on button "Column Sets" at bounding box center [1215, 346] width 85 height 21
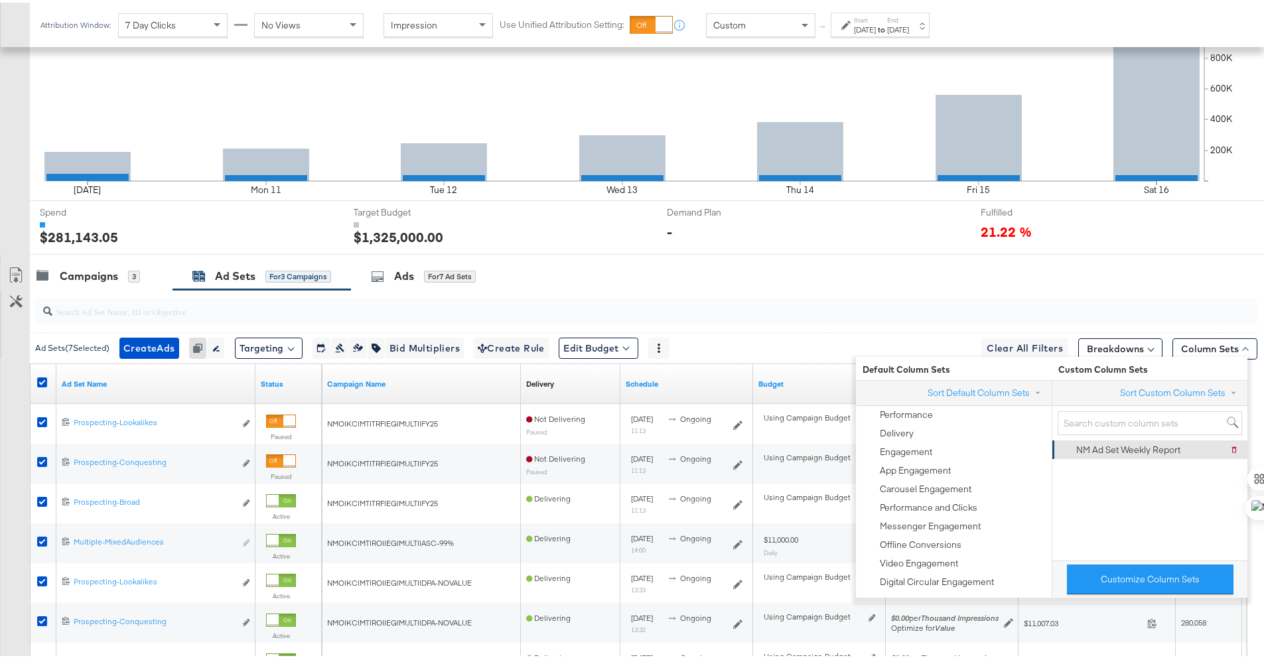
click at [1153, 443] on div "NM Ad Set Weekly Report" at bounding box center [1128, 447] width 104 height 13
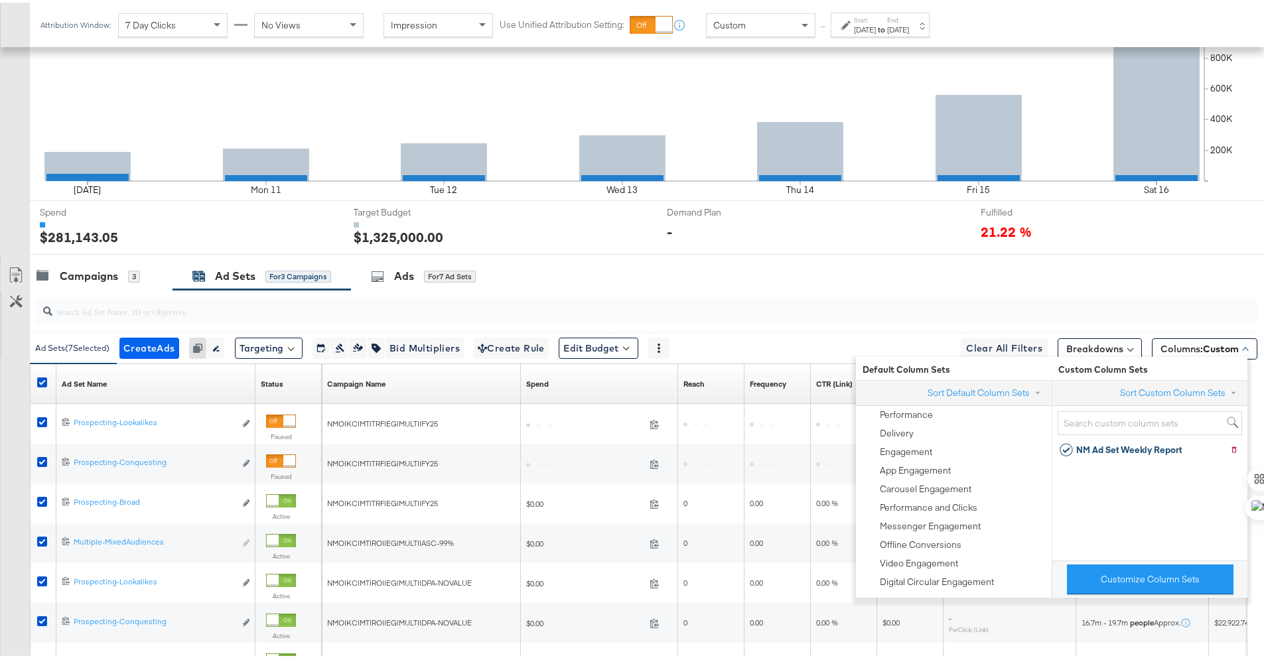
click at [1013, 277] on div "Campaigns 3 Ad Sets for 3 Campaigns Ads for 7 Ad Sets" at bounding box center [652, 273] width 1244 height 29
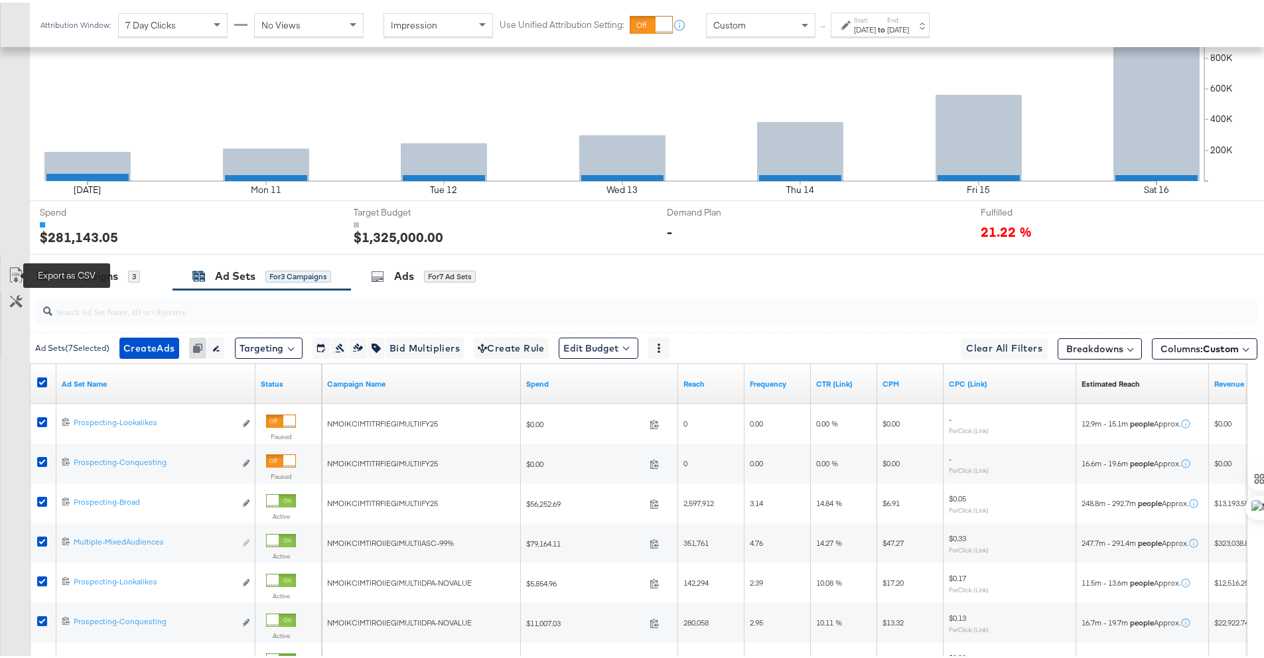
click at [18, 265] on icon at bounding box center [15, 272] width 12 height 15
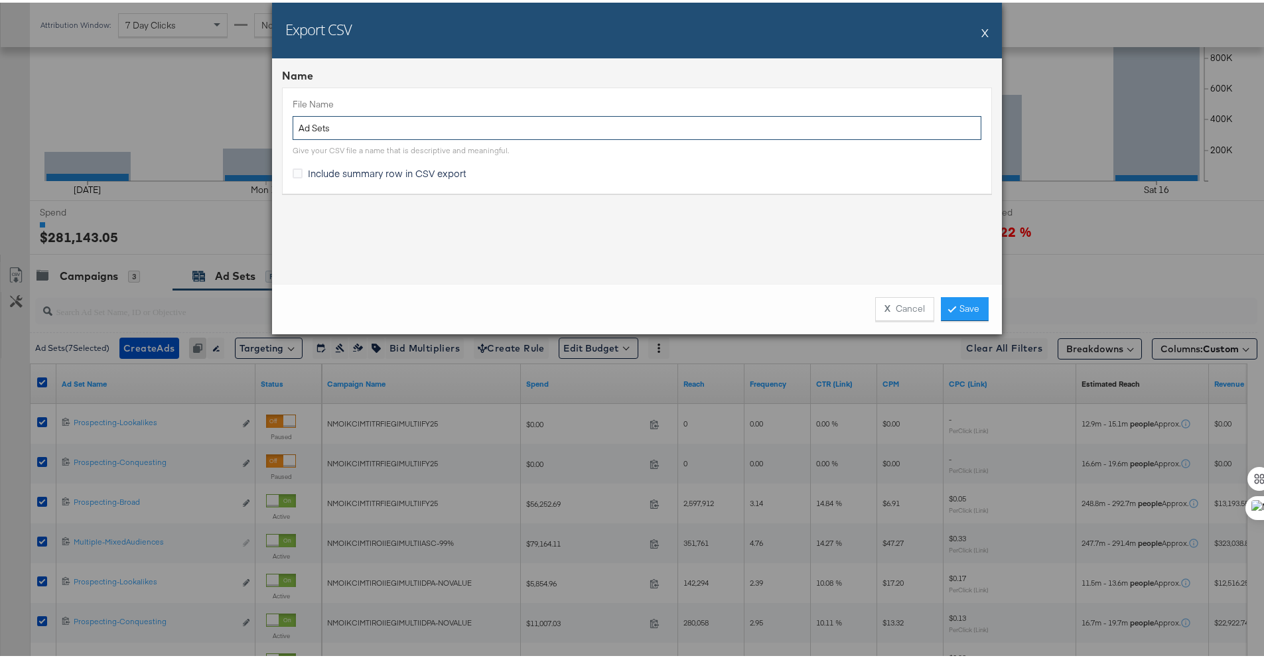
click at [293, 129] on input "Ad Sets" at bounding box center [637, 125] width 689 height 25
click at [370, 165] on span "Include summary row in CSV export" at bounding box center [387, 170] width 159 height 13
click at [0, 0] on input "Include summary row in CSV export" at bounding box center [0, 0] width 0 height 0
click at [956, 303] on link "Save" at bounding box center [965, 307] width 48 height 24
